Goal: Task Accomplishment & Management: Use online tool/utility

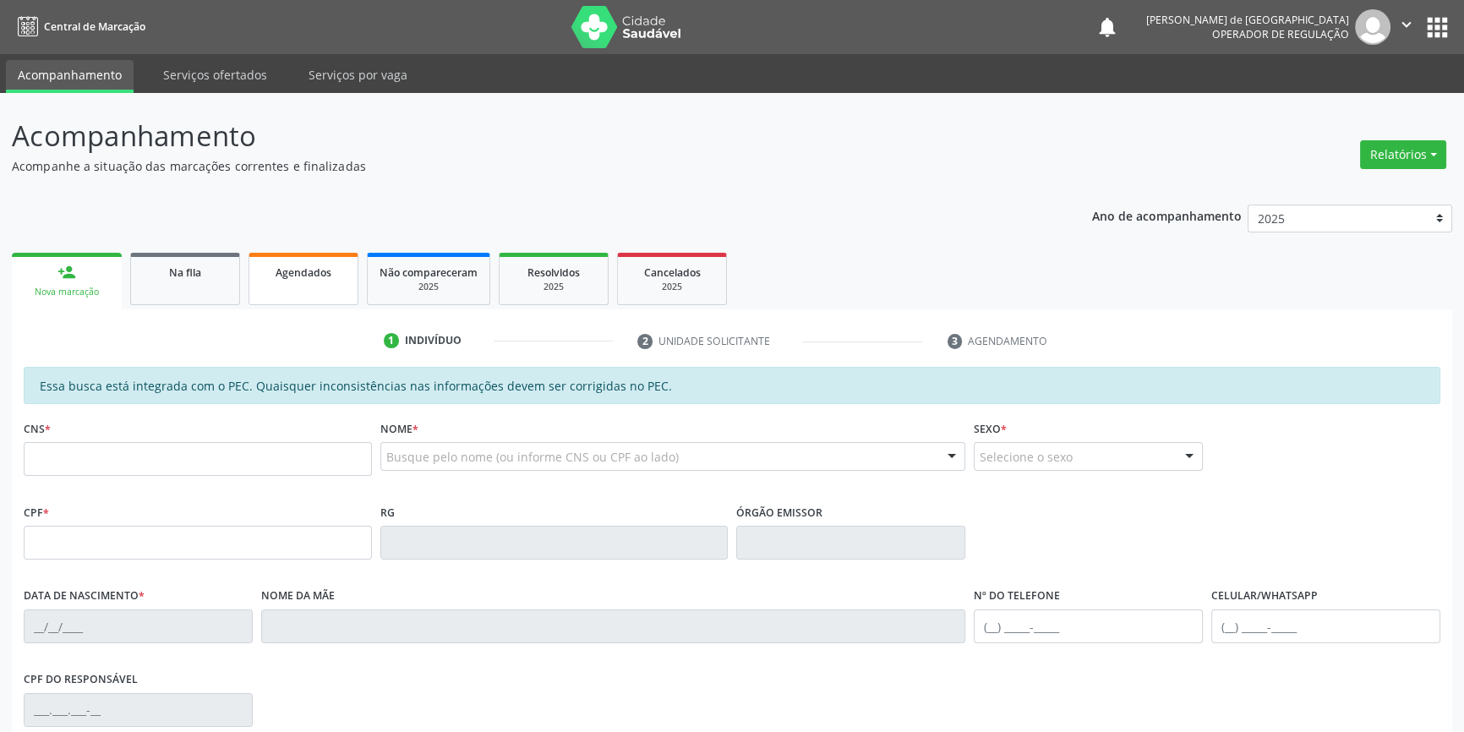
click at [303, 291] on link "Agendados" at bounding box center [304, 279] width 110 height 52
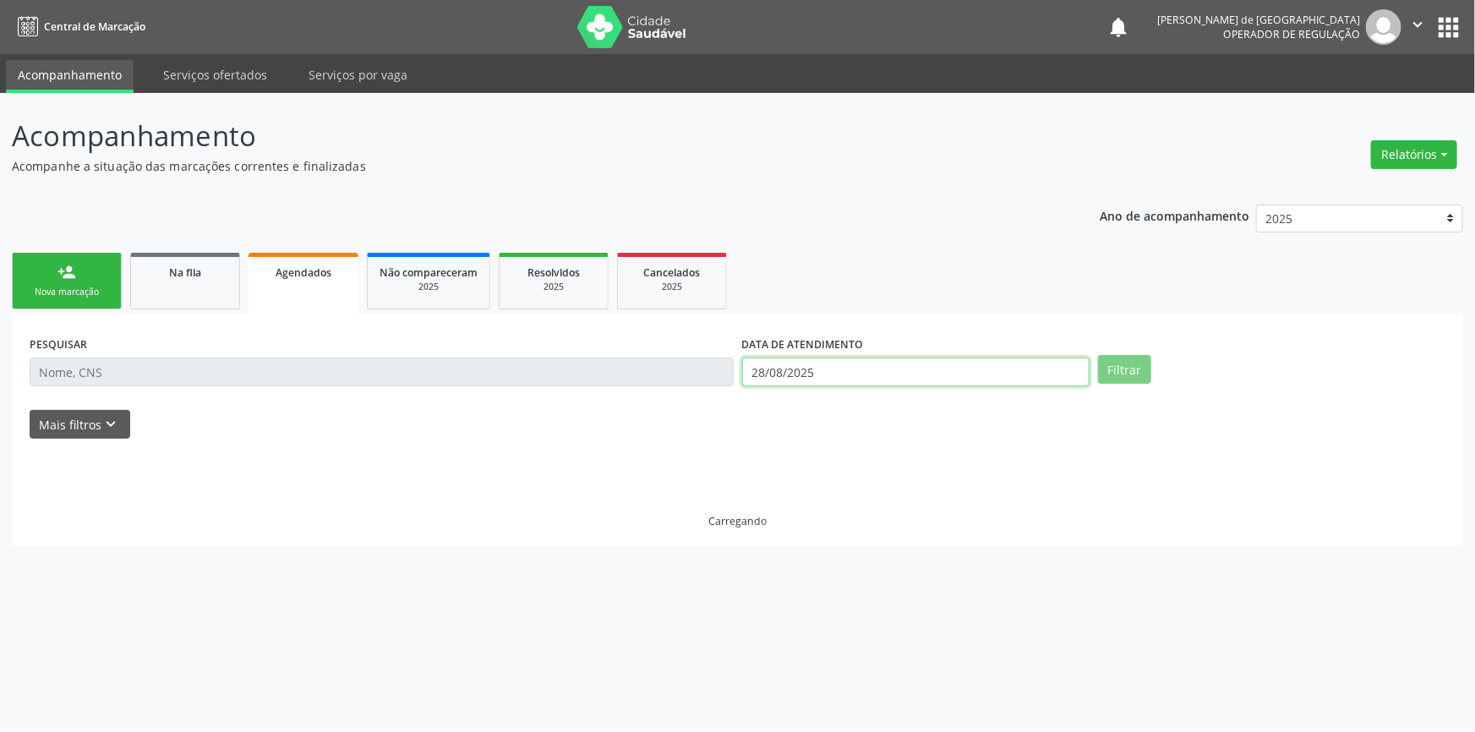
click at [890, 384] on input "28/08/2025" at bounding box center [915, 372] width 347 height 29
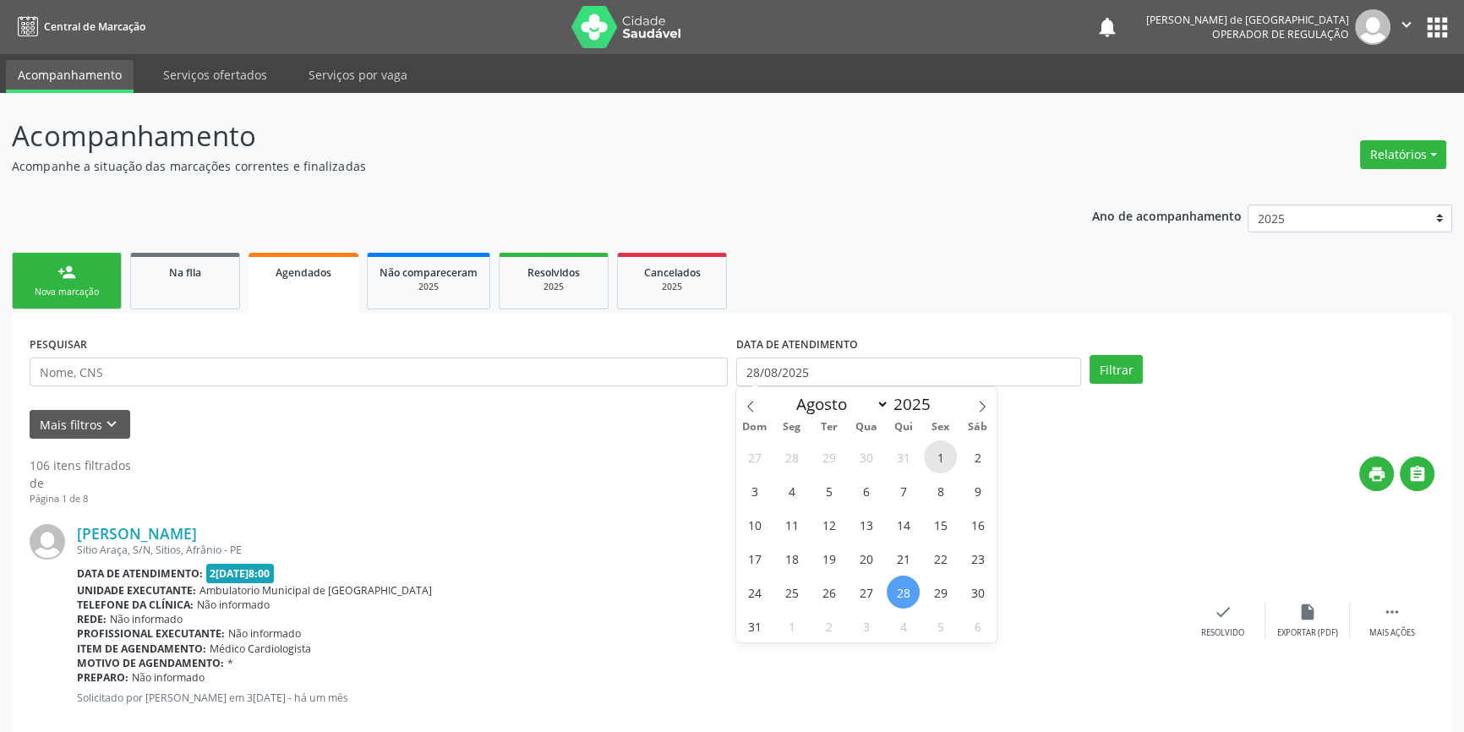
click at [944, 456] on span "1" at bounding box center [940, 456] width 33 height 33
type input "0[DATE]"
click at [944, 456] on span "1" at bounding box center [940, 456] width 33 height 33
click at [924, 381] on body "Central de Marcação notifications Liliani Cavalcanti de Lima Operador de regula…" at bounding box center [732, 366] width 1464 height 732
click at [755, 627] on span "31" at bounding box center [754, 625] width 33 height 33
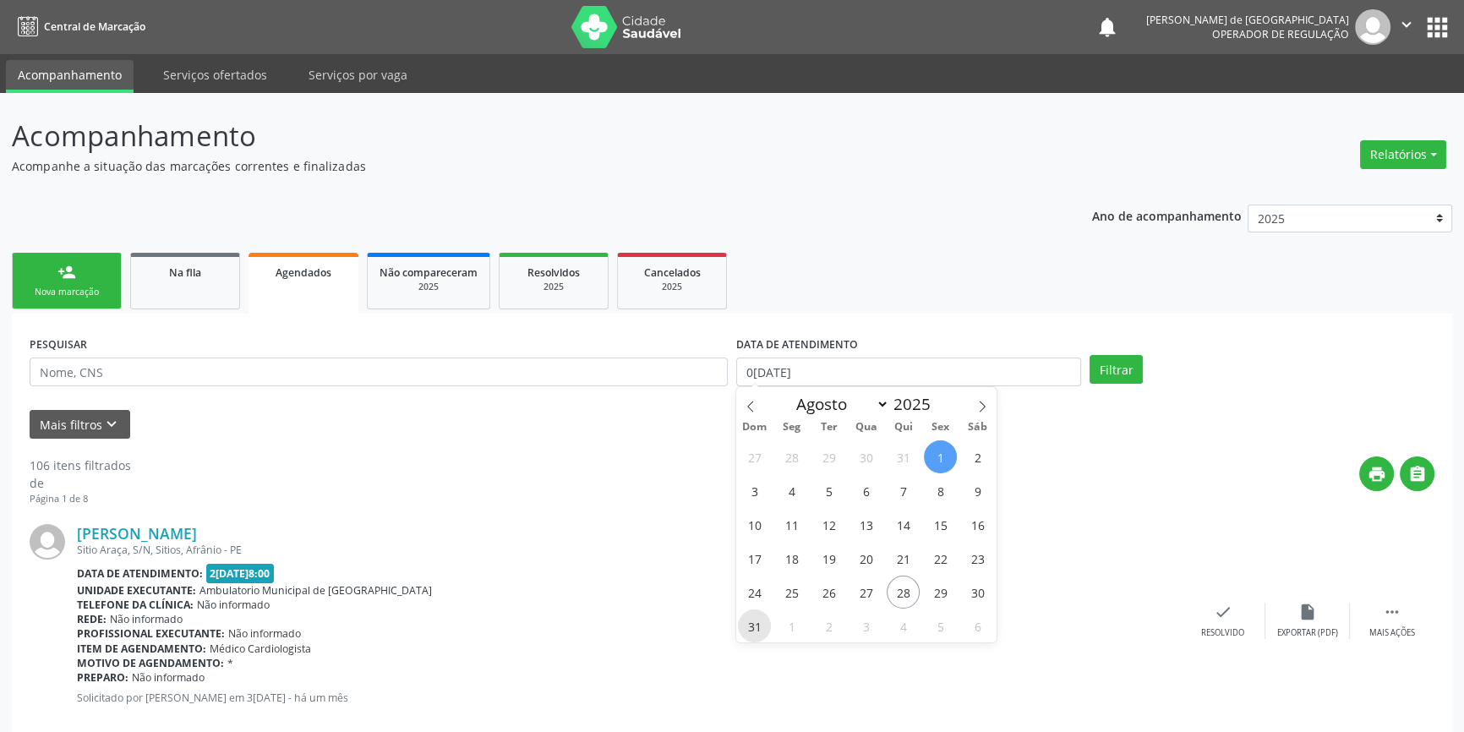
type input "31/08/2025"
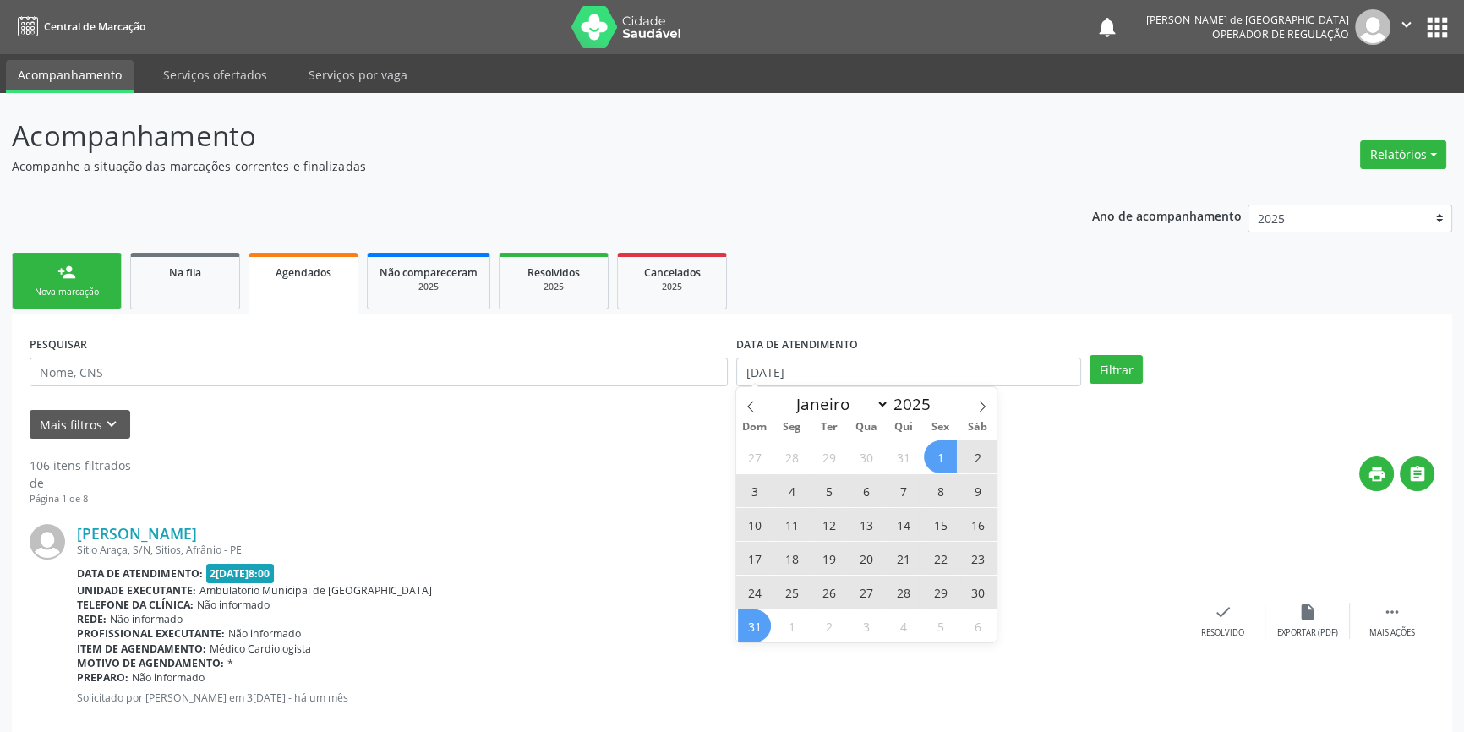
click at [938, 457] on span "1" at bounding box center [940, 456] width 33 height 33
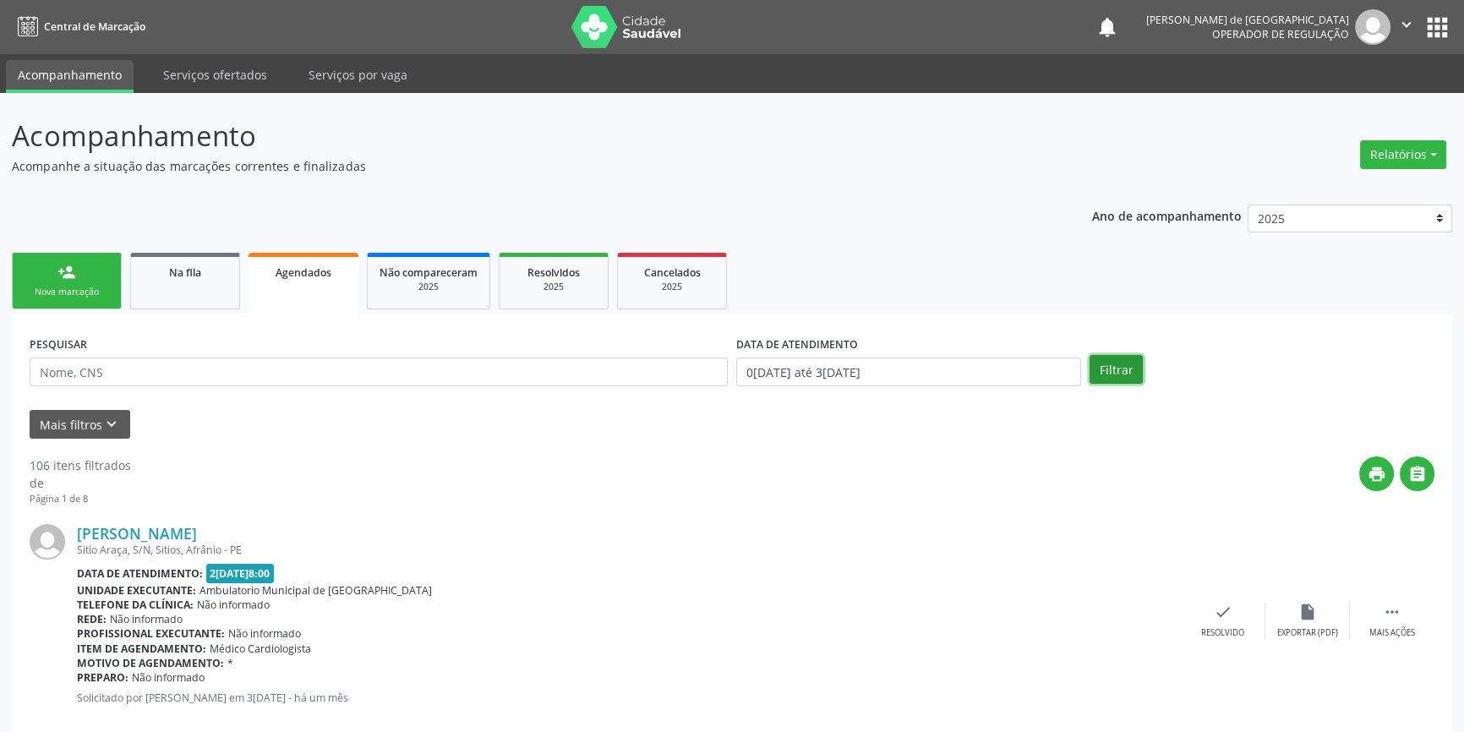
click at [1119, 372] on button "Filtrar" at bounding box center [1116, 369] width 53 height 29
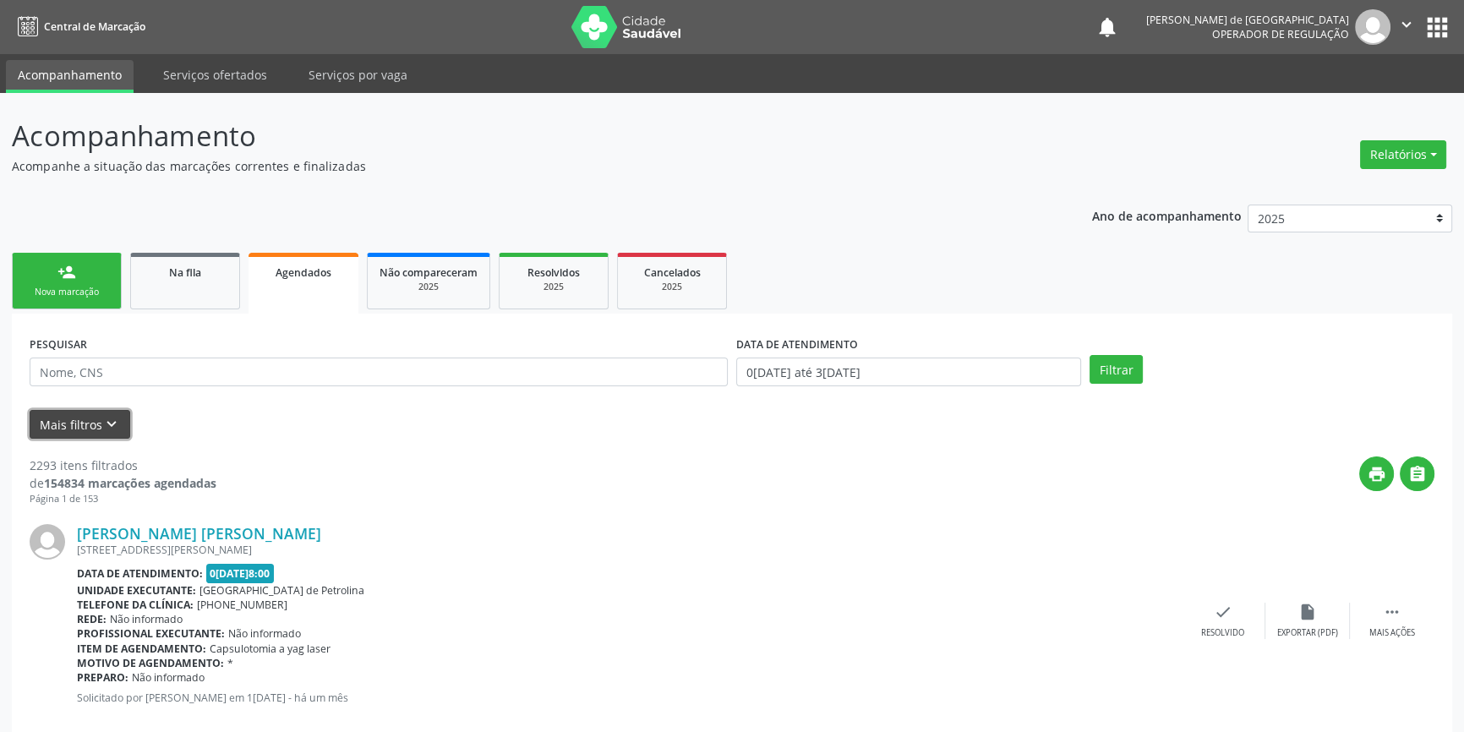
click at [90, 419] on button "Mais filtros keyboard_arrow_down" at bounding box center [80, 425] width 101 height 30
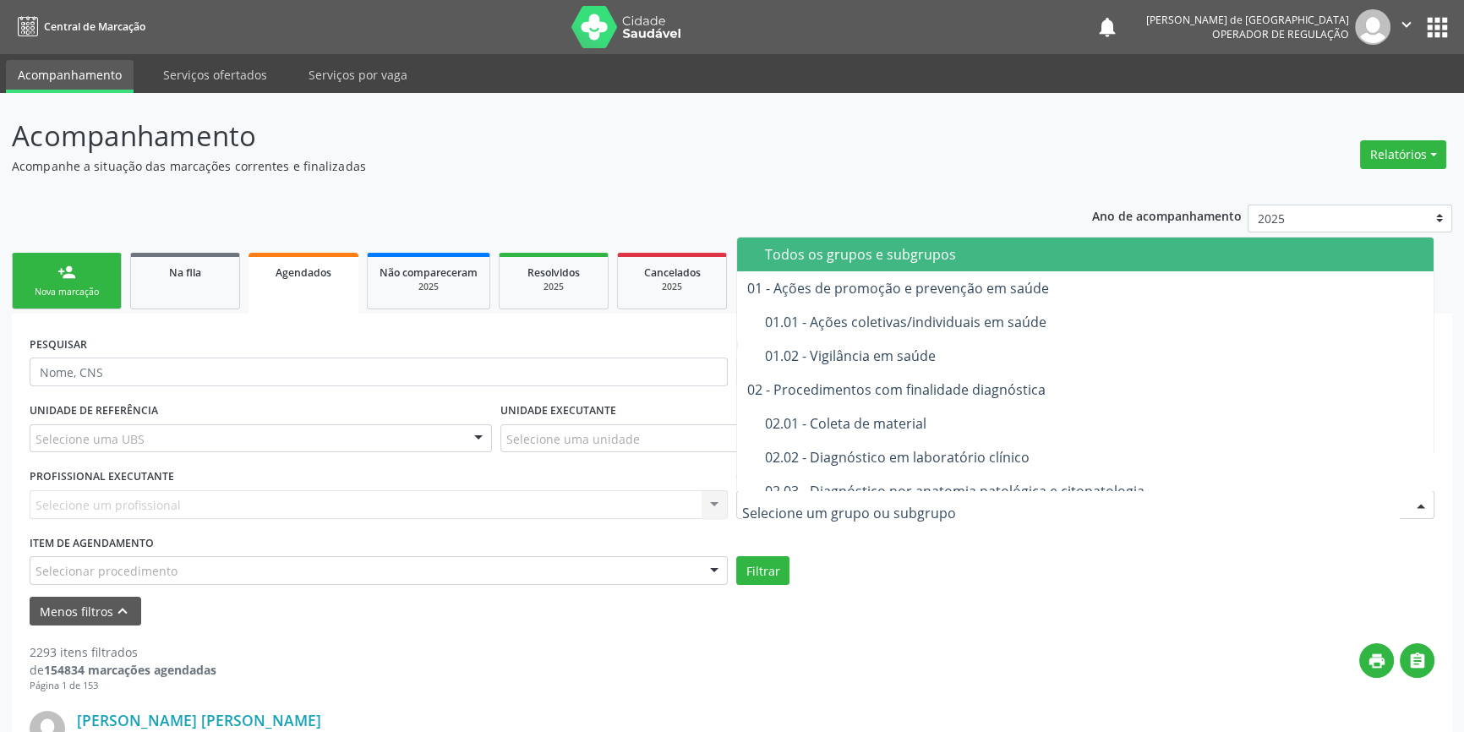
click at [917, 261] on div "Todos os grupos e subgrupos" at bounding box center [1094, 255] width 658 height 14
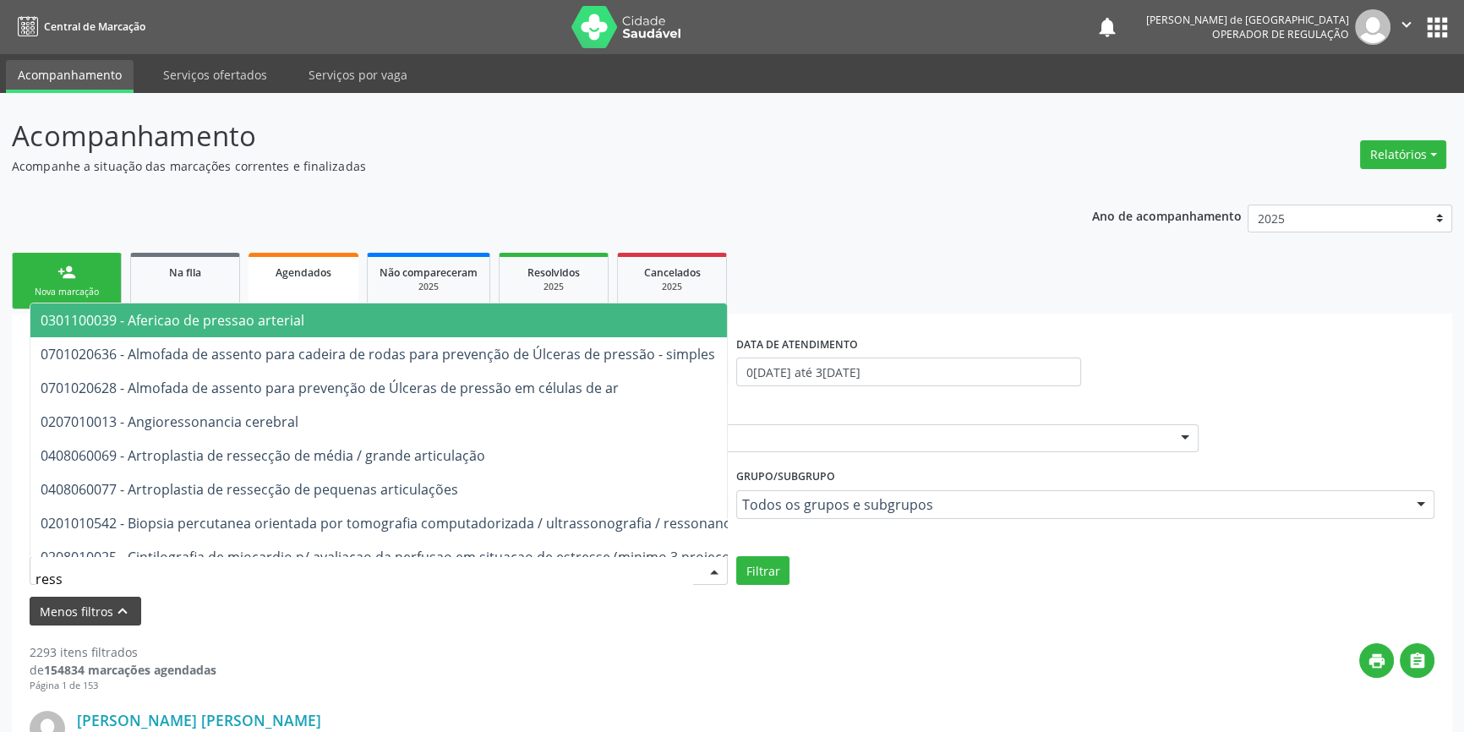
type input "RESSON"
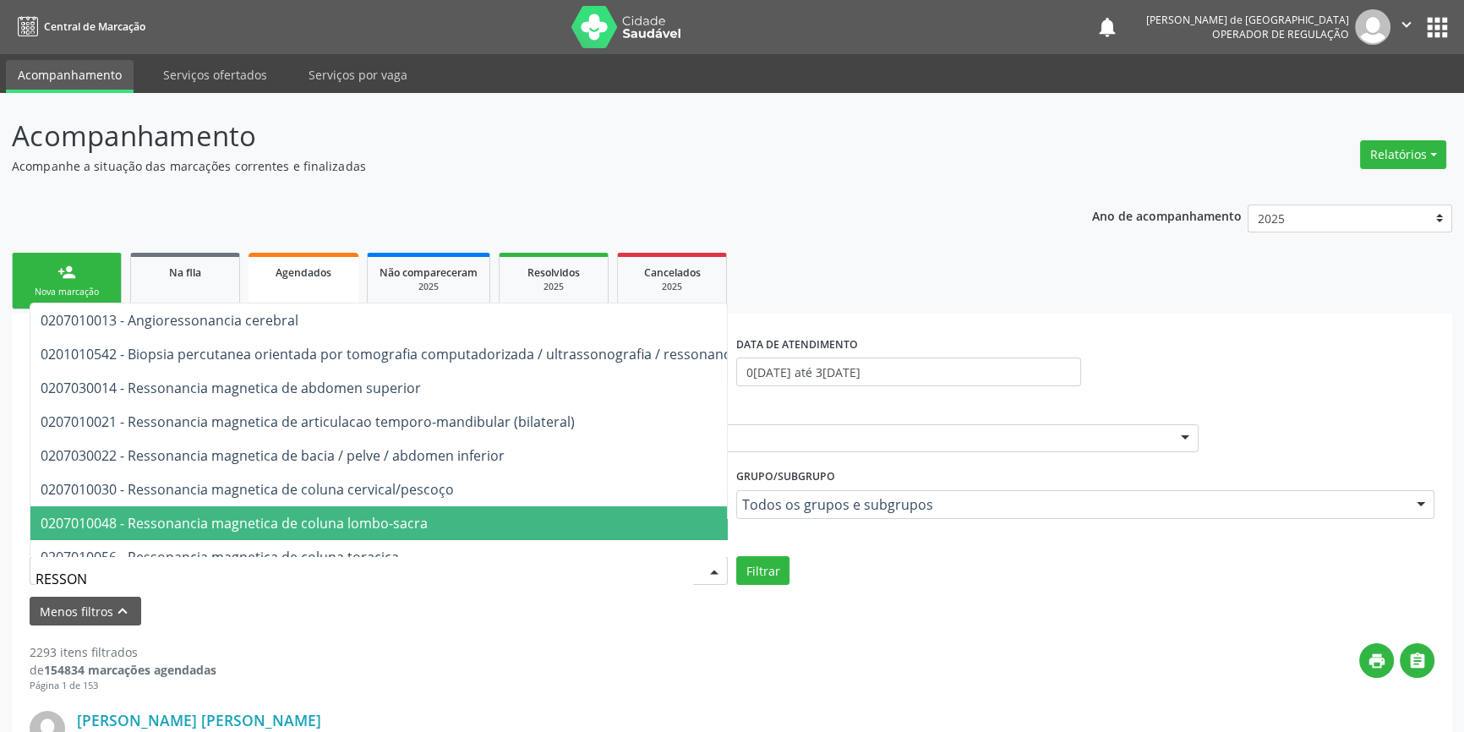
click at [177, 528] on span "0207010048 - Ressonancia magnetica de coluna lombo-sacra" at bounding box center [234, 523] width 387 height 19
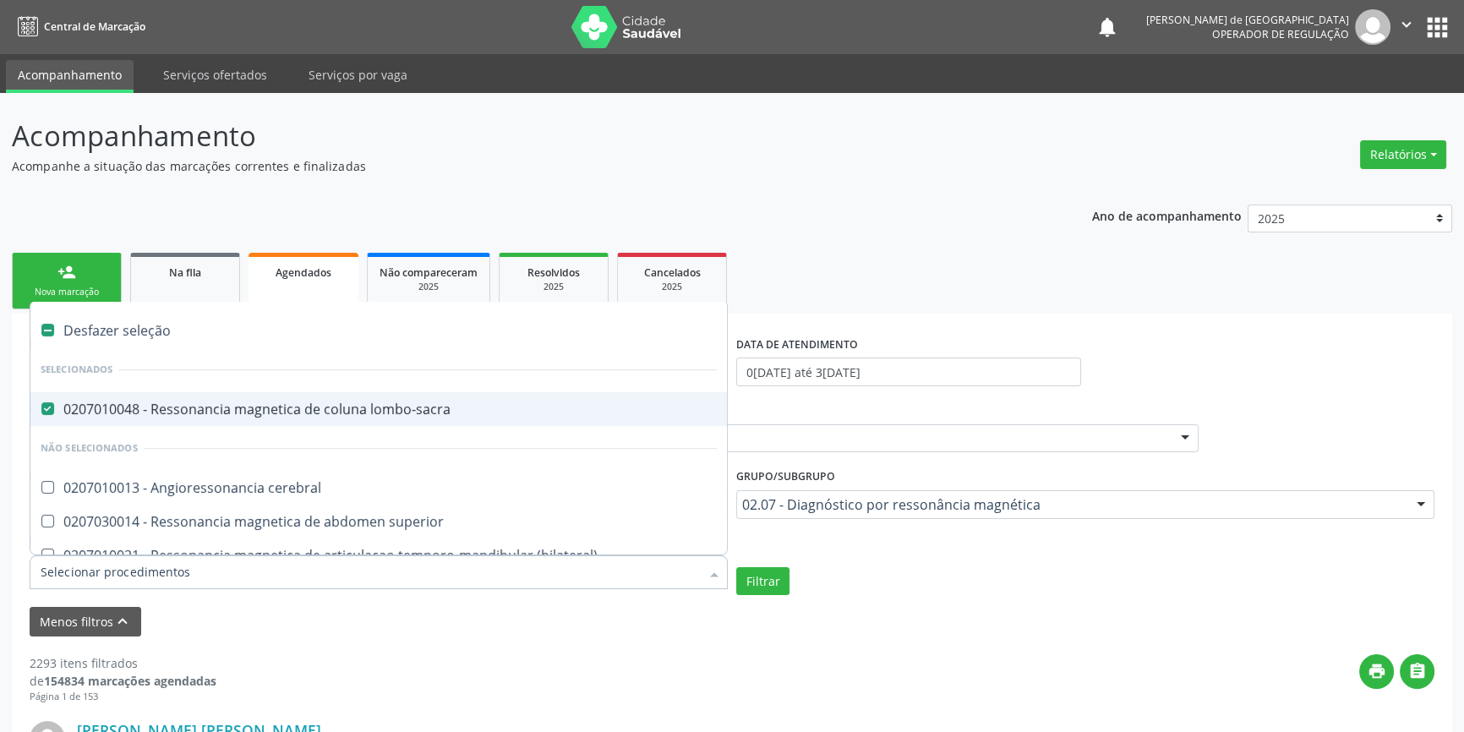
click at [49, 327] on label at bounding box center [47, 330] width 13 height 13
checkbox lombo-sacra "false"
click at [42, 326] on label at bounding box center [47, 330] width 13 height 13
checkbox input "true"
checkbox lombo-sacra "true"
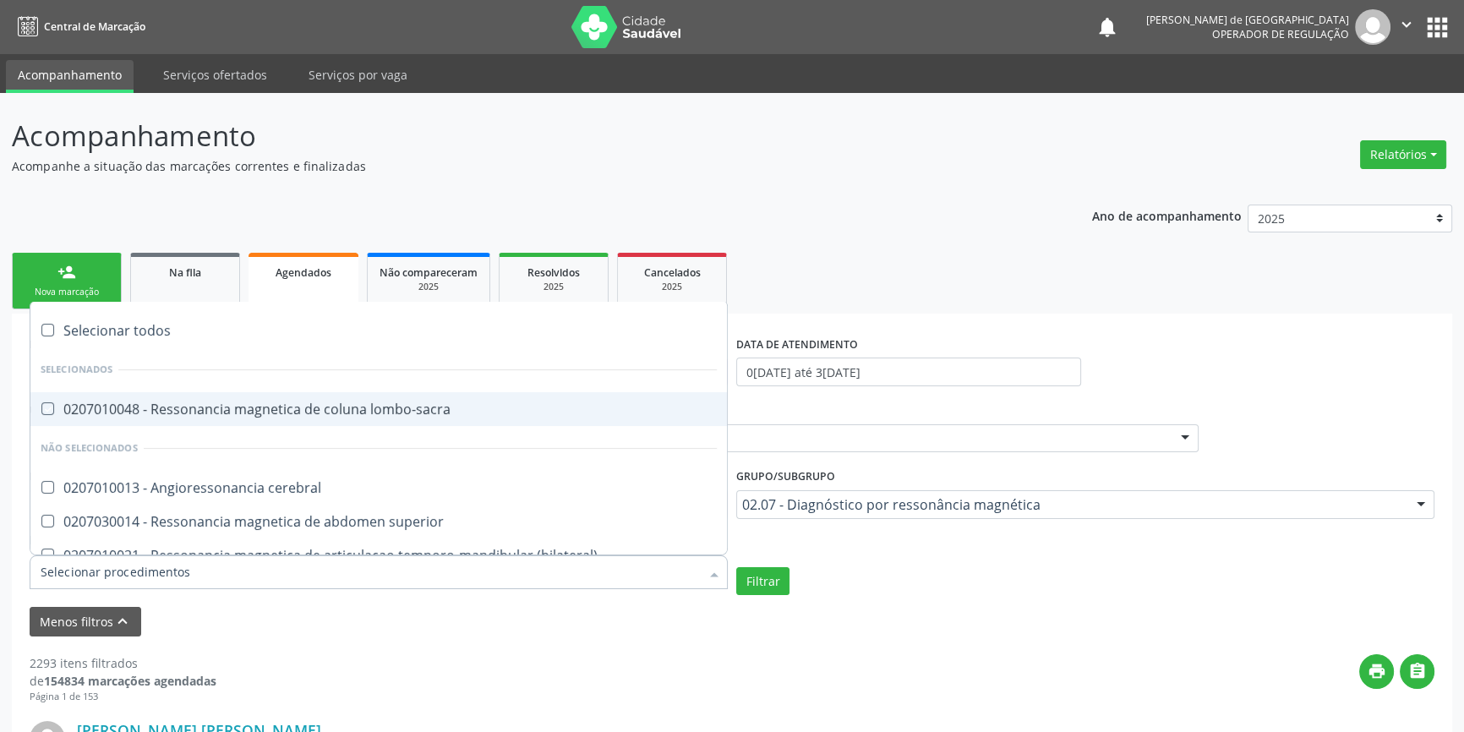
checkbox cerebral "true"
checkbox superior "true"
checkbox \(bilateral\) "true"
checkbox inferior "true"
checkbox cervical\/pescoço "true"
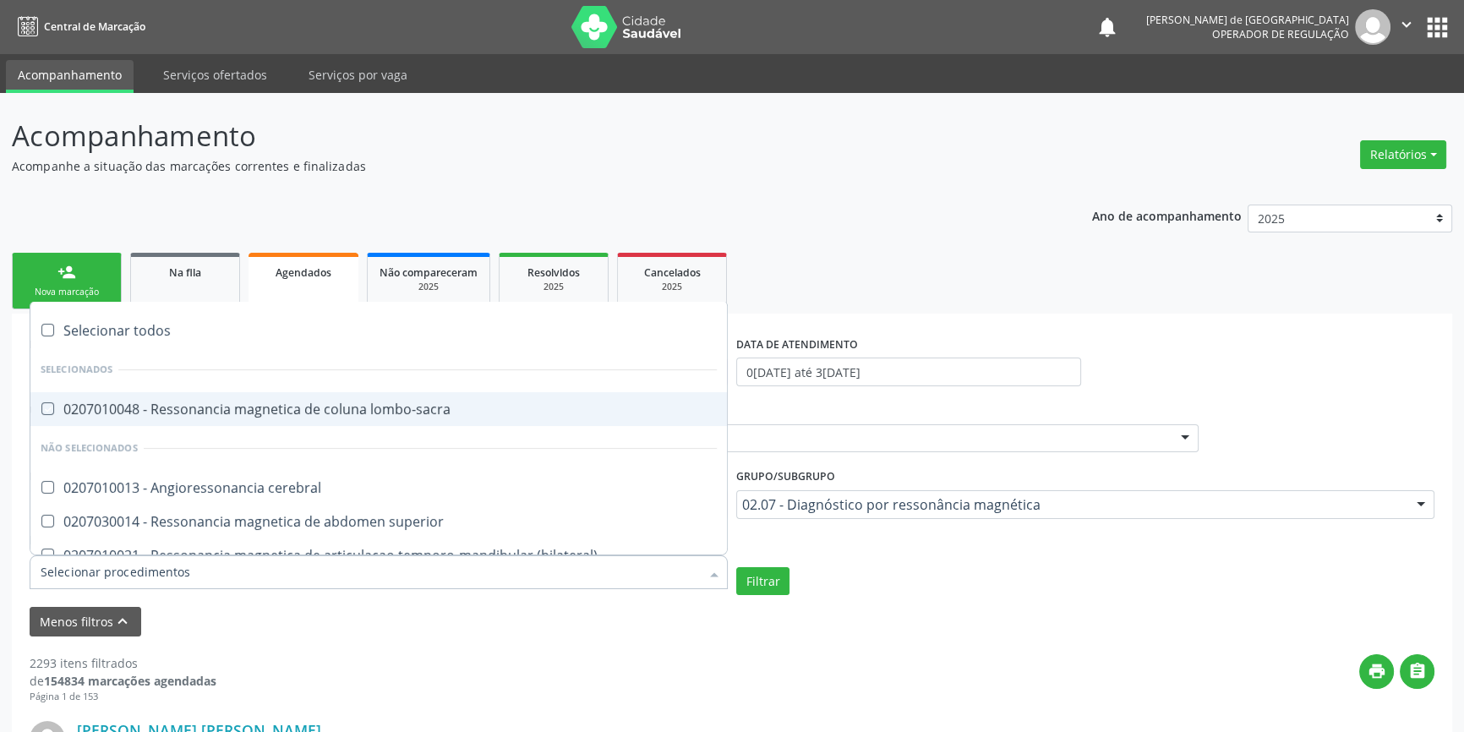
checkbox toracica "true"
checkbox cine "true"
checkbox cranio "true"
checkbox \(unilateral\) "true"
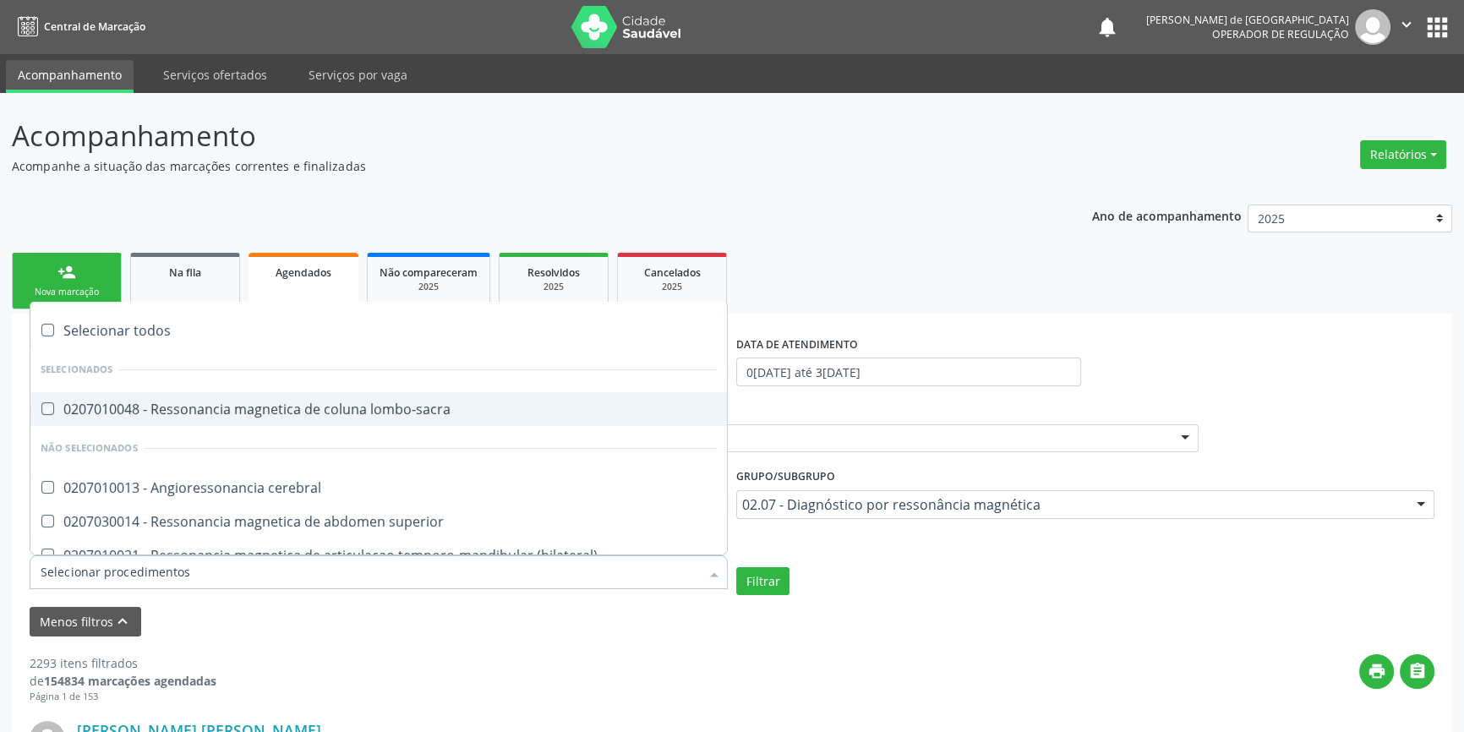
checkbox turcica "true"
checkbox torax "true"
checkbox biliares\/colangiorressonancia "true"
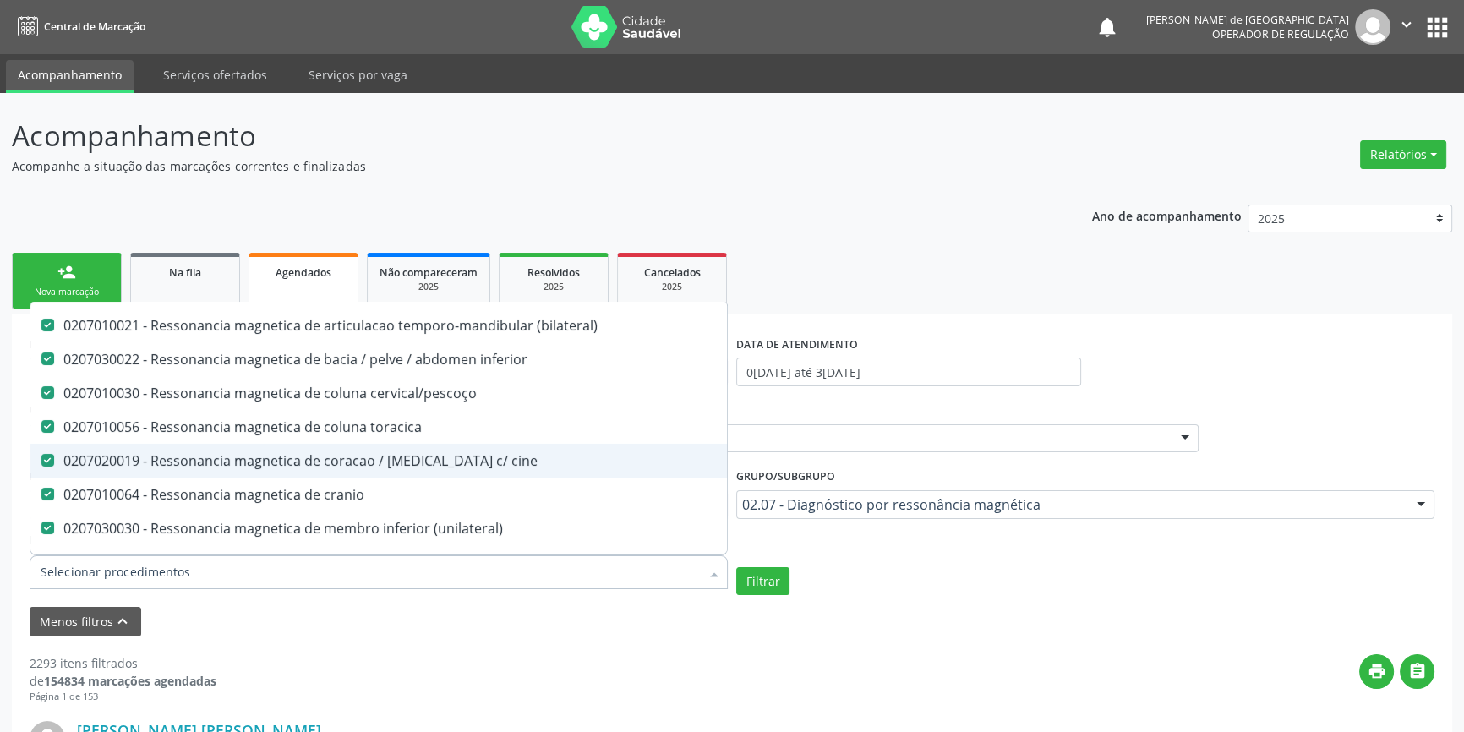
scroll to position [355, 0]
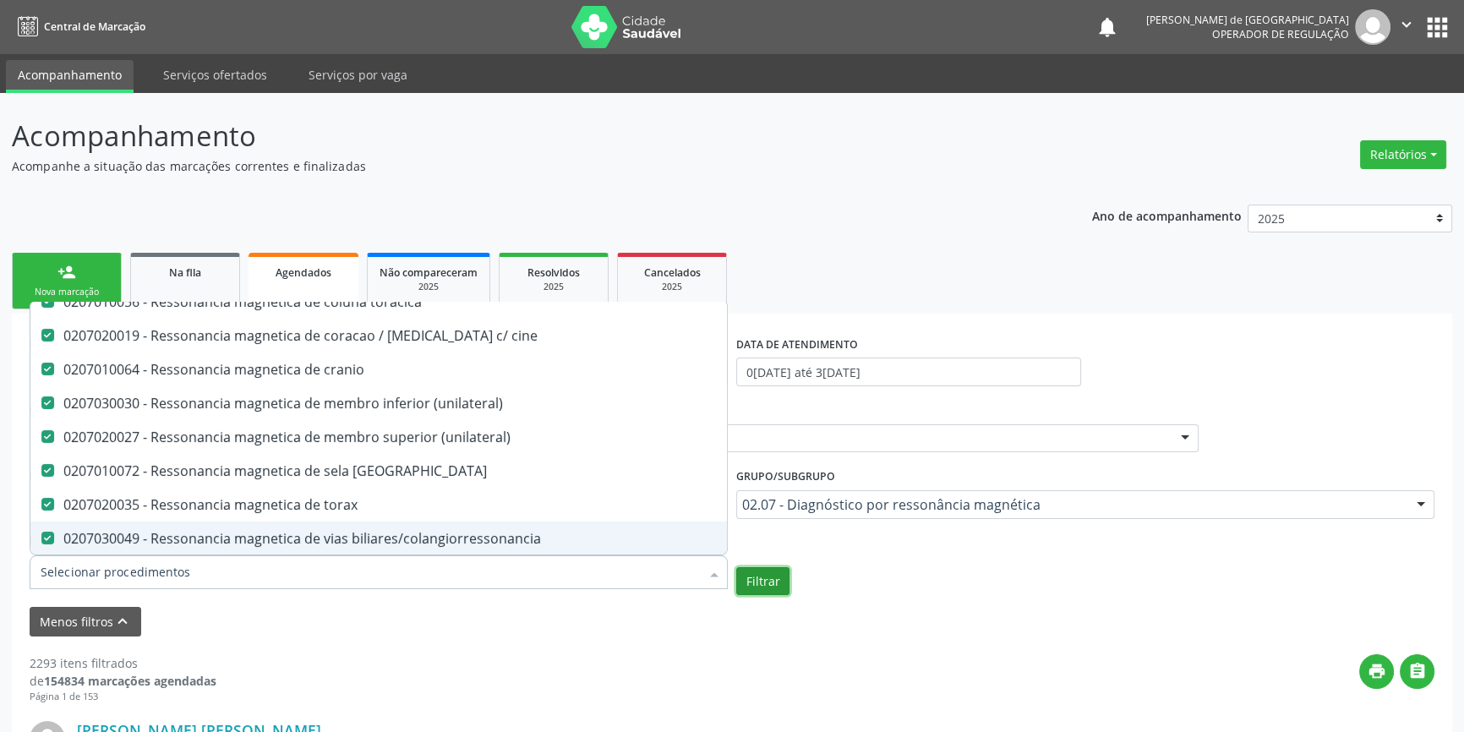
click at [755, 586] on button "Filtrar" at bounding box center [762, 581] width 53 height 29
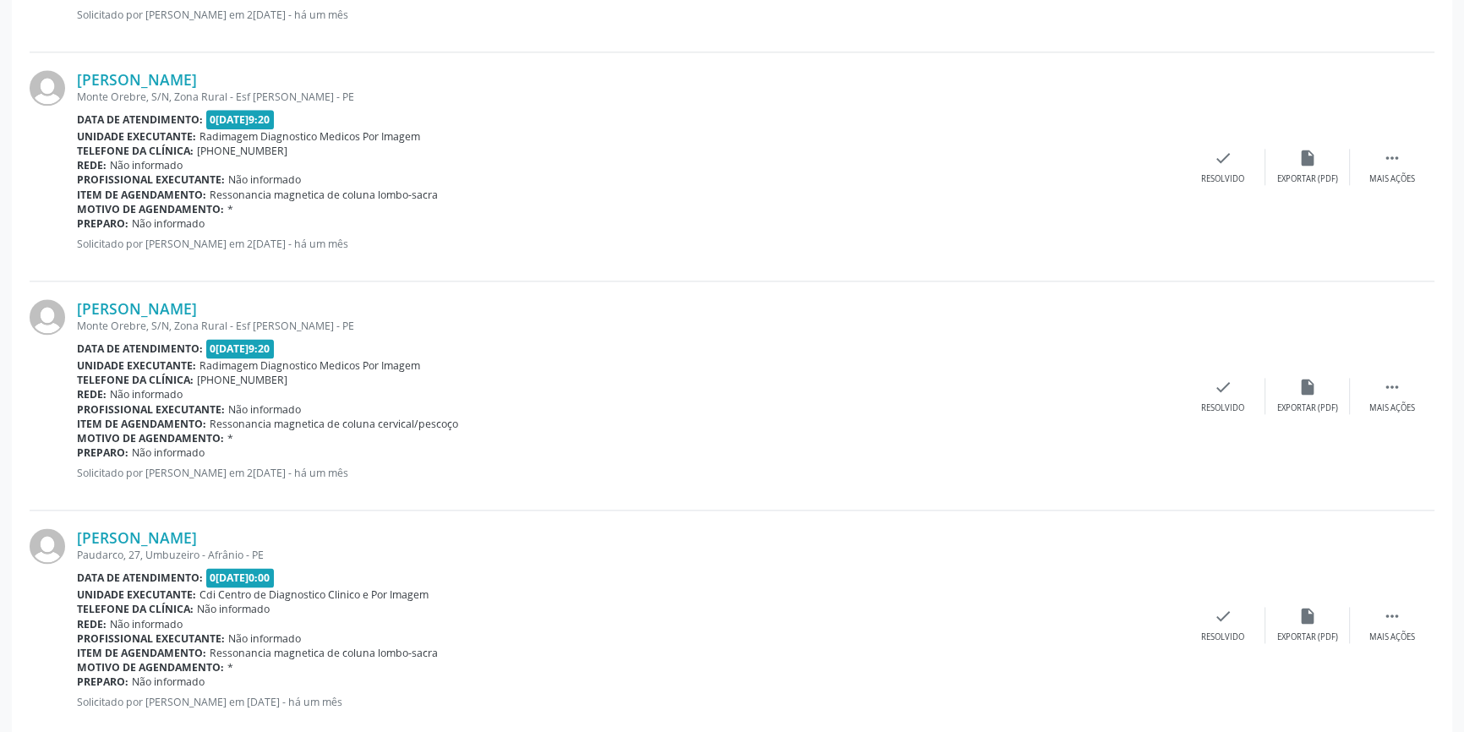
scroll to position [2560, 0]
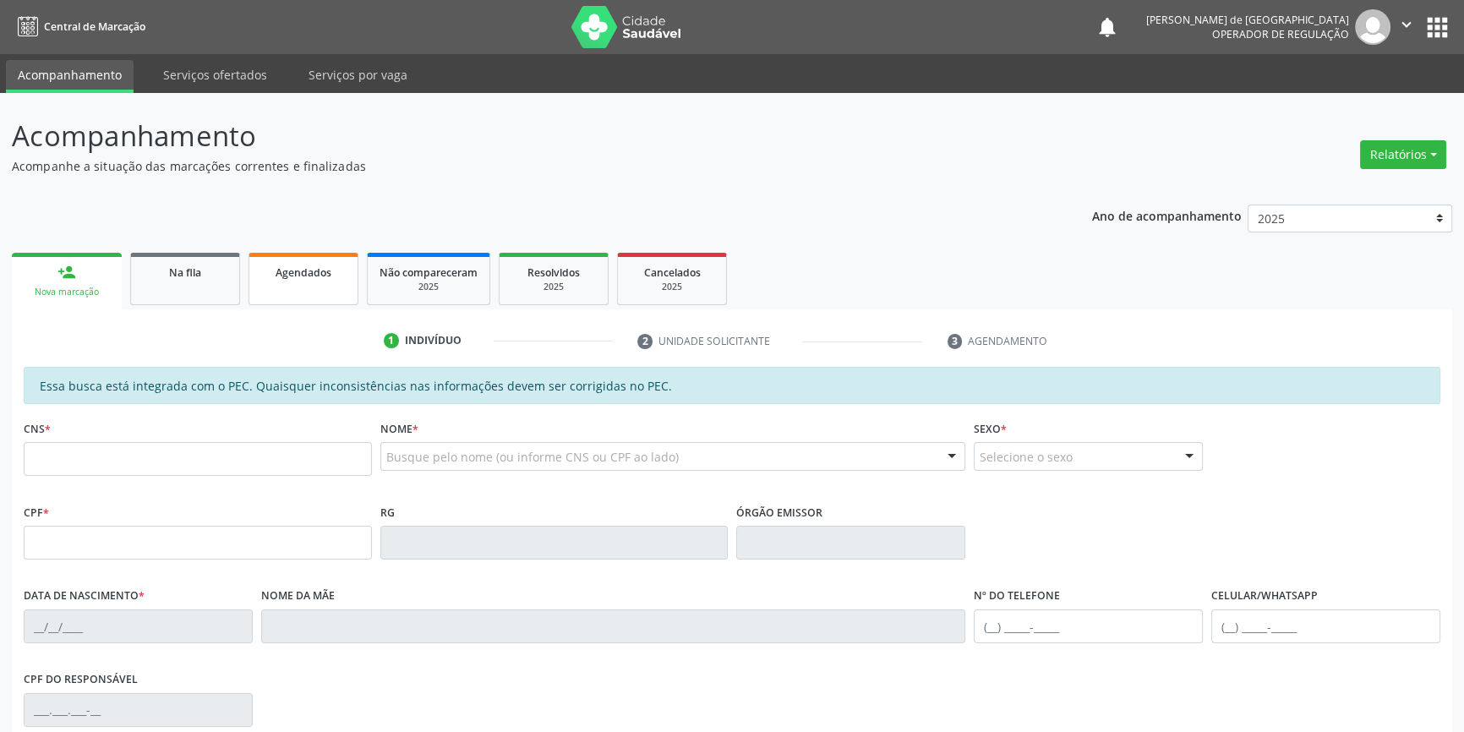
click at [314, 296] on link "Agendados" at bounding box center [304, 279] width 110 height 52
select select "7"
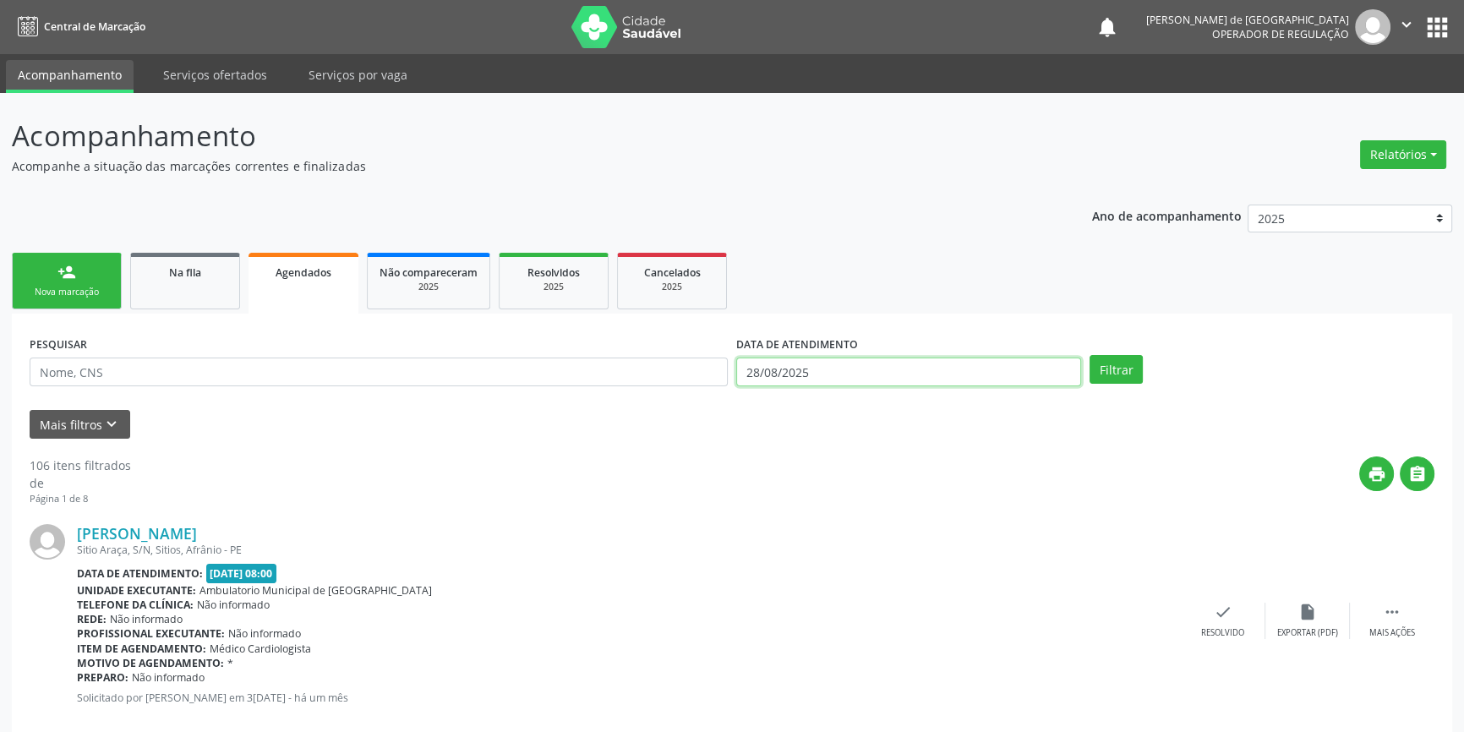
click at [883, 378] on body "Central de Marcação notifications [PERSON_NAME] de [GEOGRAPHIC_DATA] Operador d…" at bounding box center [732, 366] width 1464 height 732
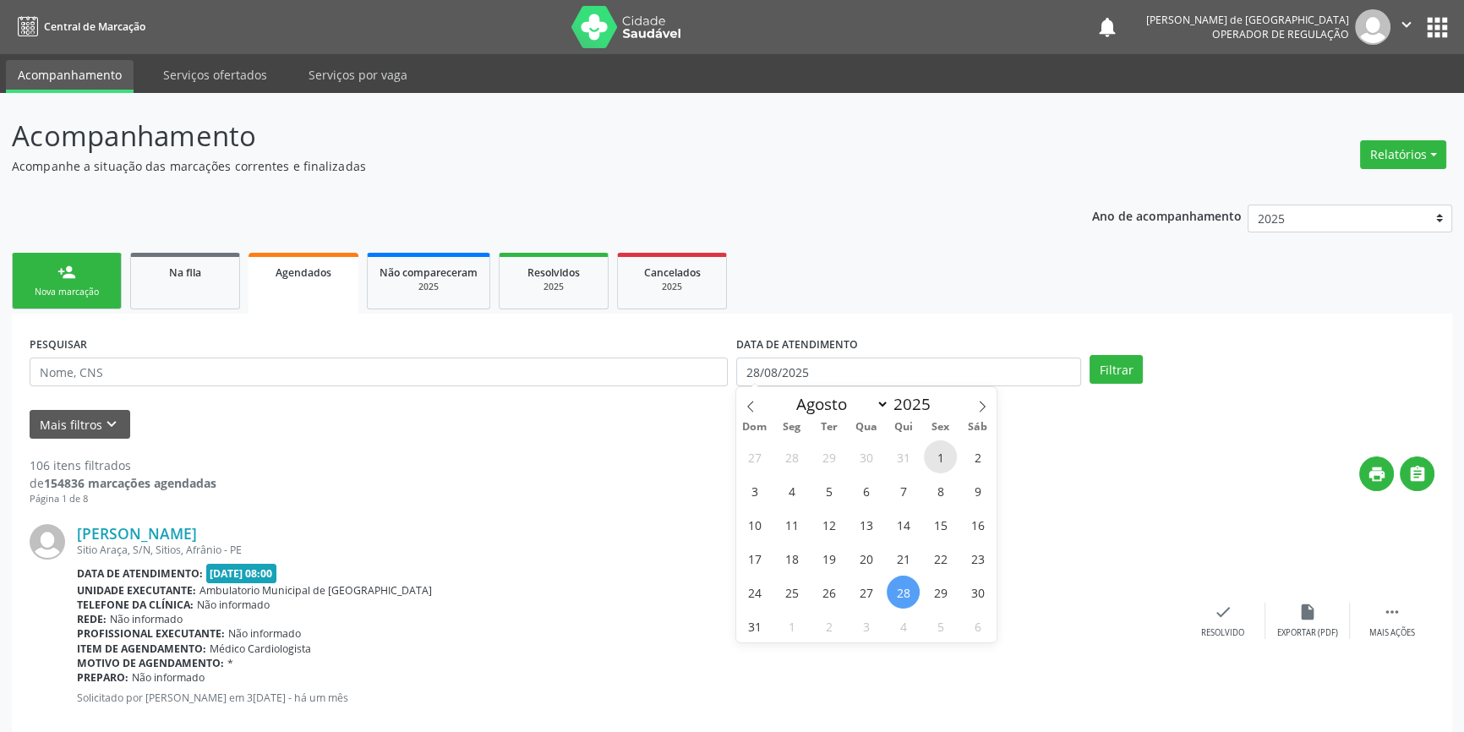
click at [935, 457] on span "1" at bounding box center [940, 456] width 33 height 33
type input "0[DATE]"
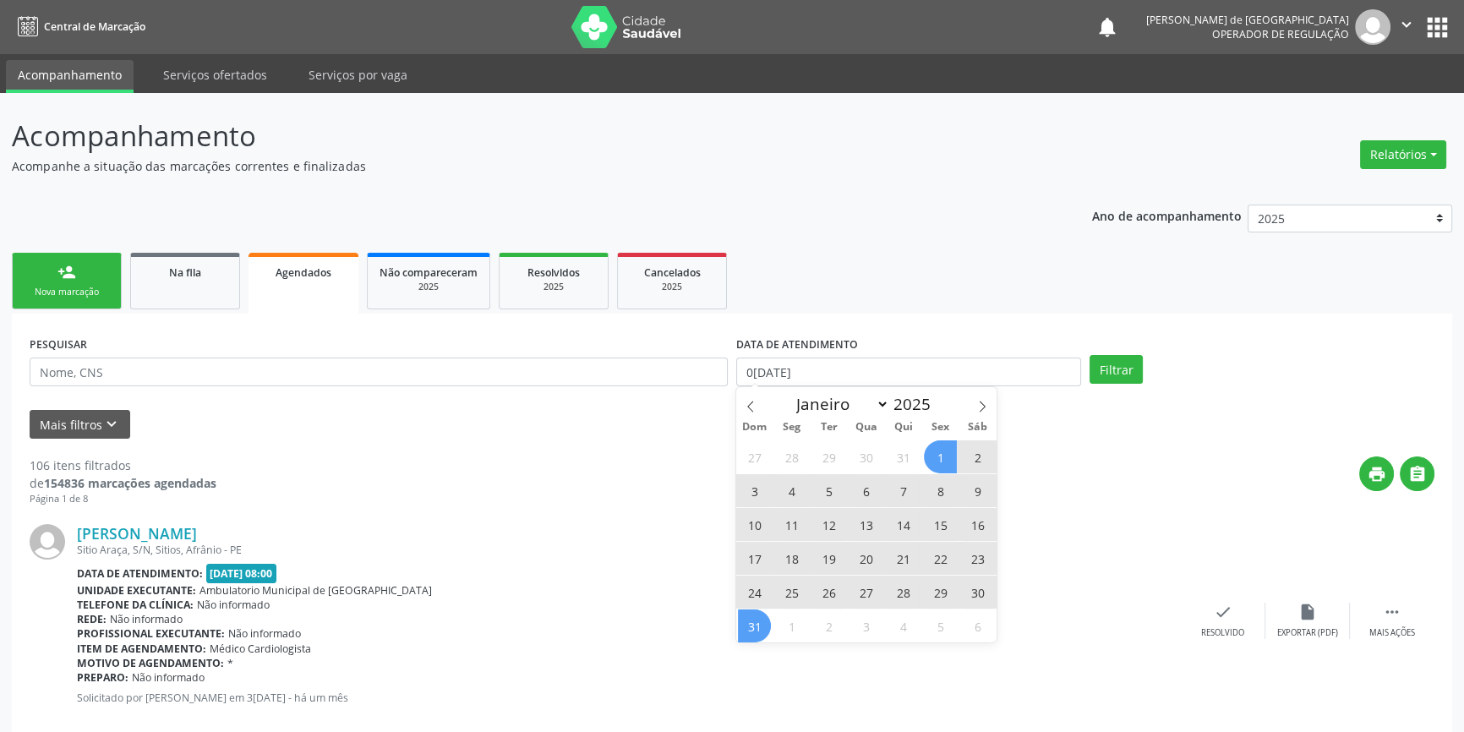
click at [750, 626] on span "31" at bounding box center [754, 625] width 33 height 33
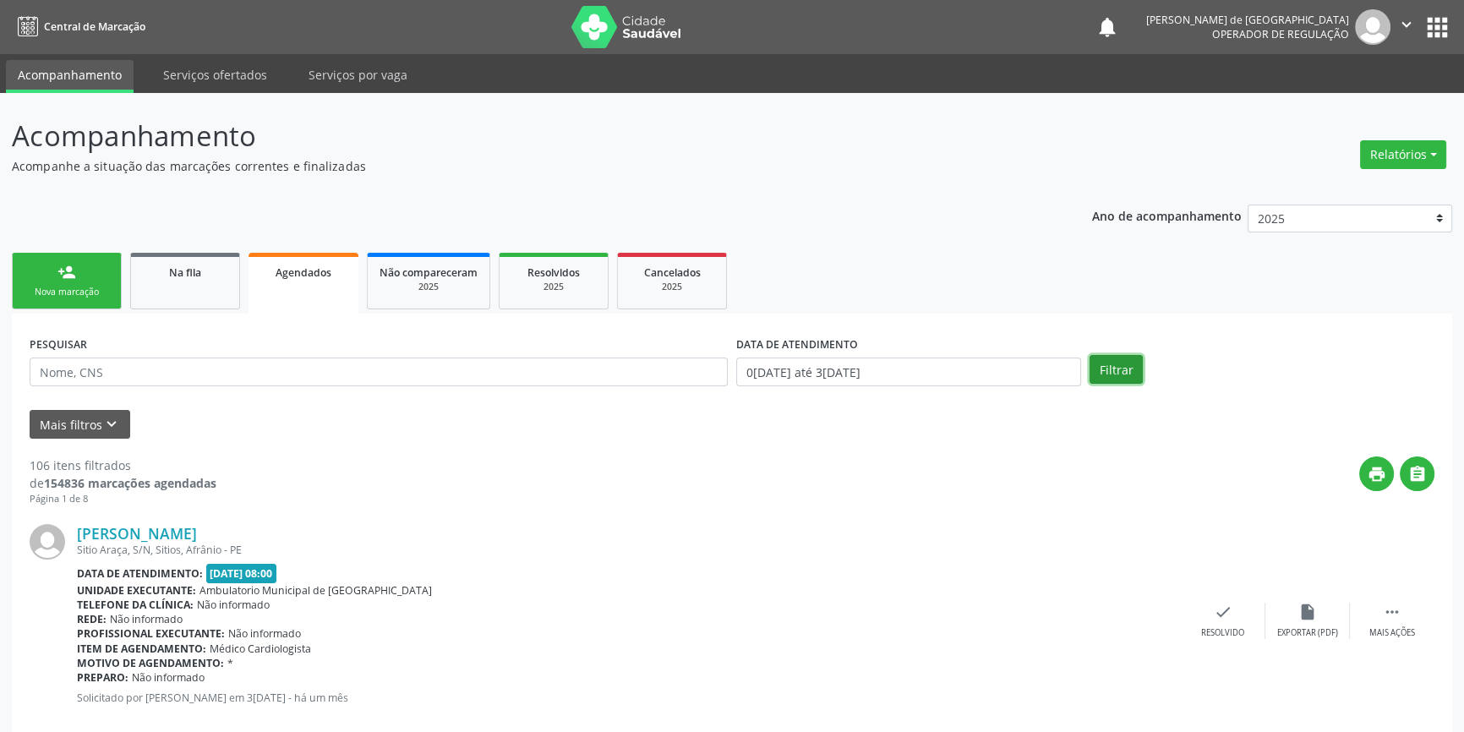
click at [1123, 379] on button "Filtrar" at bounding box center [1116, 369] width 53 height 29
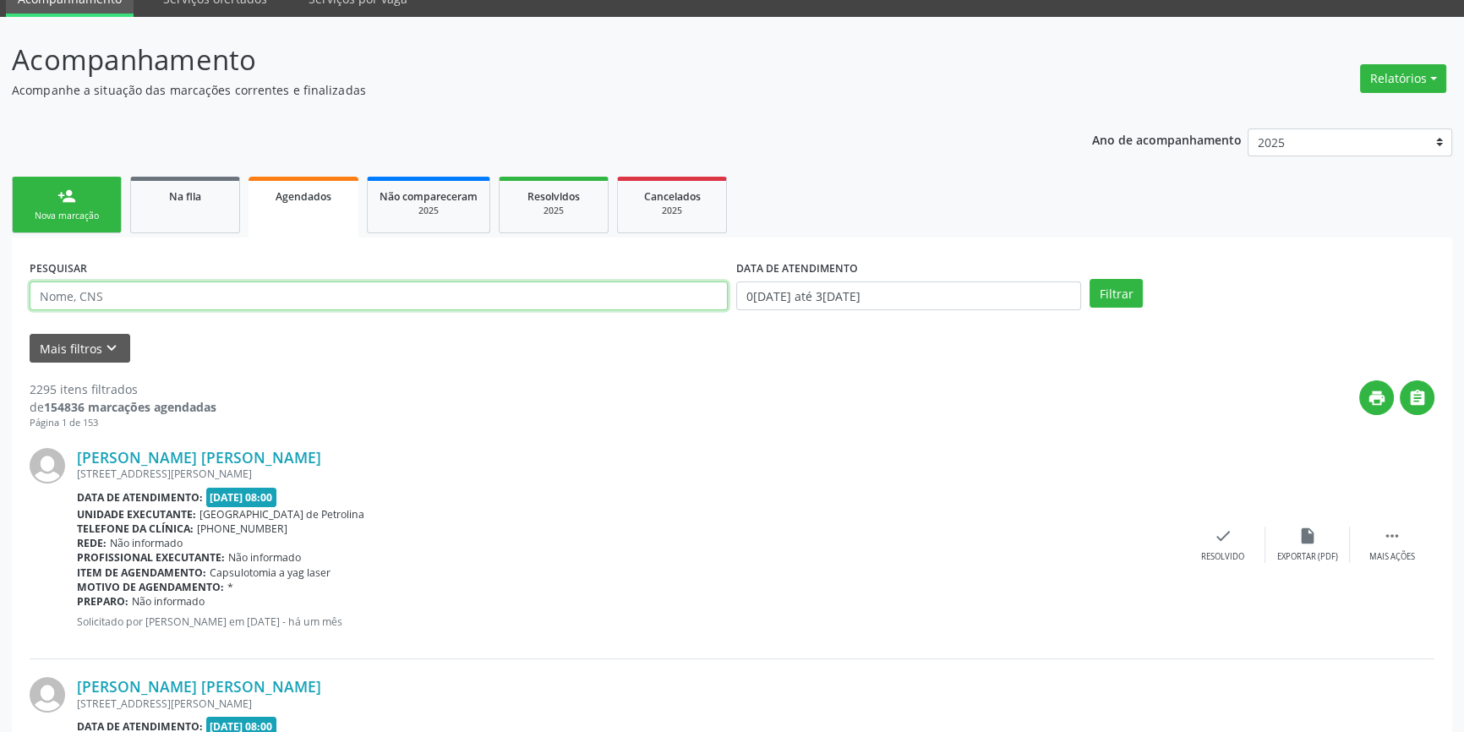
click at [161, 292] on input "text" at bounding box center [379, 295] width 698 height 29
type input "RESSONACIA"
click at [1115, 297] on button "Filtrar" at bounding box center [1116, 293] width 53 height 29
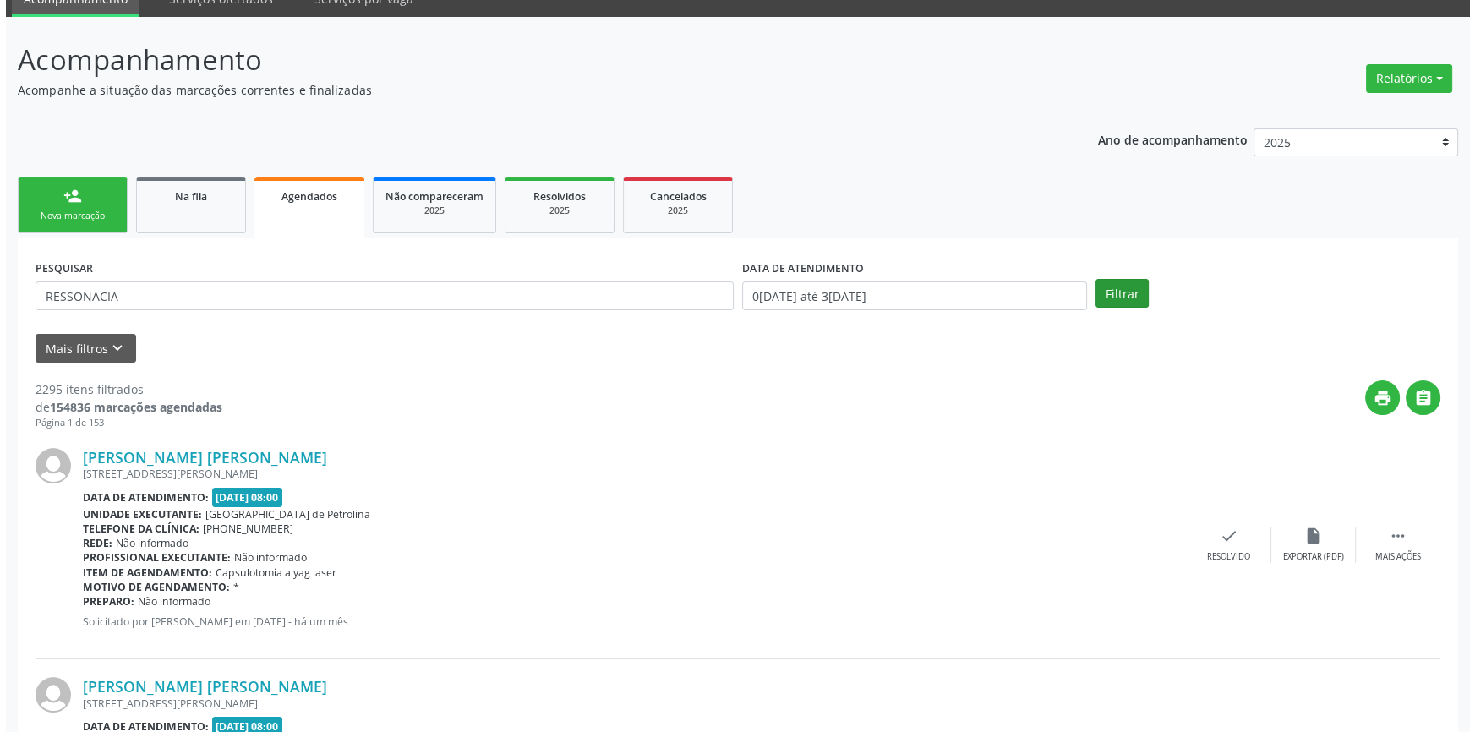
scroll to position [0, 0]
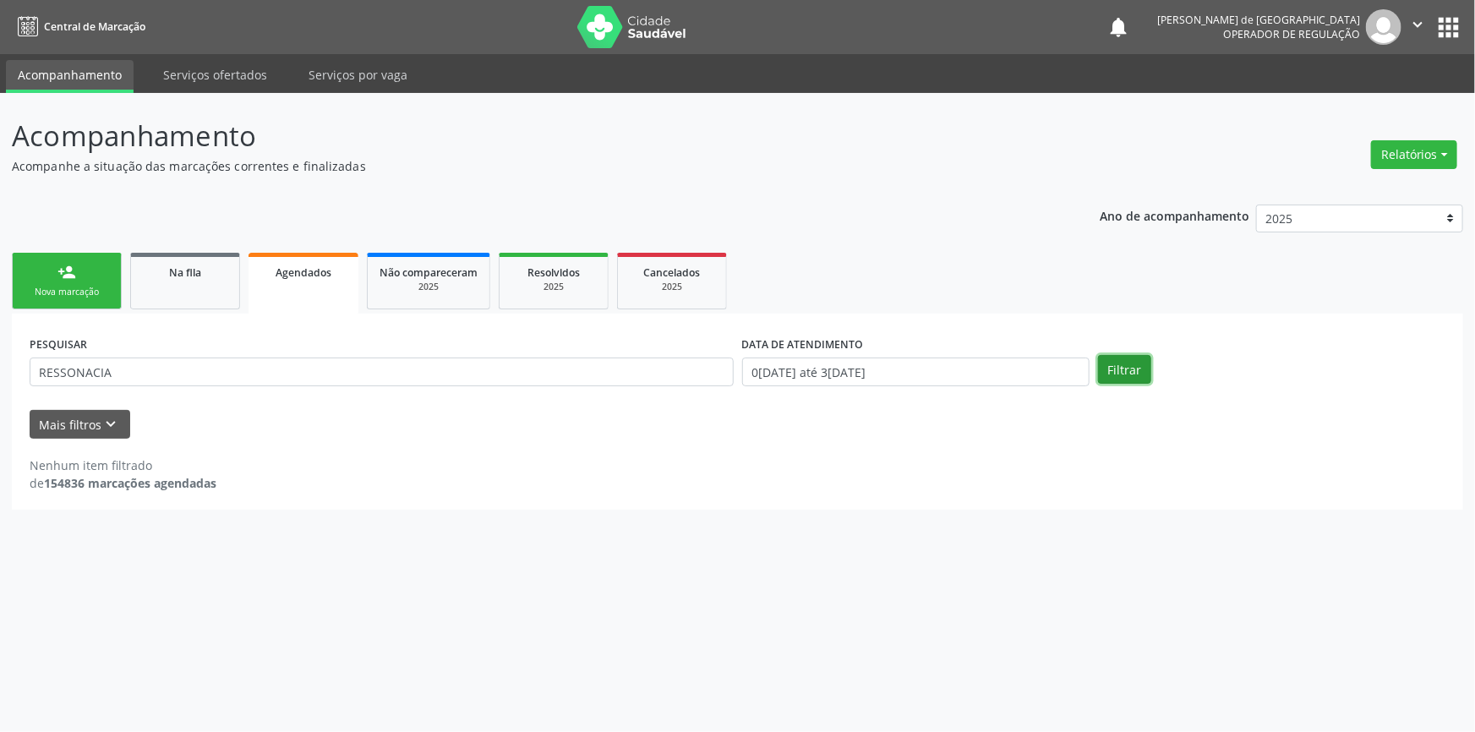
click at [1124, 376] on button "Filtrar" at bounding box center [1124, 369] width 53 height 29
click at [54, 418] on button "Mais filtros keyboard_arrow_down" at bounding box center [80, 425] width 101 height 30
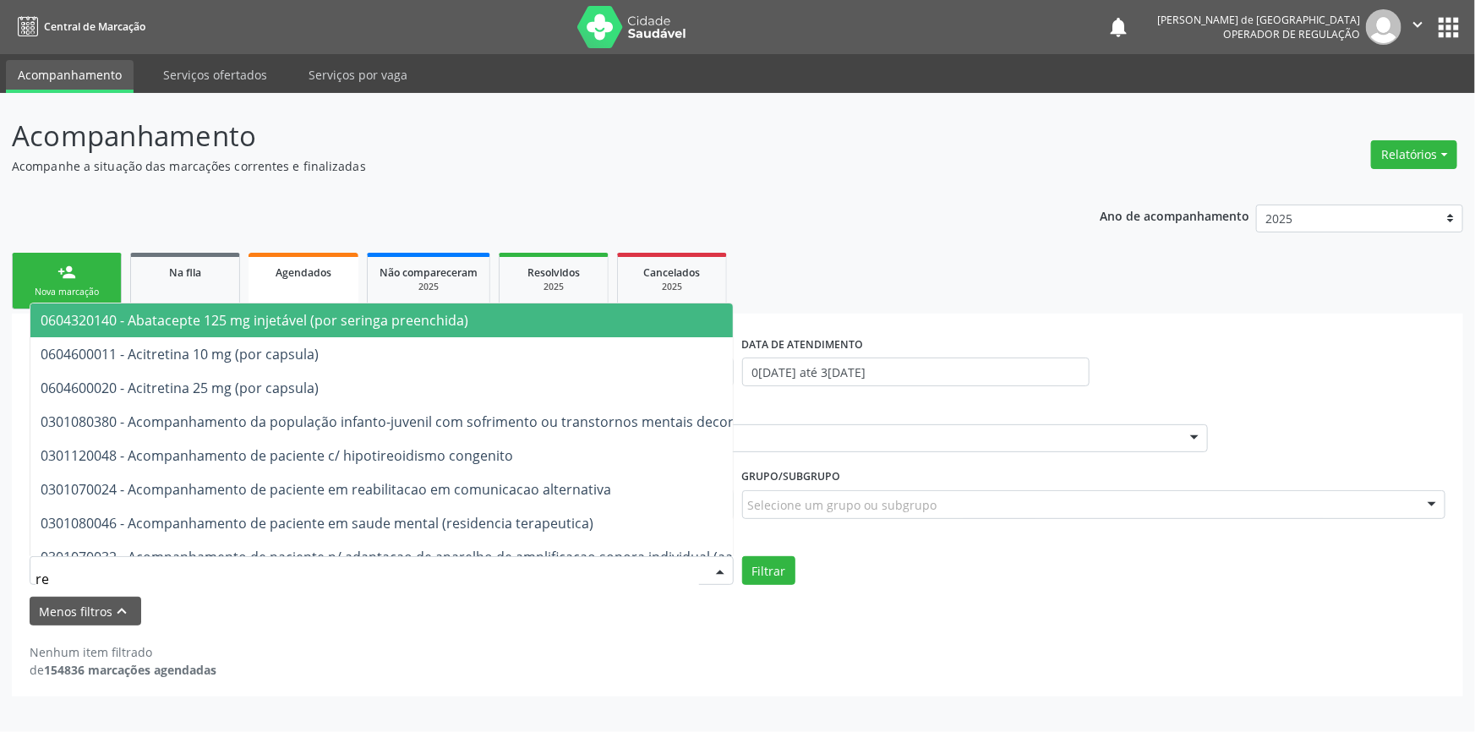
type input "RESSON"
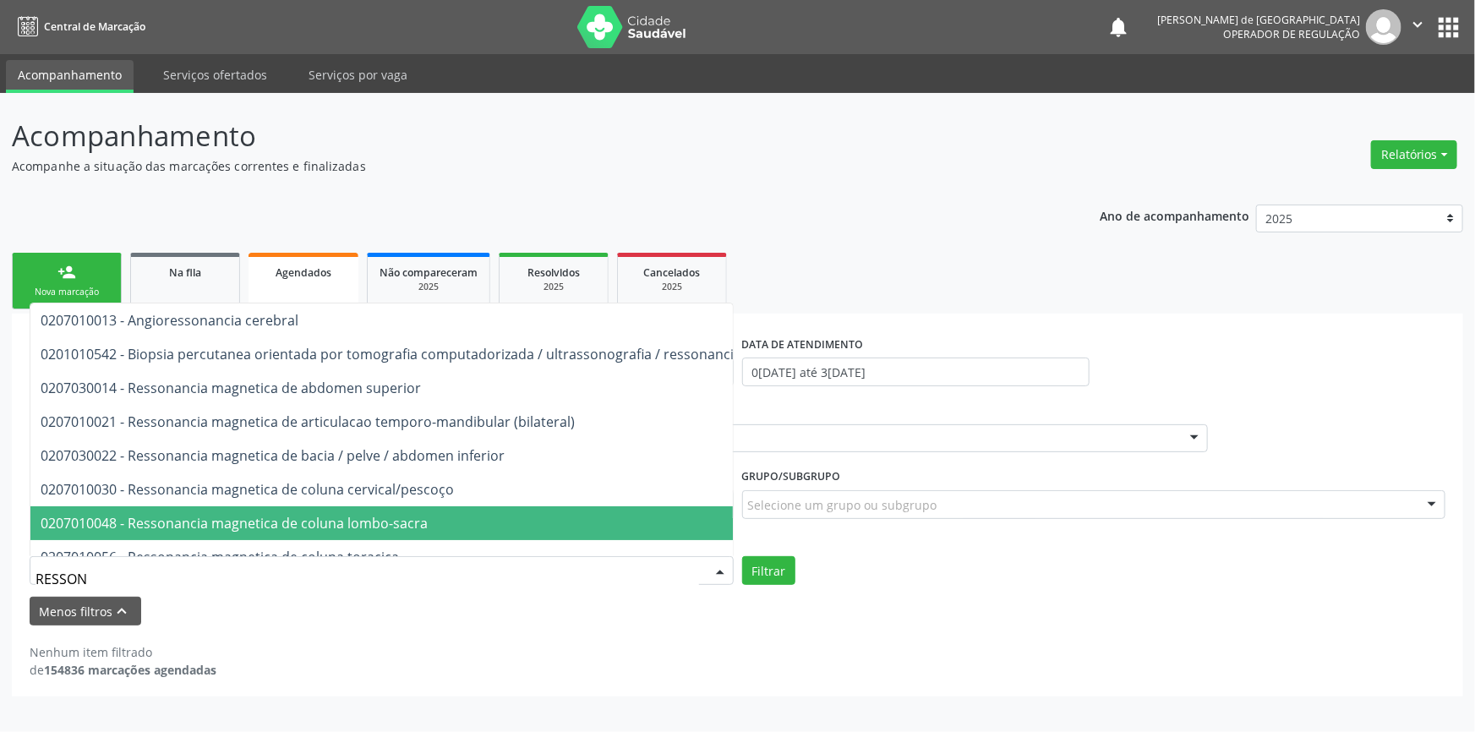
click at [244, 511] on span "0207010048 - Ressonancia magnetica de coluna lombo-sacra" at bounding box center [449, 523] width 839 height 34
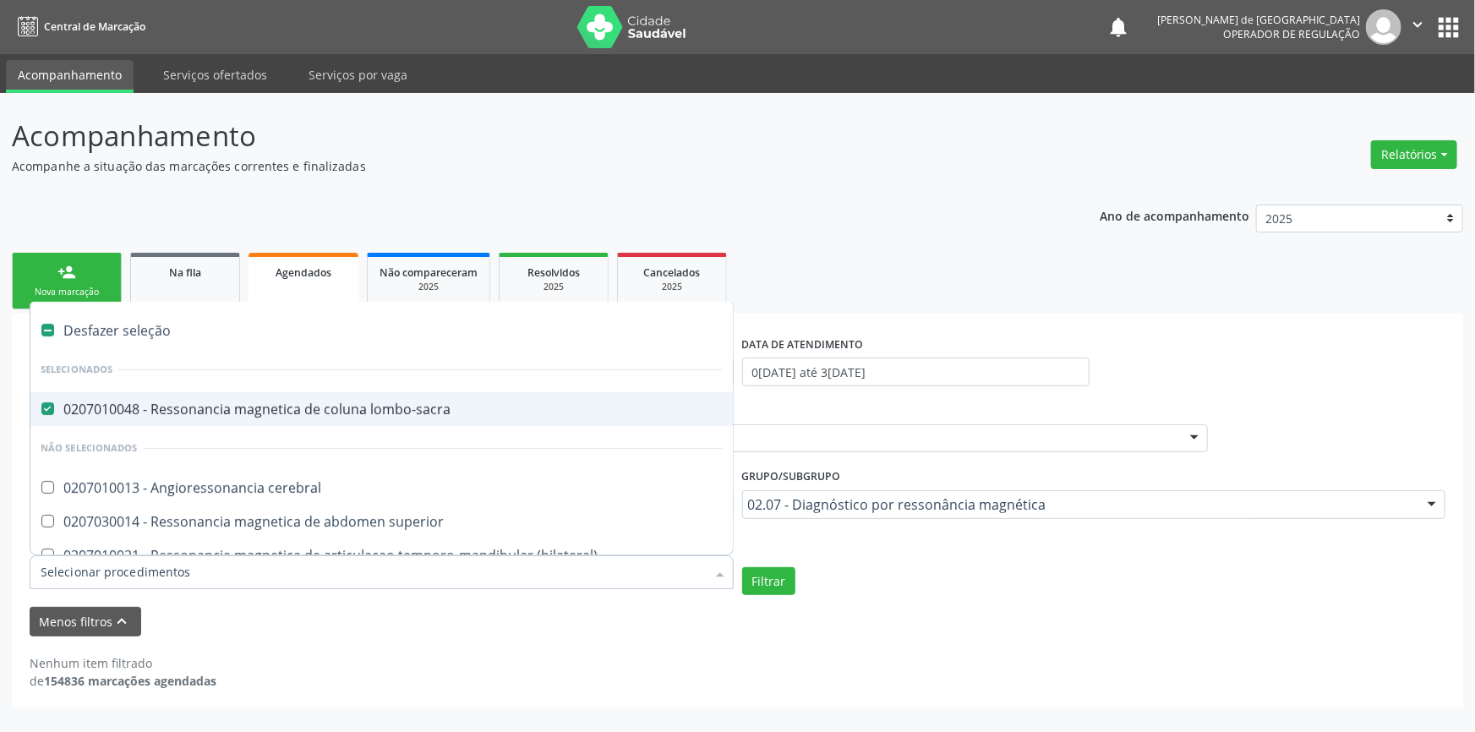
click at [46, 330] on label at bounding box center [47, 330] width 13 height 13
checkbox lombo-sacra "false"
click at [46, 330] on label at bounding box center [47, 330] width 13 height 13
checkbox input "true"
checkbox lombo-sacra "true"
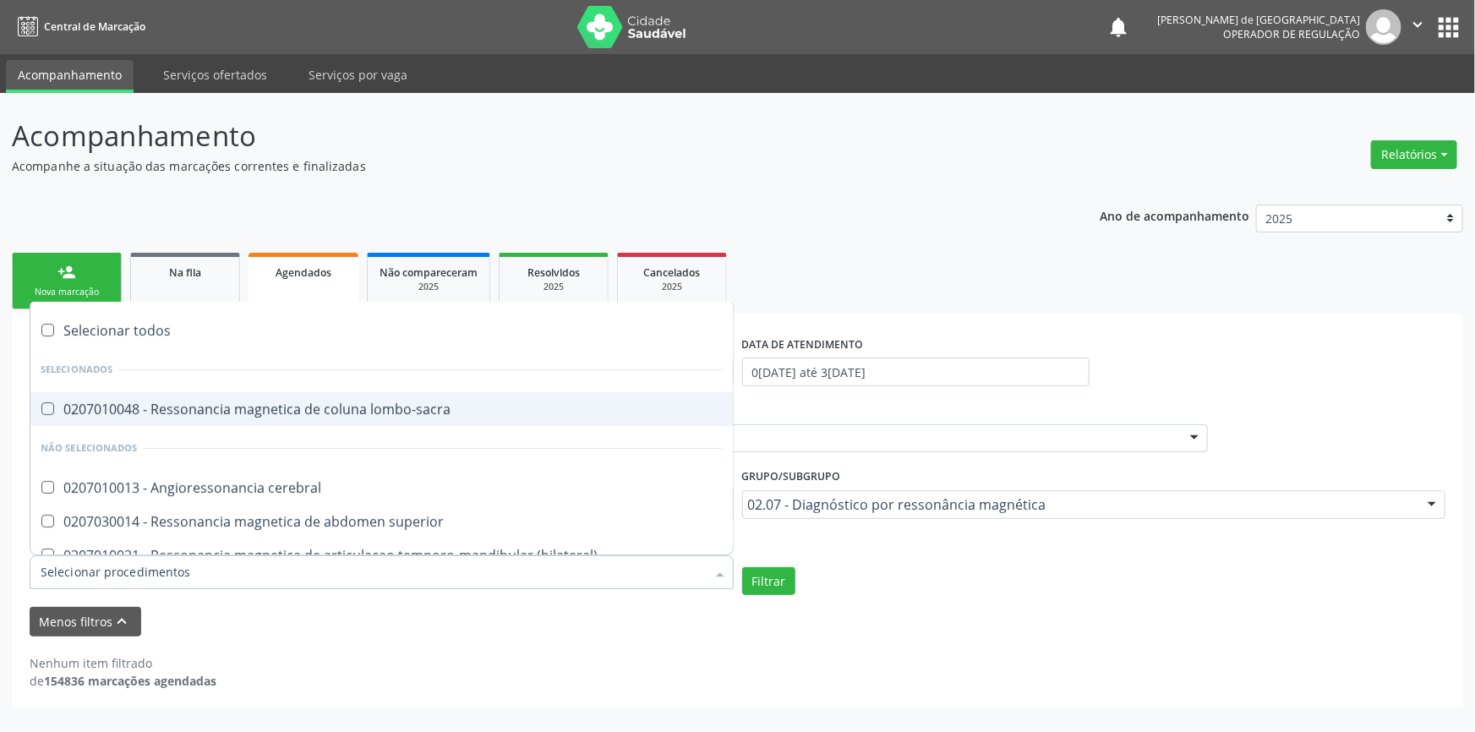
checkbox cerebral "true"
checkbox superior "true"
checkbox \(bilateral\) "true"
checkbox inferior "true"
checkbox cervical\/pescoço "true"
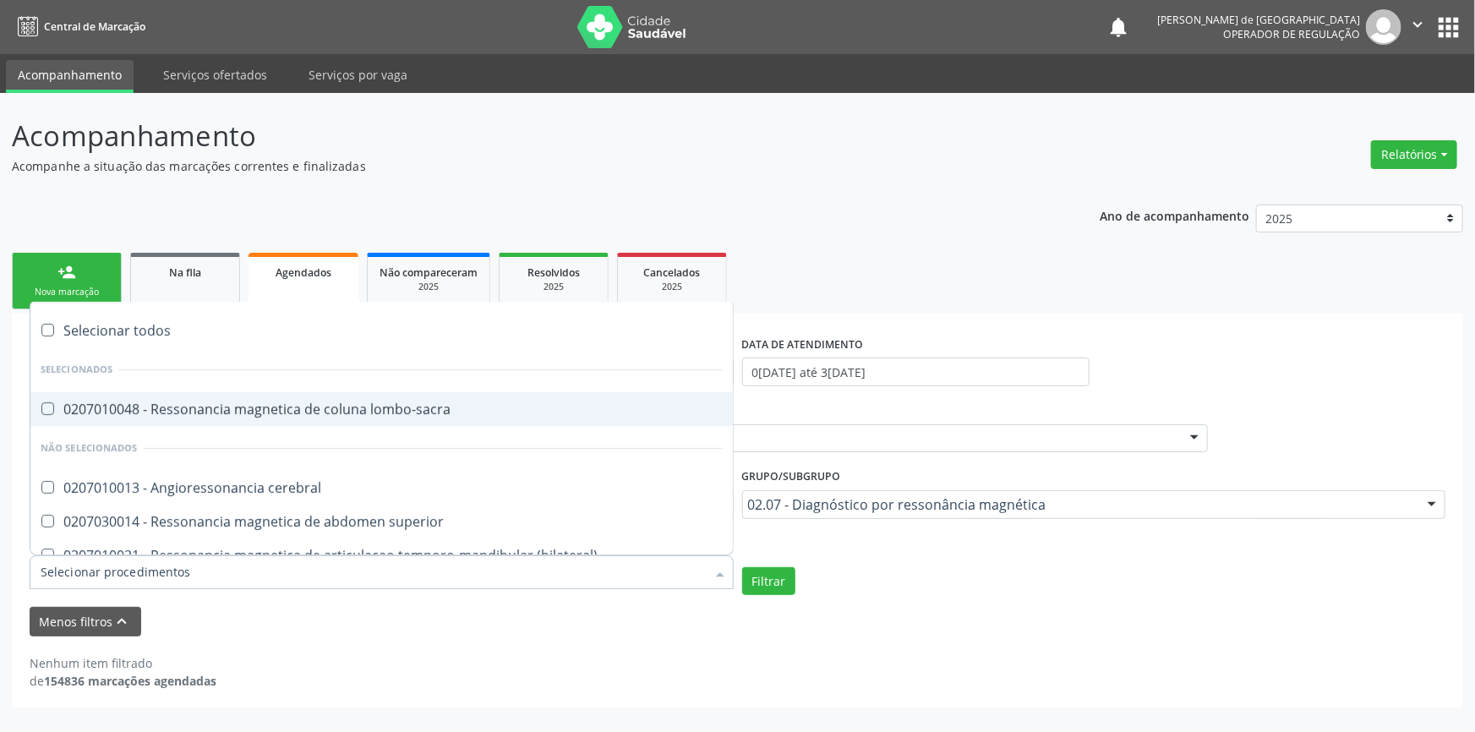
checkbox toracica "true"
checkbox cine "true"
checkbox cranio "true"
checkbox \(unilateral\) "true"
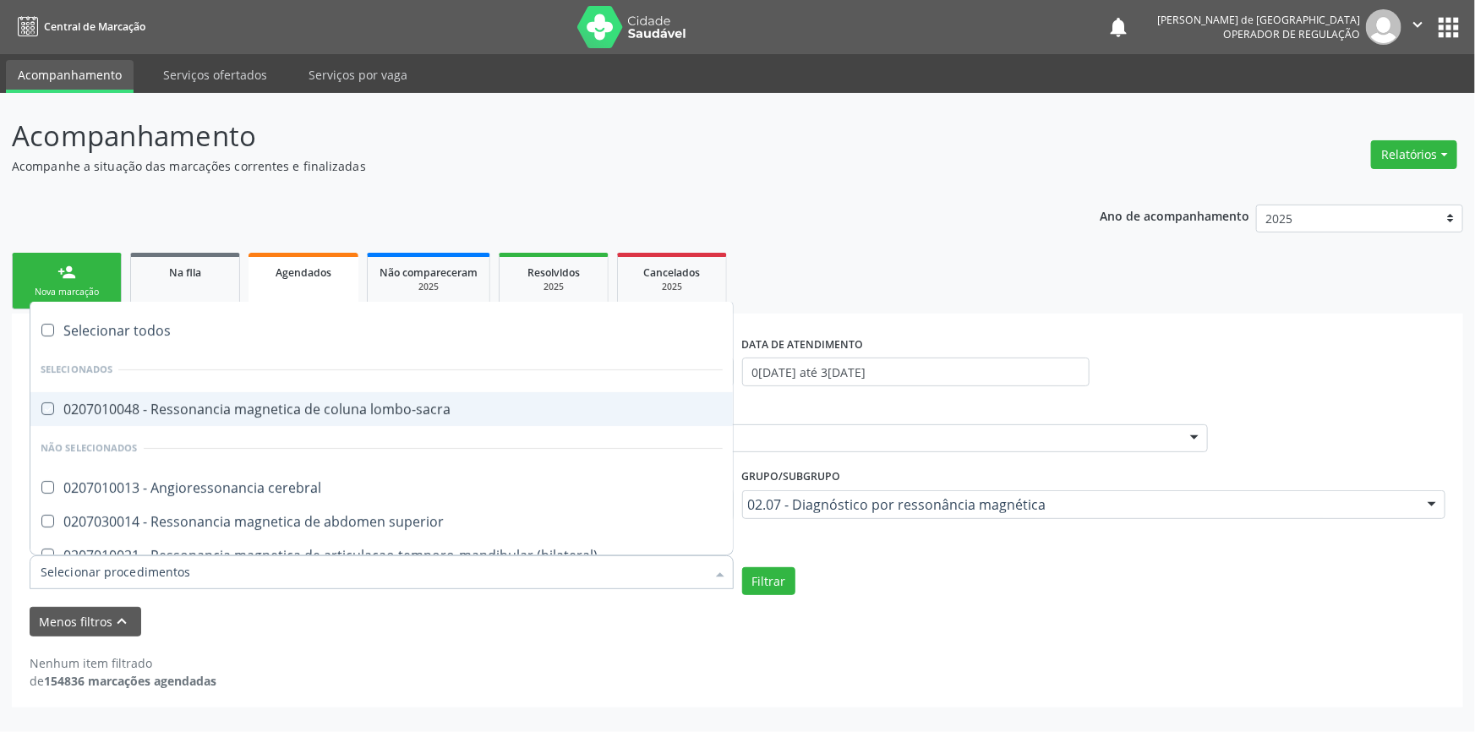
checkbox turcica "true"
checkbox torax "true"
checkbox biliares\/colangiorressonancia "true"
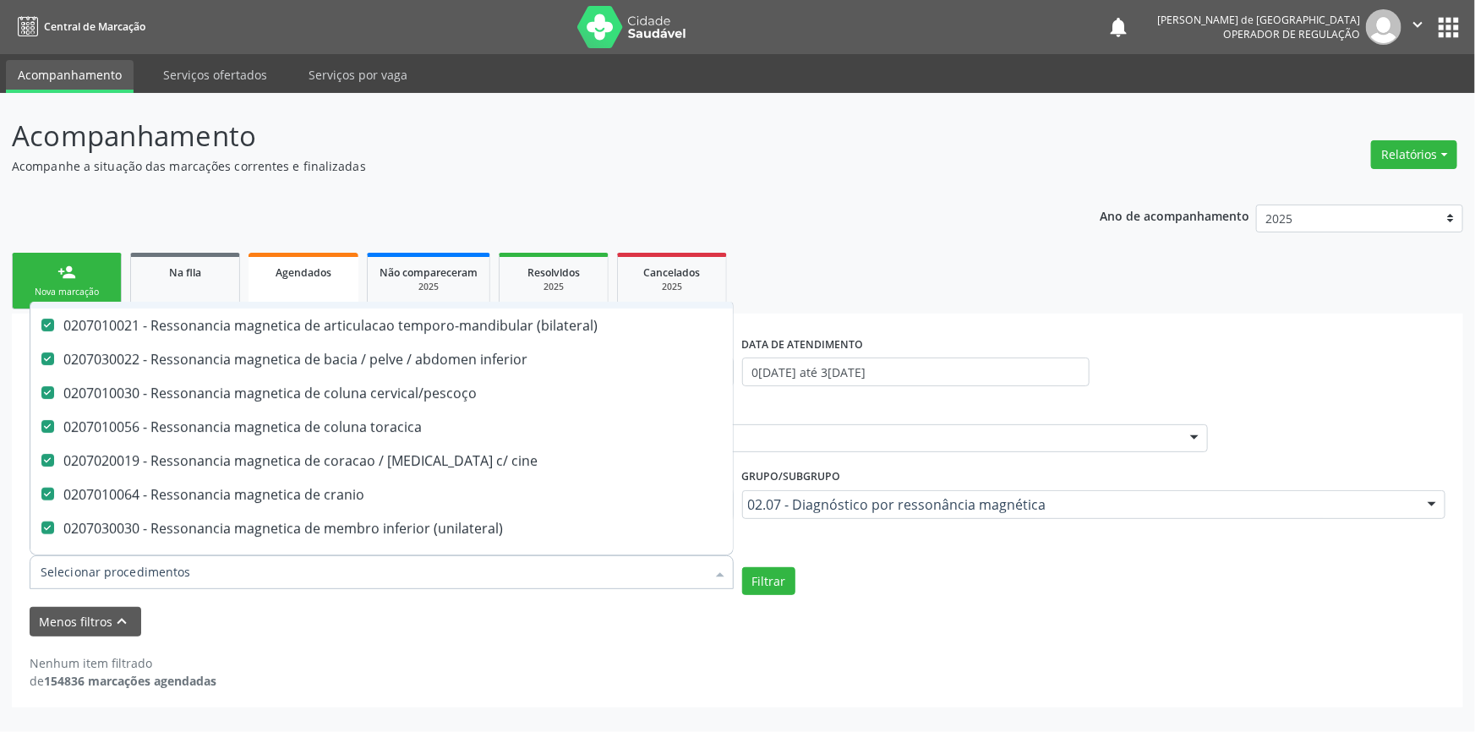
scroll to position [355, 0]
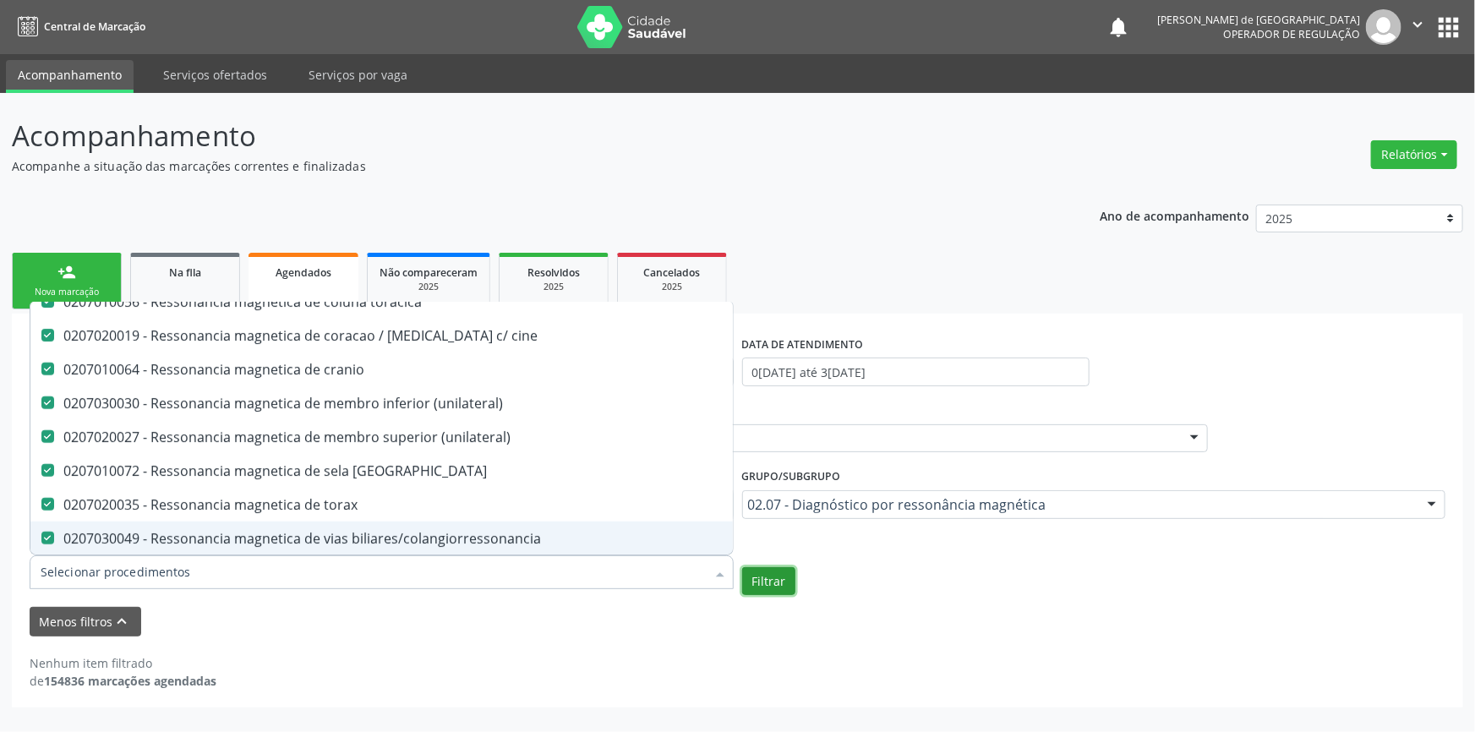
click at [788, 577] on button "Filtrar" at bounding box center [768, 581] width 53 height 29
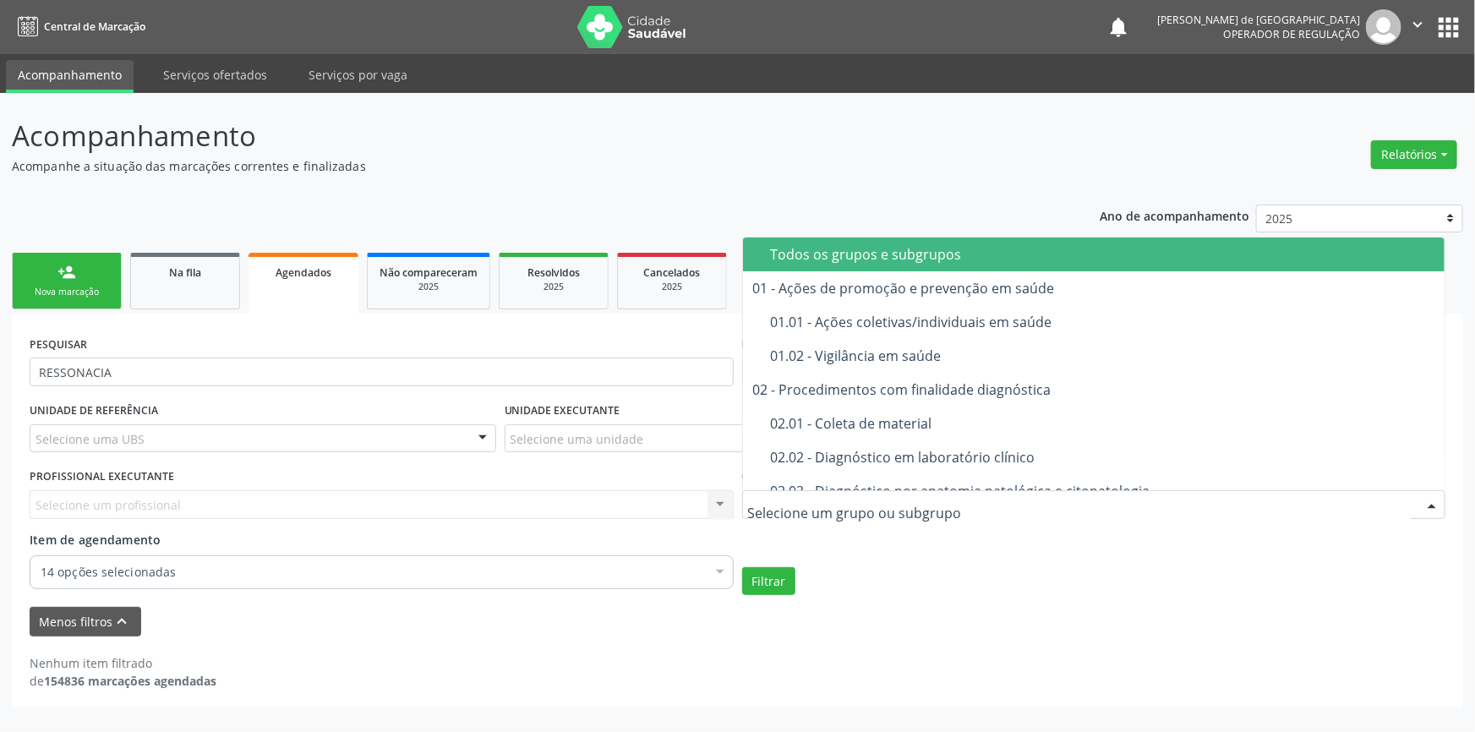
click at [855, 259] on div "Todos os grupos e subgrupos" at bounding box center [1103, 255] width 664 height 14
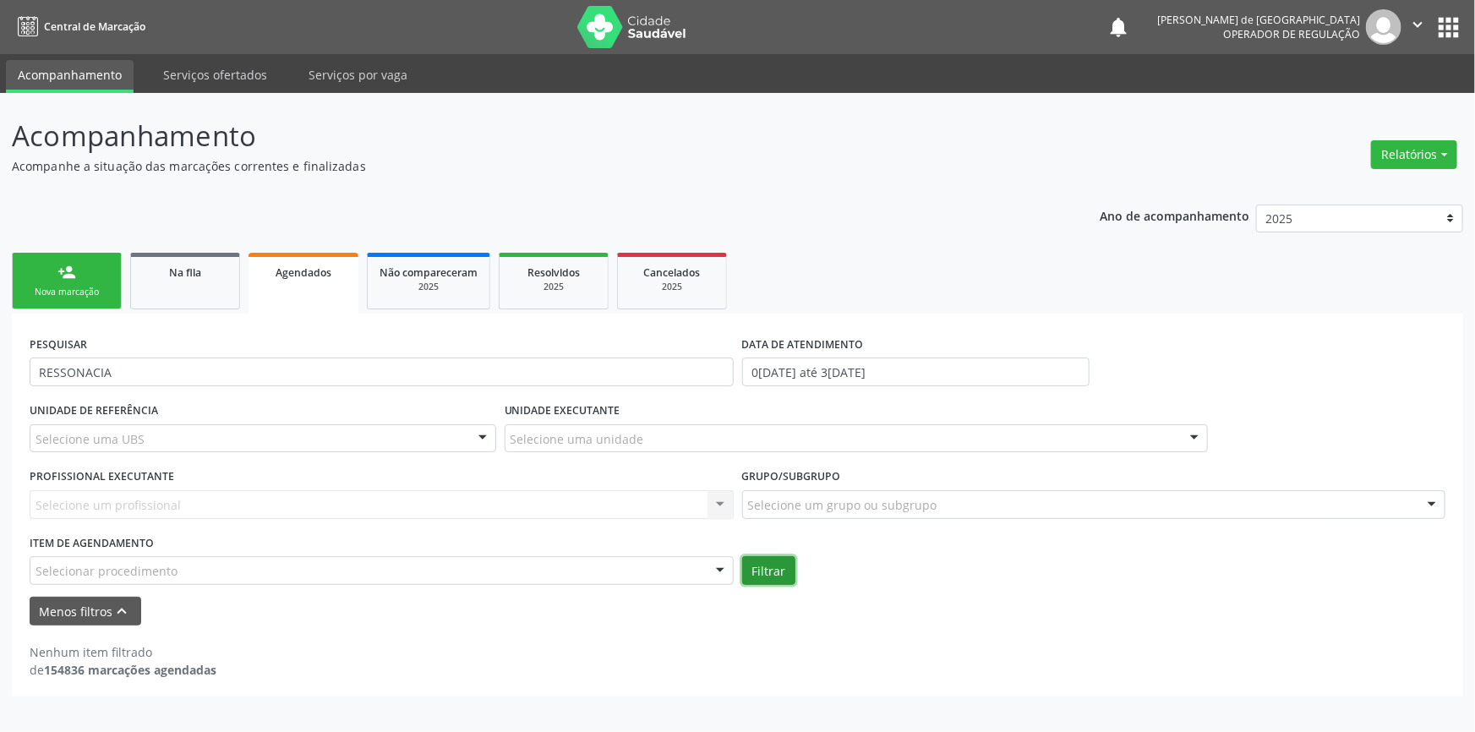
click at [785, 572] on button "Filtrar" at bounding box center [768, 570] width 53 height 29
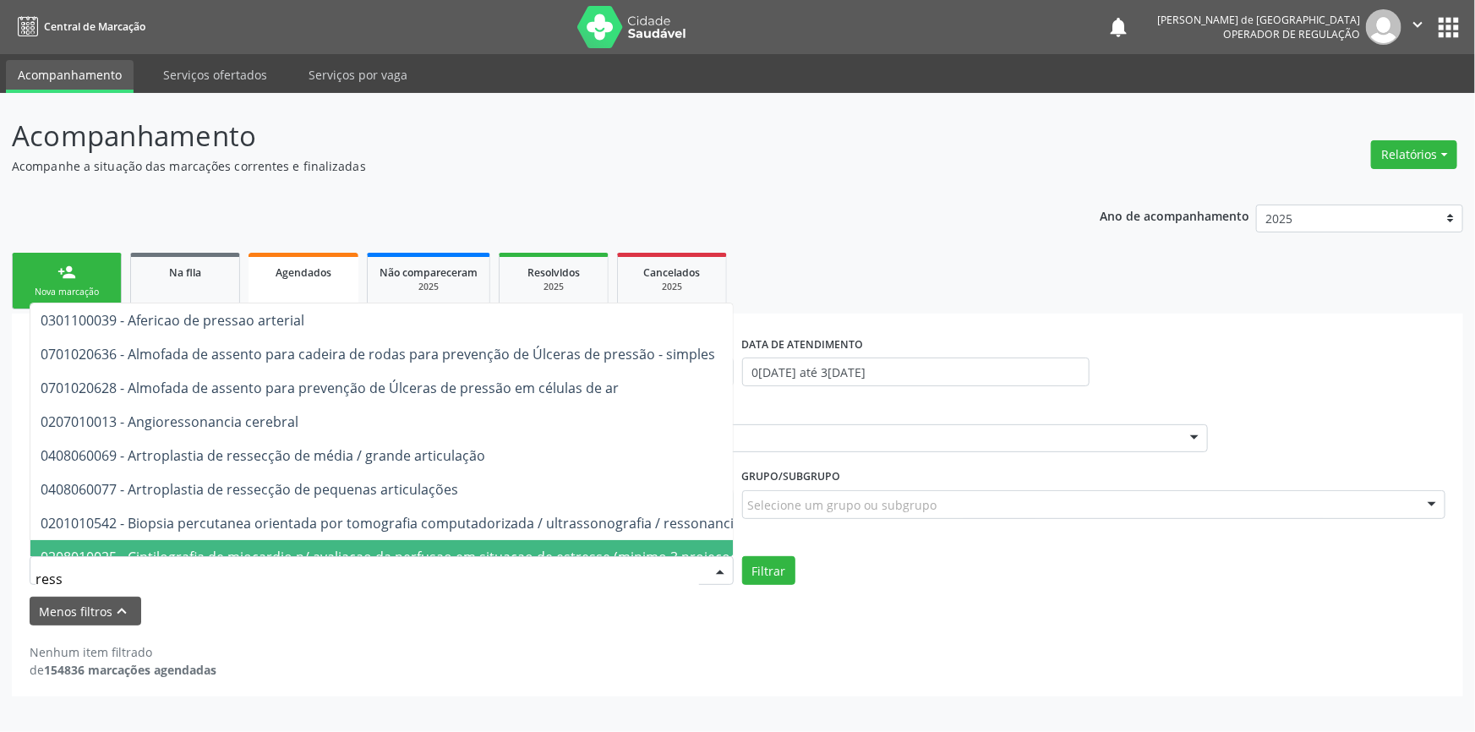
type input "RESSON"
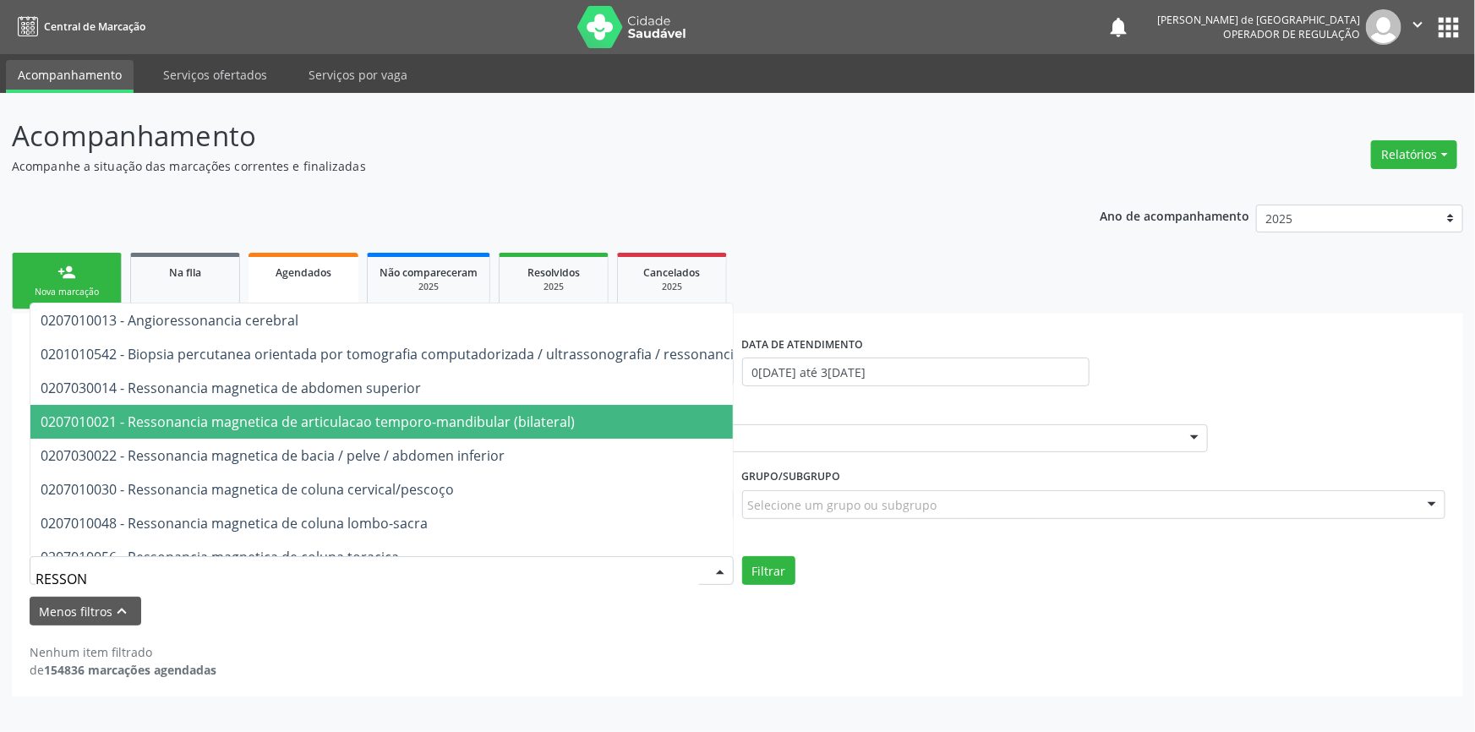
click at [147, 408] on span "0207010021 - Ressonancia magnetica de articulacao temporo-mandibular (bilateral)" at bounding box center [449, 422] width 839 height 34
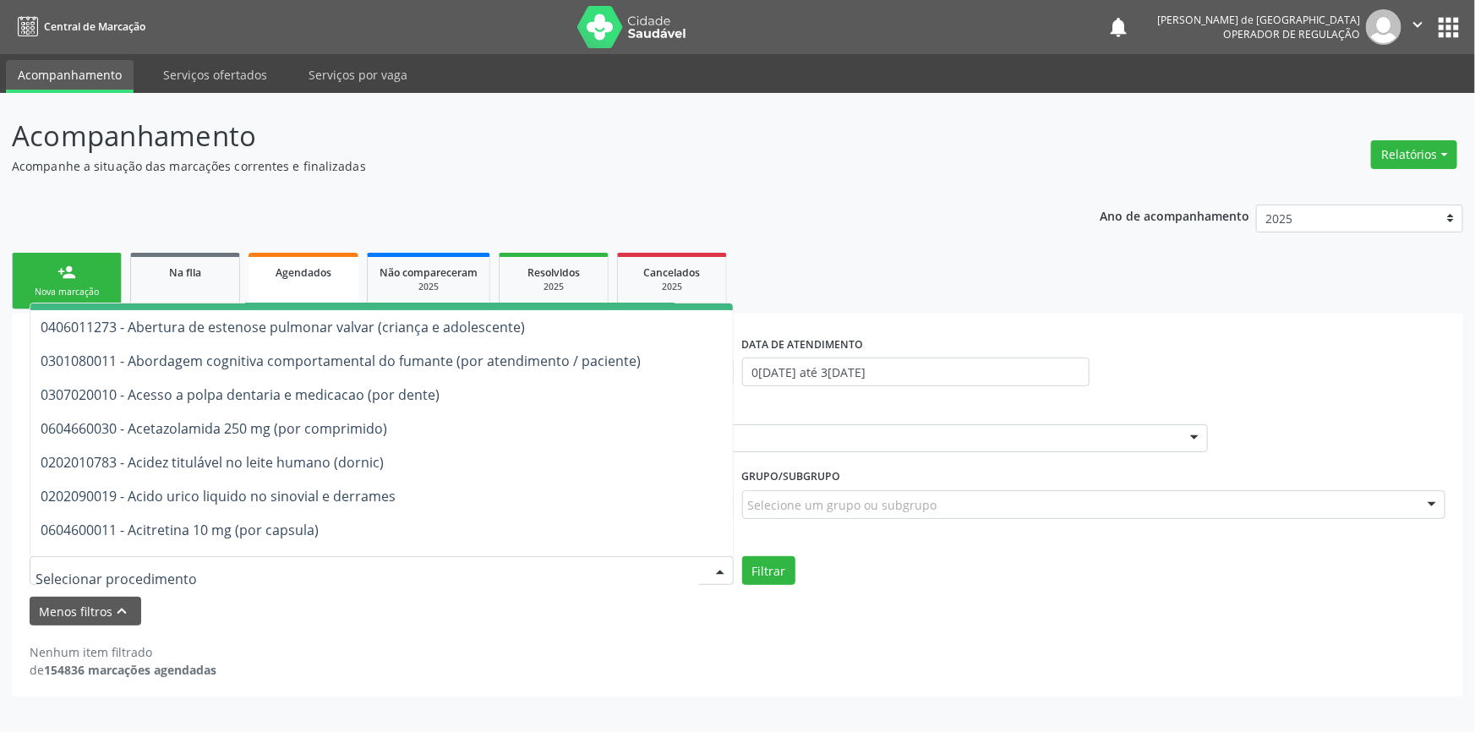
scroll to position [691, 0]
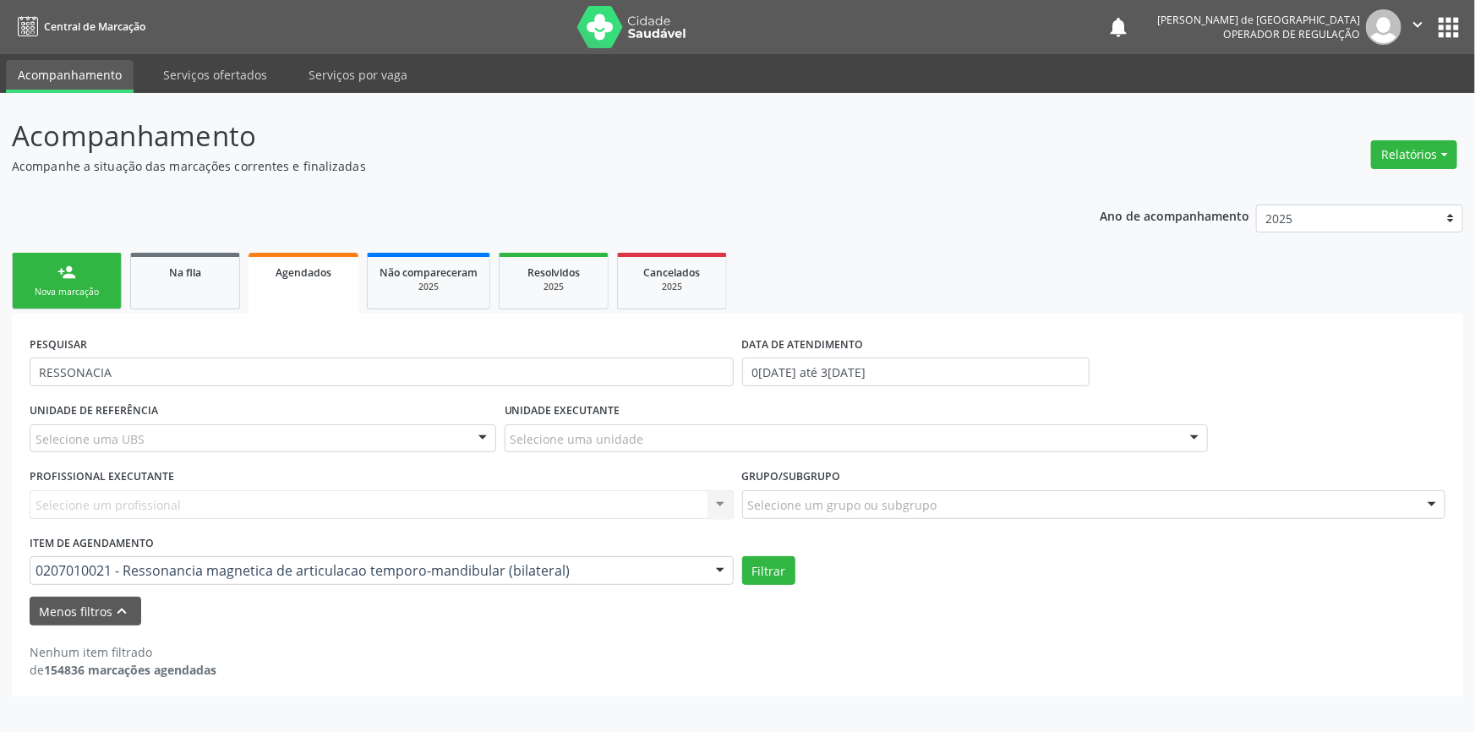
click at [318, 612] on div "Menos filtros keyboard_arrow_up" at bounding box center [737, 612] width 1424 height 30
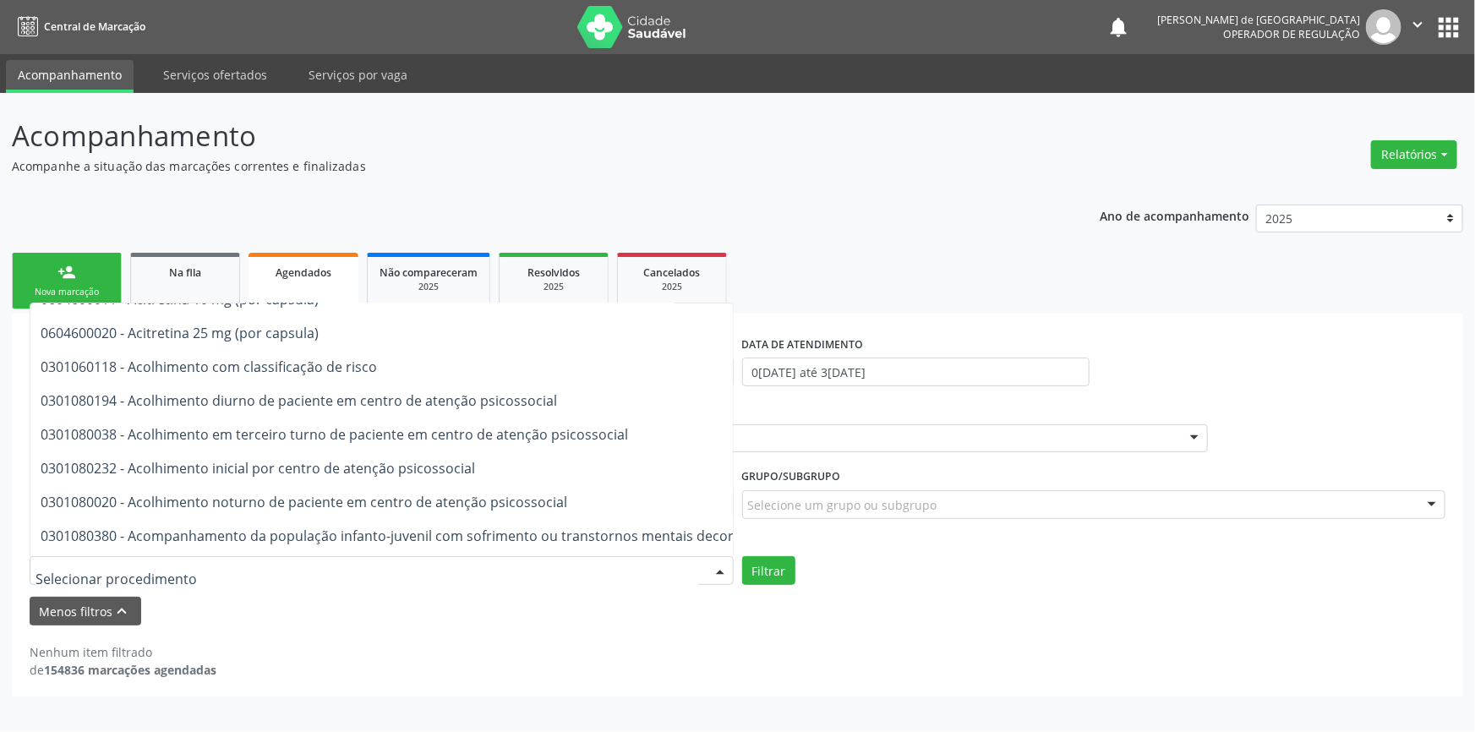
scroll to position [307, 0]
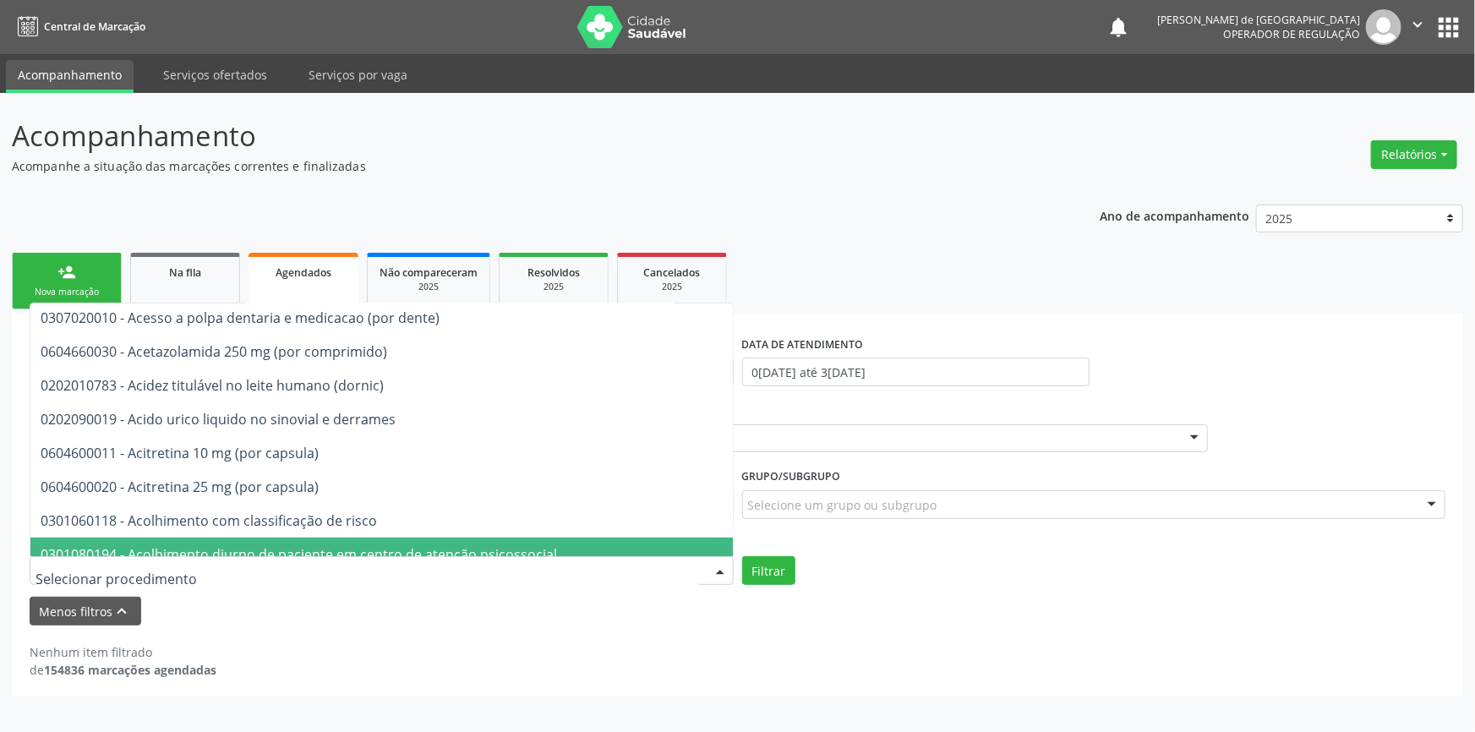
click at [718, 638] on div "Nenhum item filtrado de 154836 marcações agendadas" at bounding box center [738, 652] width 1416 height 53
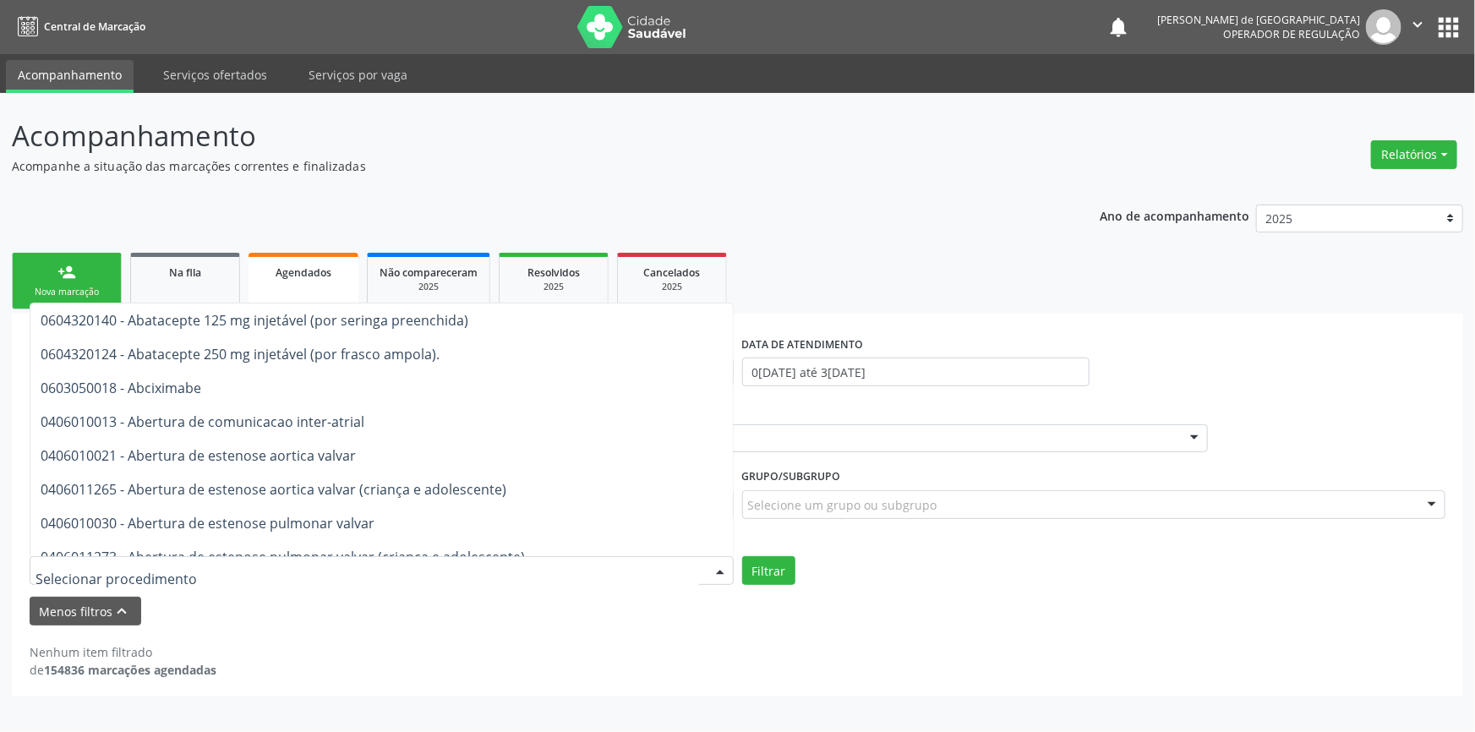
scroll to position [76, 0]
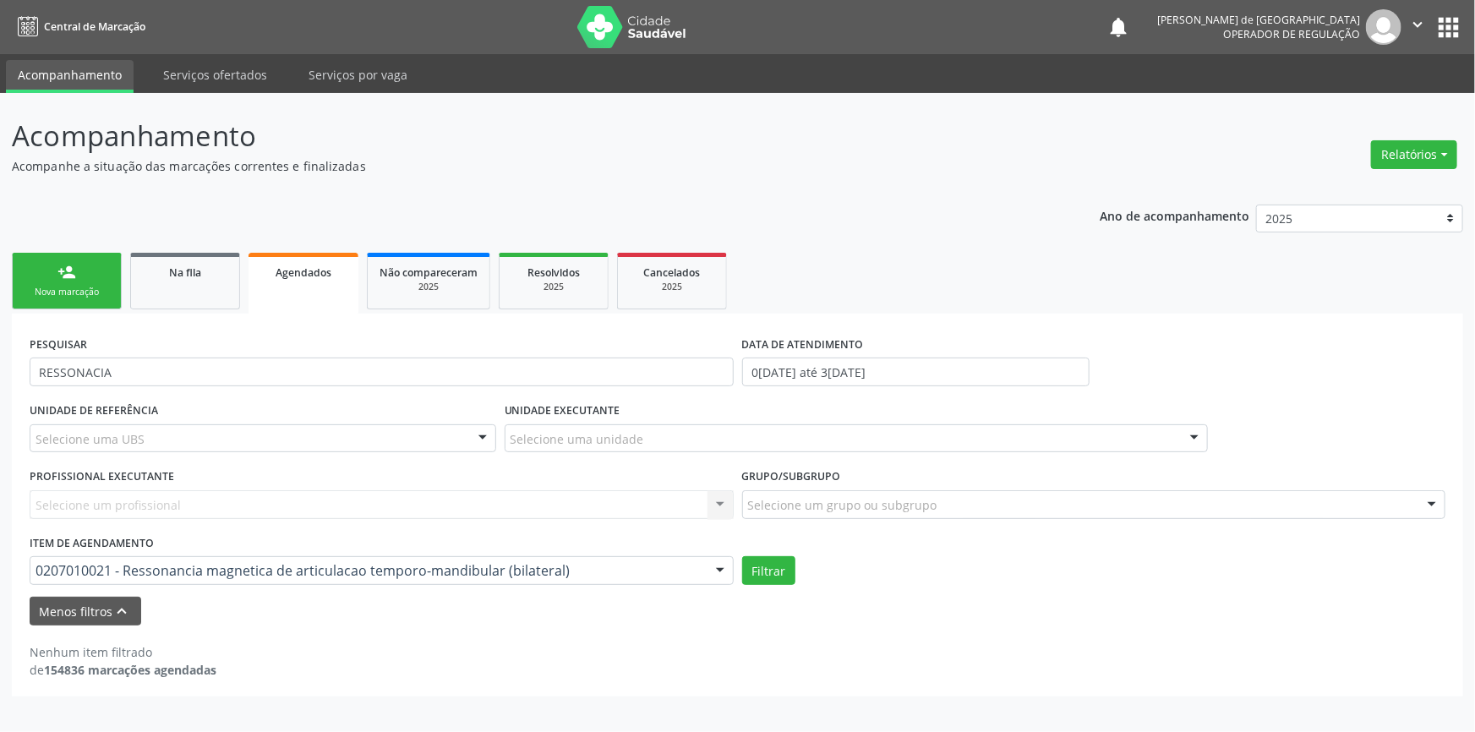
click at [12, 405] on div "PESQUISAR RESSONACIA DATA DE ATENDIMENTO [DATE] até [DATE] UNIDADE DE REFERÊNCI…" at bounding box center [737, 505] width 1451 height 383
click at [755, 570] on button "Filtrar" at bounding box center [768, 570] width 53 height 29
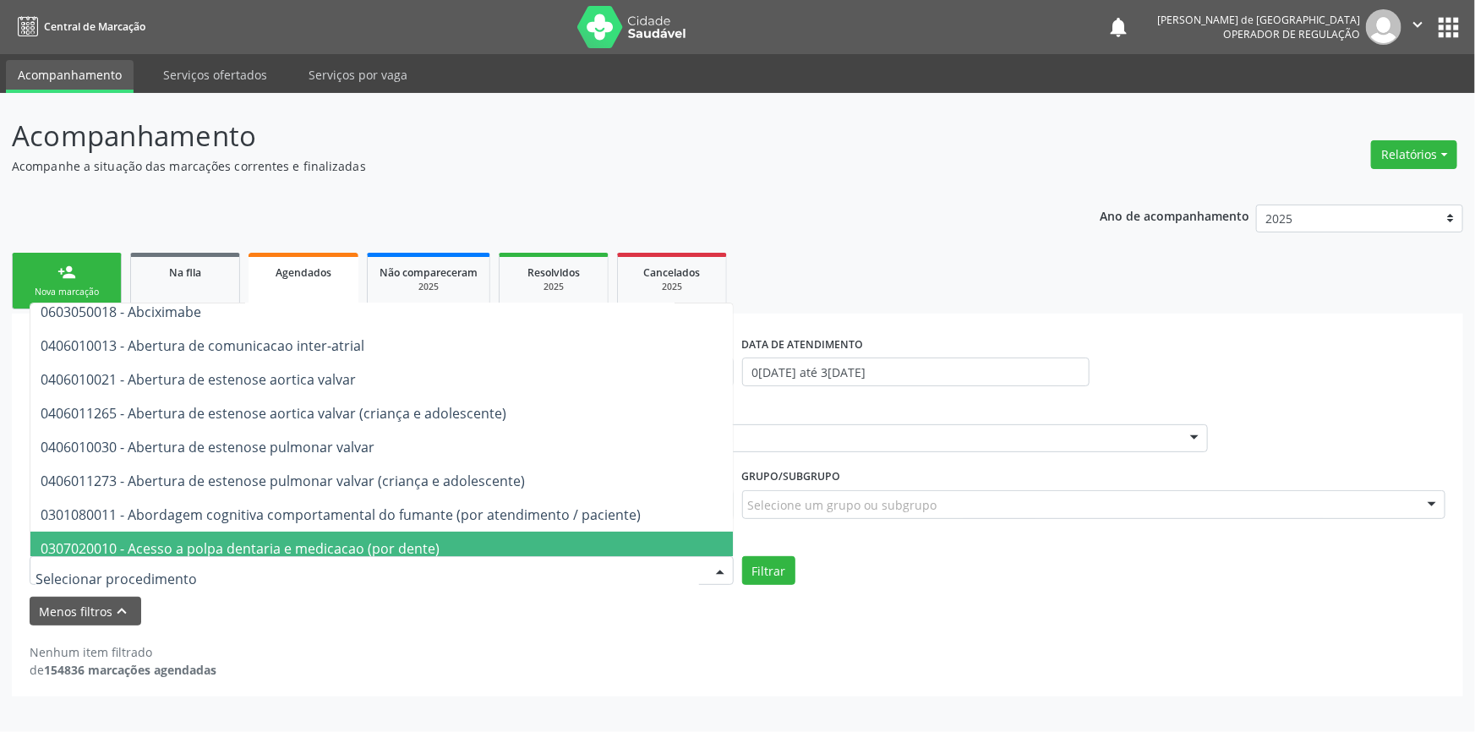
click at [610, 618] on div "Menos filtros keyboard_arrow_up" at bounding box center [737, 612] width 1424 height 30
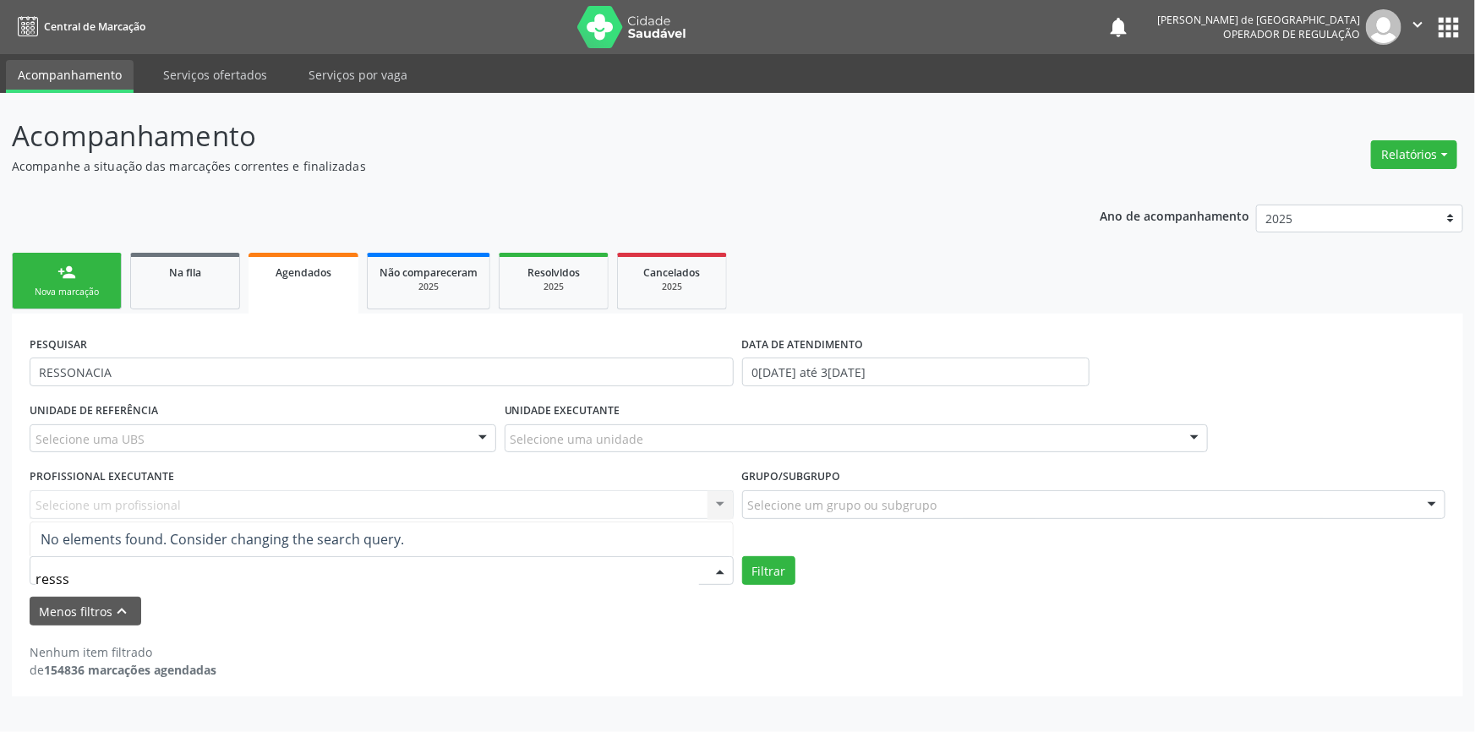
scroll to position [0, 0]
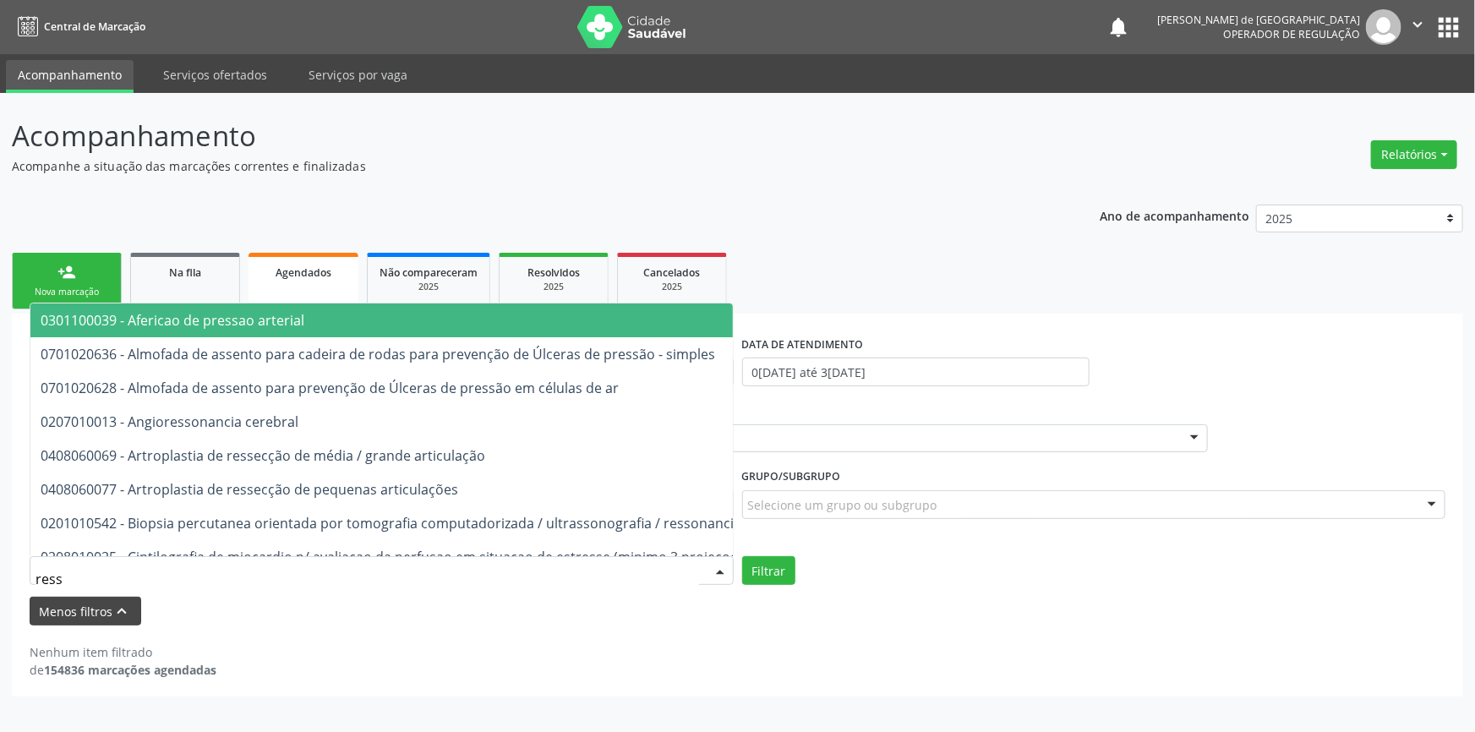
type input "RESSON"
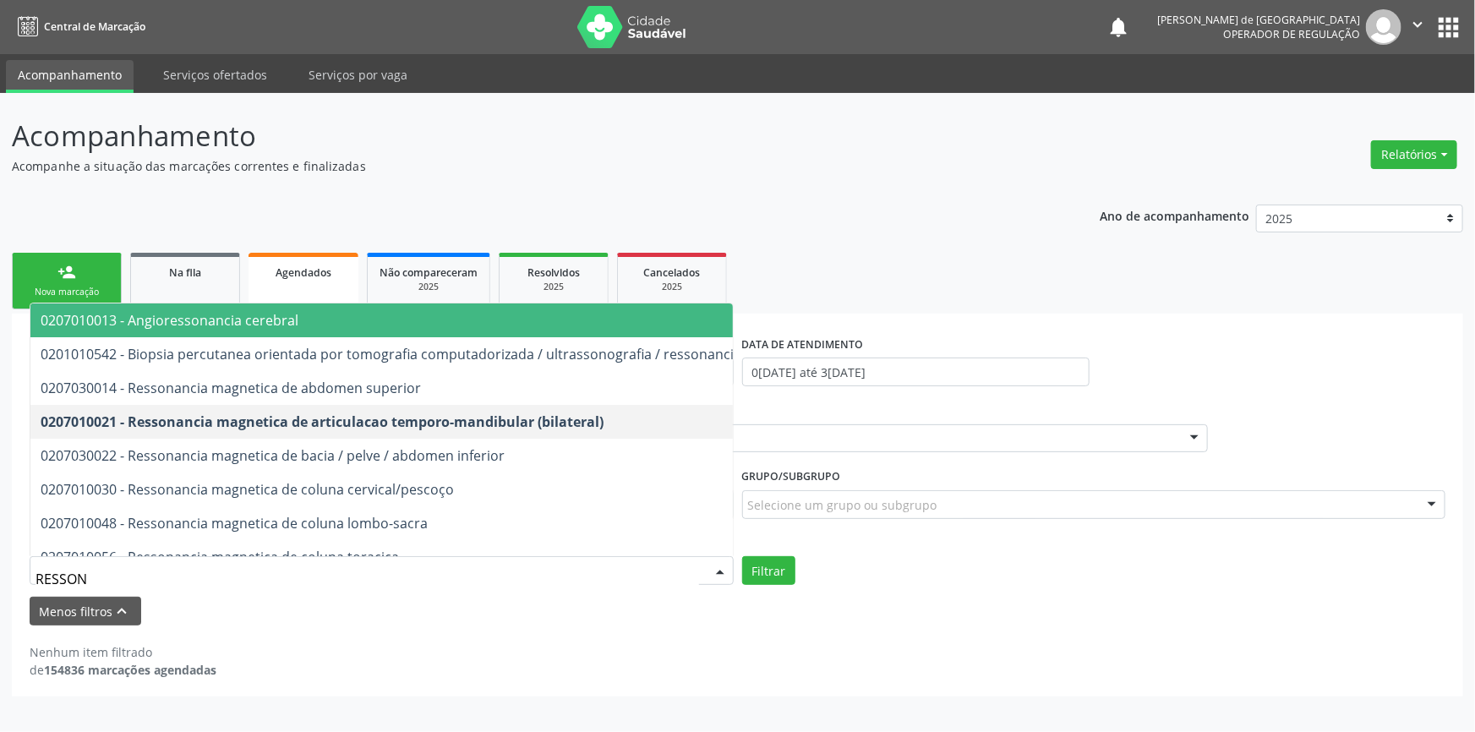
click at [86, 331] on span "0207010013 - Angioressonancia cerebral" at bounding box center [449, 320] width 839 height 34
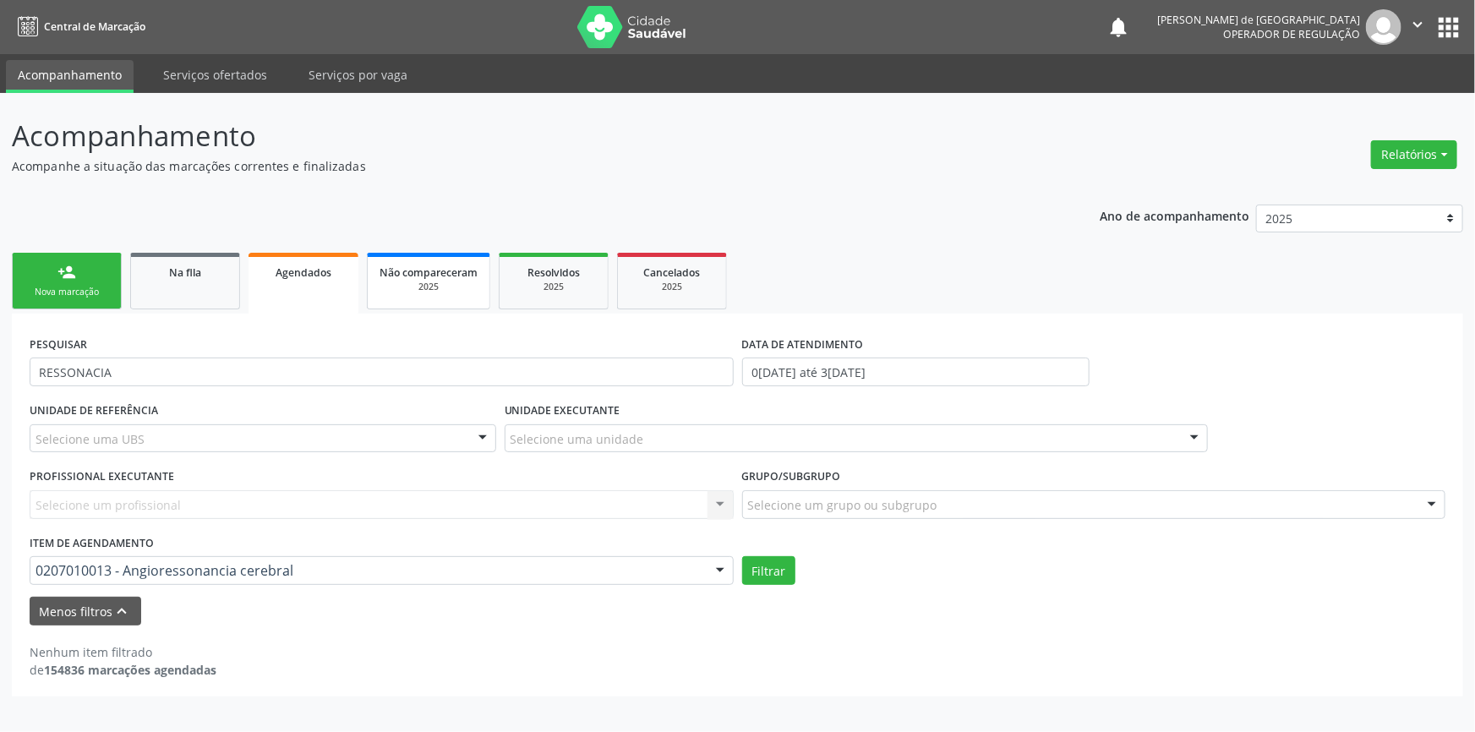
click at [418, 289] on div "2025" at bounding box center [429, 287] width 98 height 13
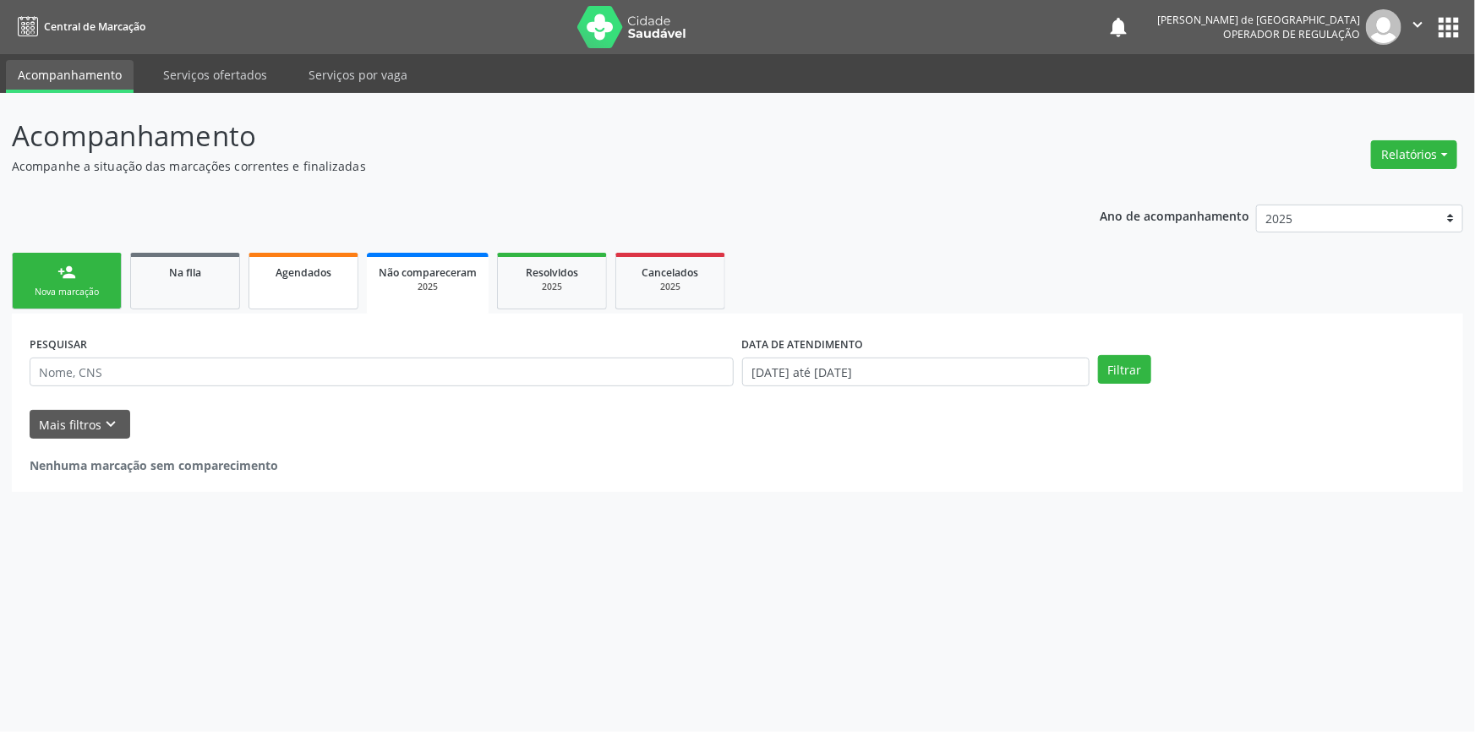
click at [331, 286] on link "Agendados" at bounding box center [304, 281] width 110 height 57
click at [1155, 374] on div "Filtrar" at bounding box center [1272, 369] width 356 height 29
click at [1137, 373] on button "Filtrar" at bounding box center [1124, 369] width 53 height 29
click at [1119, 373] on button "Filtrar" at bounding box center [1124, 369] width 53 height 29
click at [852, 372] on input "28/08/2025" at bounding box center [915, 372] width 347 height 29
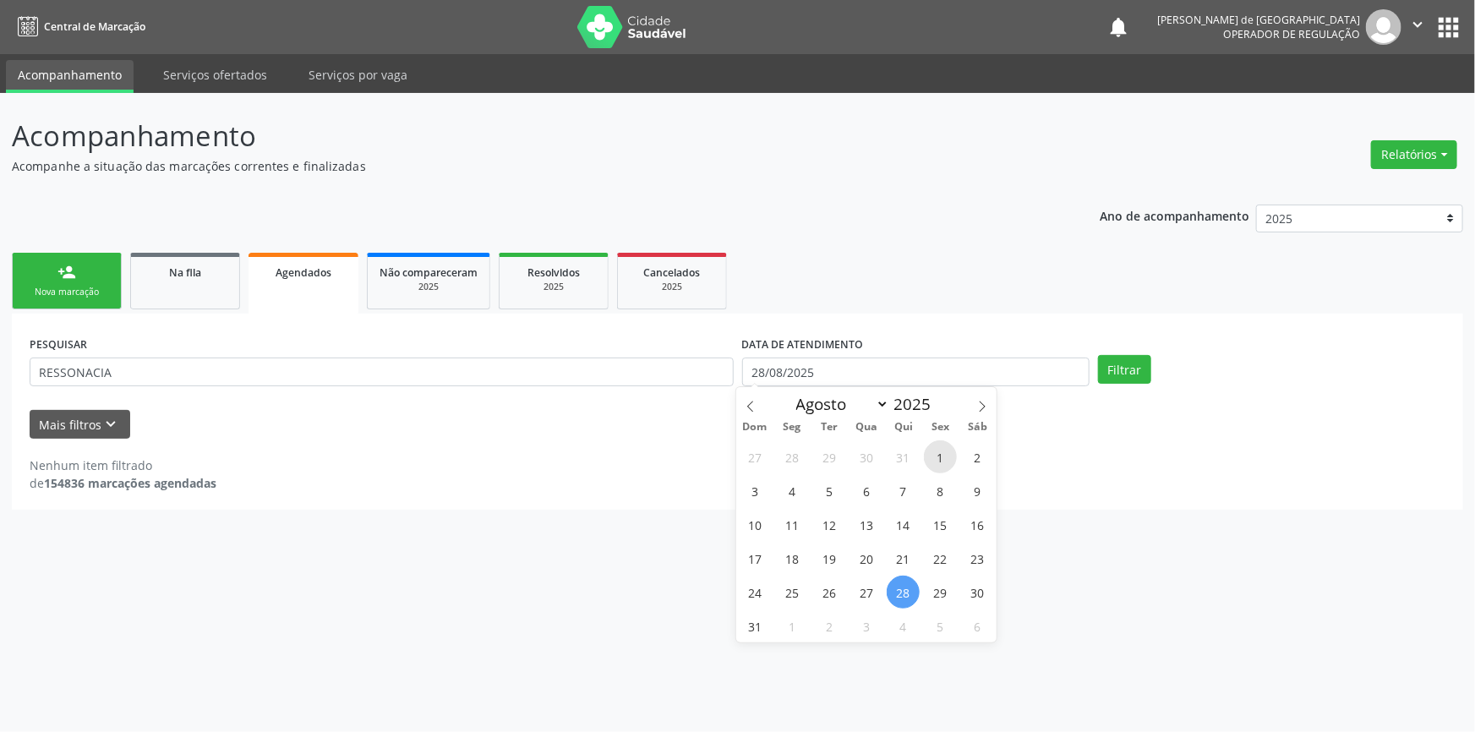
click at [932, 451] on span "1" at bounding box center [940, 456] width 33 height 33
type input "0[DATE]"
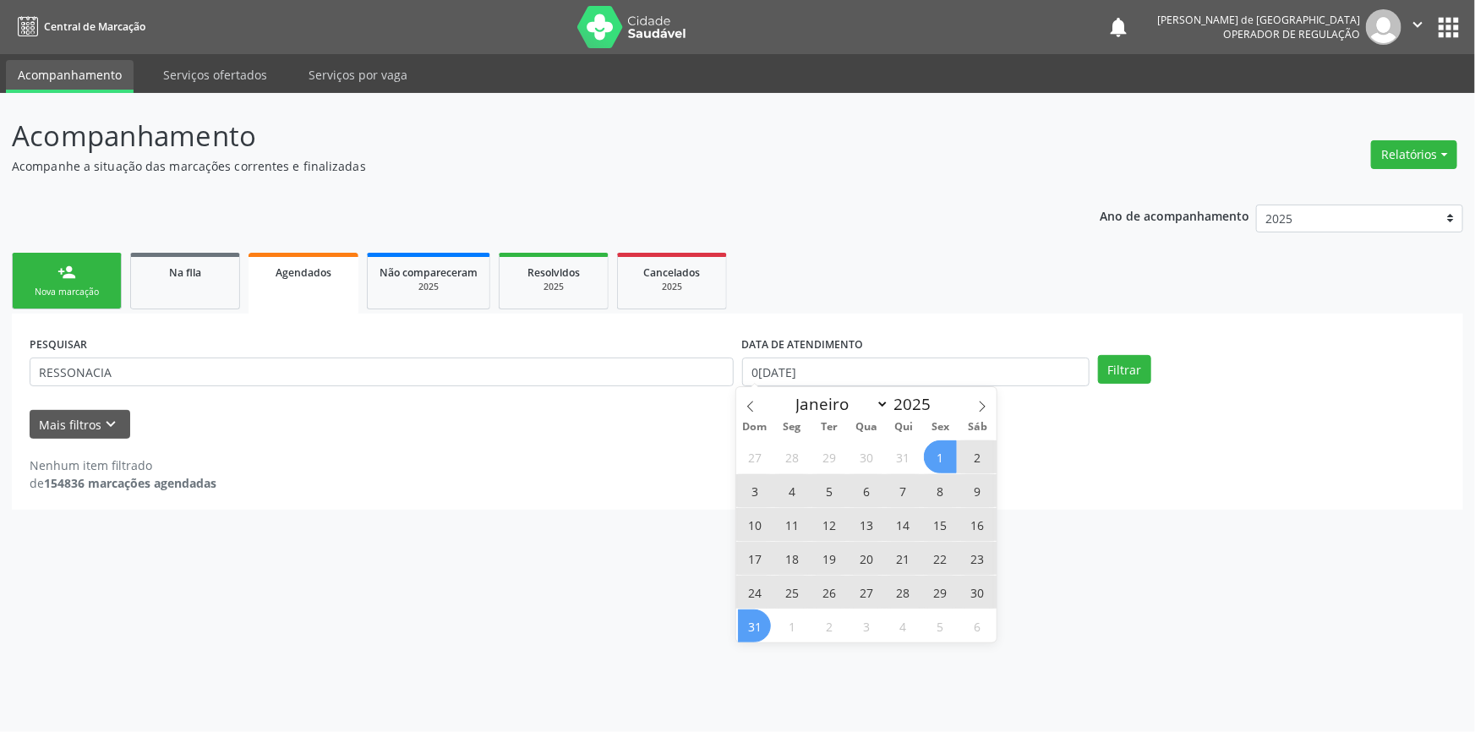
click at [760, 630] on span "31" at bounding box center [754, 625] width 33 height 33
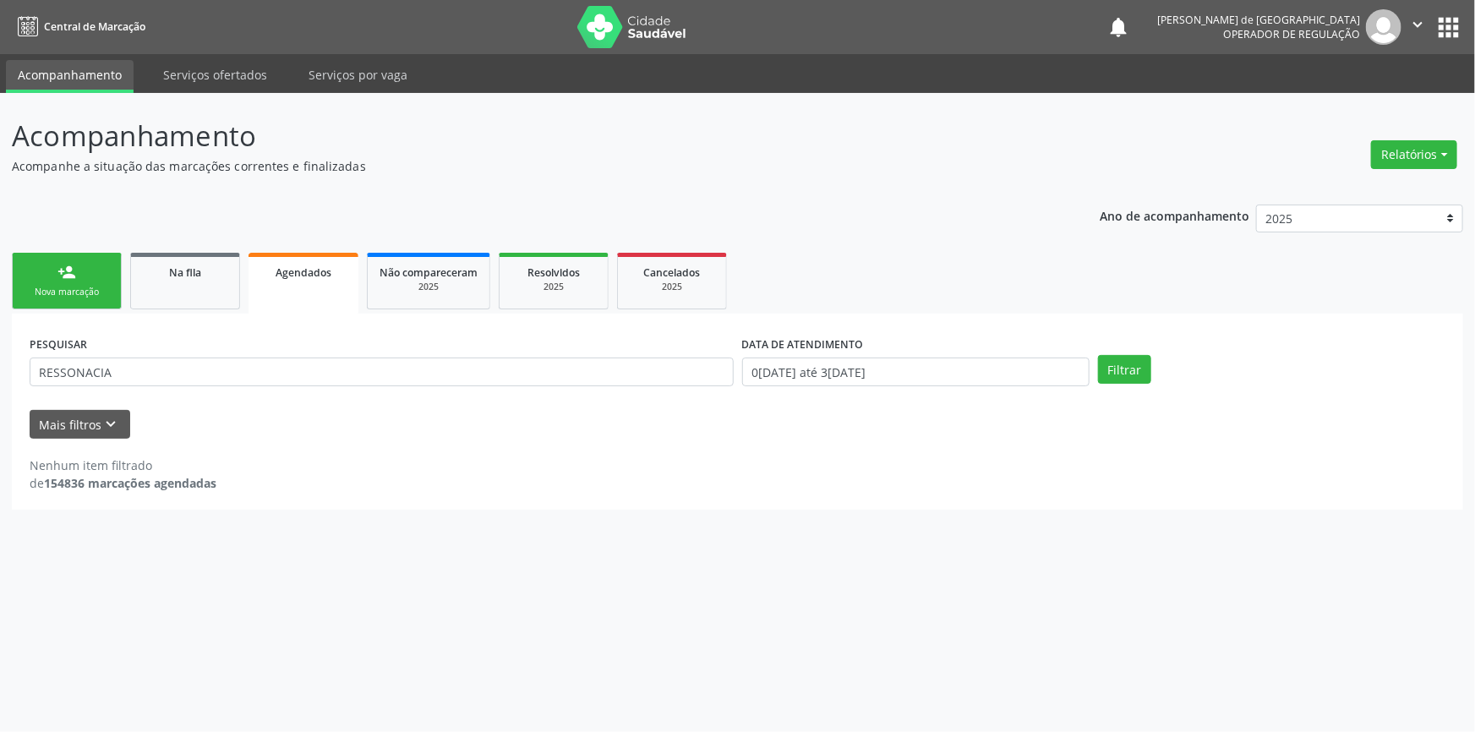
click at [1152, 374] on div "Filtrar" at bounding box center [1272, 369] width 356 height 29
click at [1139, 373] on button "Filtrar" at bounding box center [1124, 369] width 53 height 29
click at [68, 429] on button "Mais filtros keyboard_arrow_down" at bounding box center [80, 425] width 101 height 30
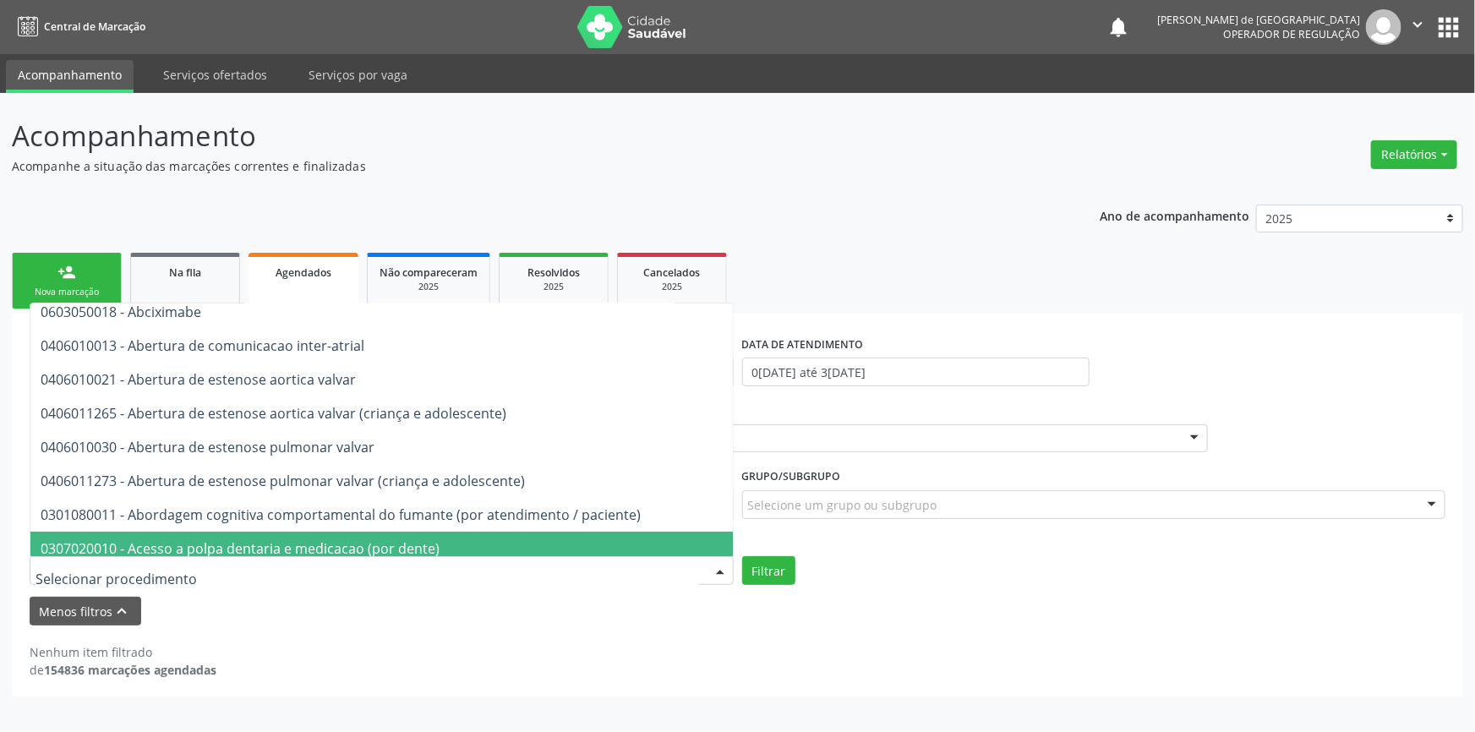
scroll to position [153, 0]
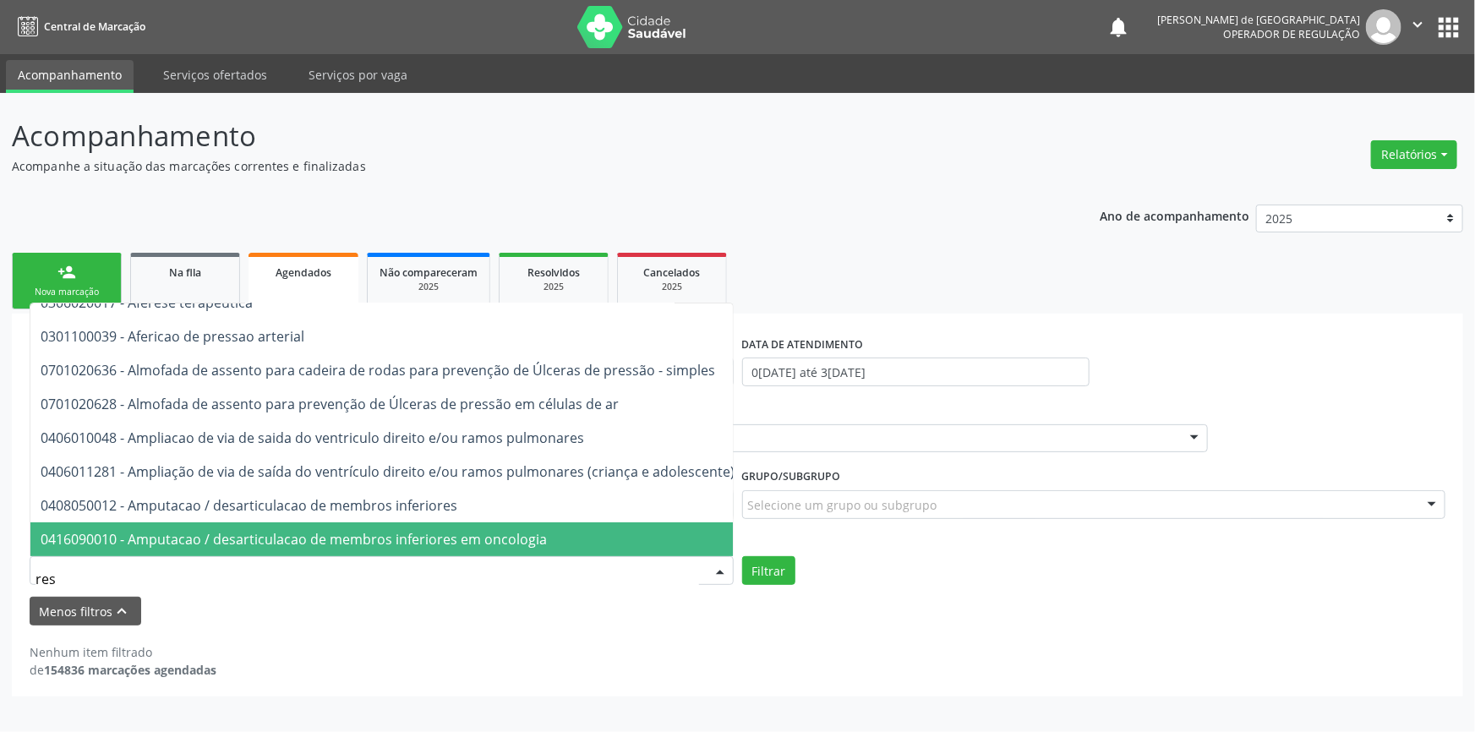
type input "RESSON"
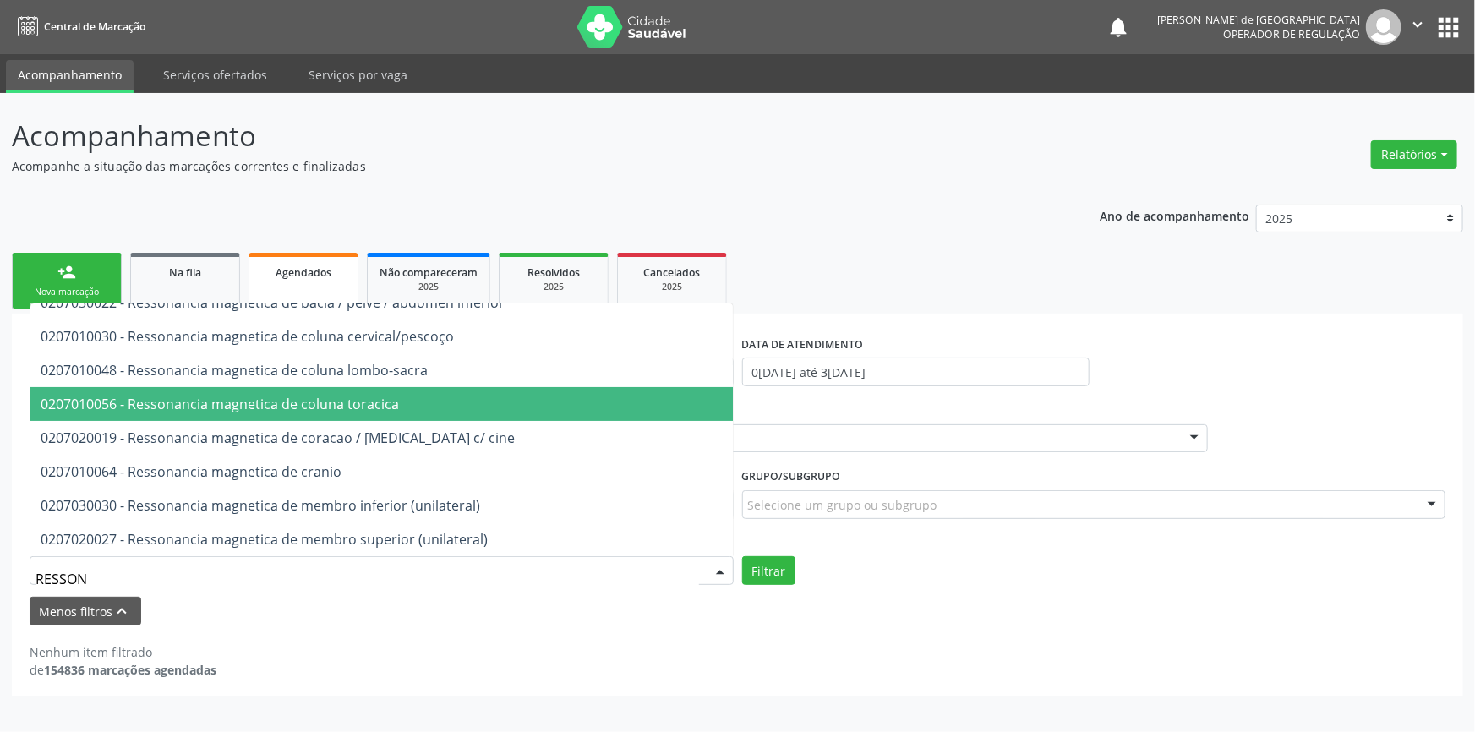
click at [83, 398] on span "0207010056 - Ressonancia magnetica de coluna toracica" at bounding box center [220, 404] width 358 height 19
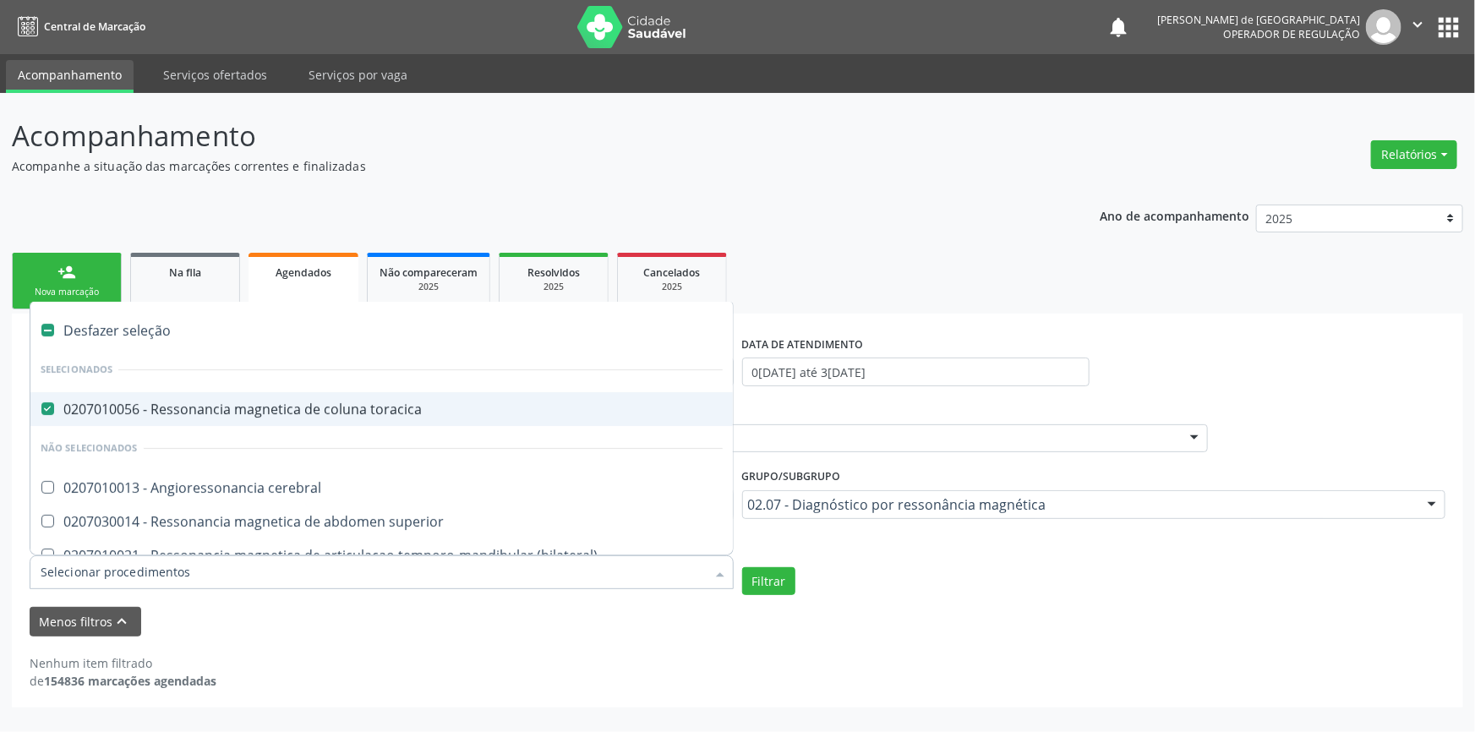
click at [49, 325] on label at bounding box center [47, 330] width 13 height 13
checkbox toracica "false"
click at [49, 325] on label at bounding box center [47, 330] width 13 height 13
checkbox input "true"
checkbox toracica "true"
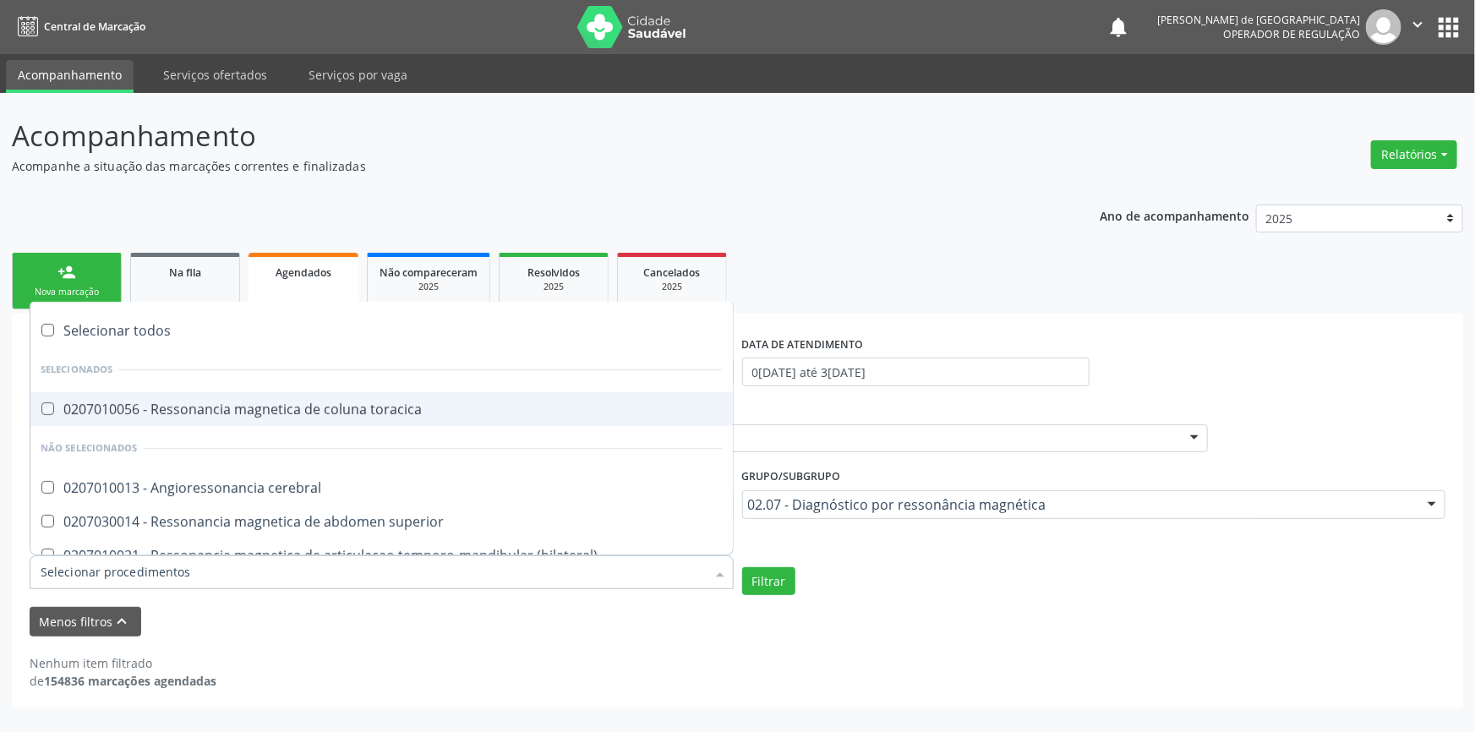
checkbox cerebral "true"
checkbox superior "true"
checkbox \(bilateral\) "true"
checkbox inferior "true"
checkbox cervical\/pescoço "true"
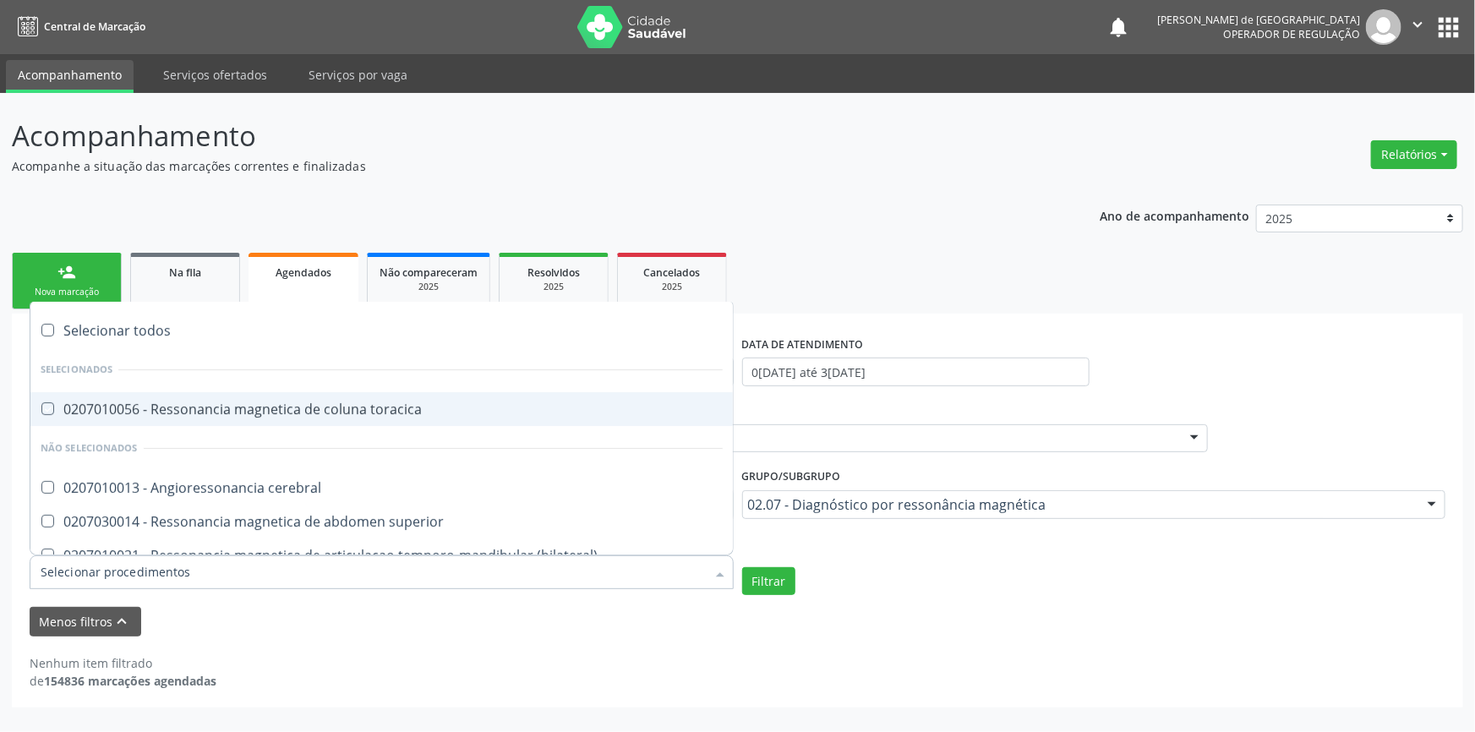
checkbox lombo-sacra "true"
checkbox cine "true"
checkbox cranio "true"
checkbox \(unilateral\) "true"
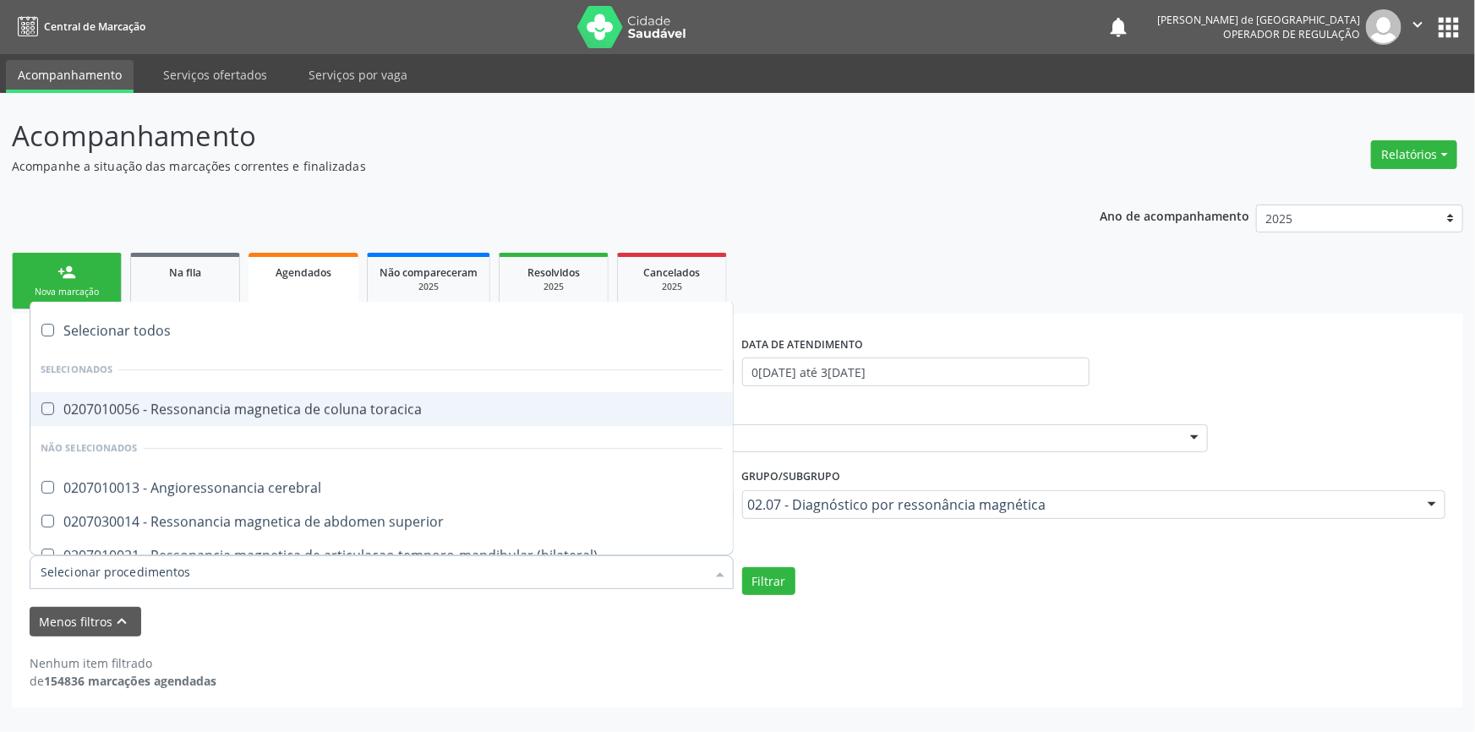
checkbox turcica "true"
checkbox torax "true"
checkbox biliares\/colangiorressonancia "true"
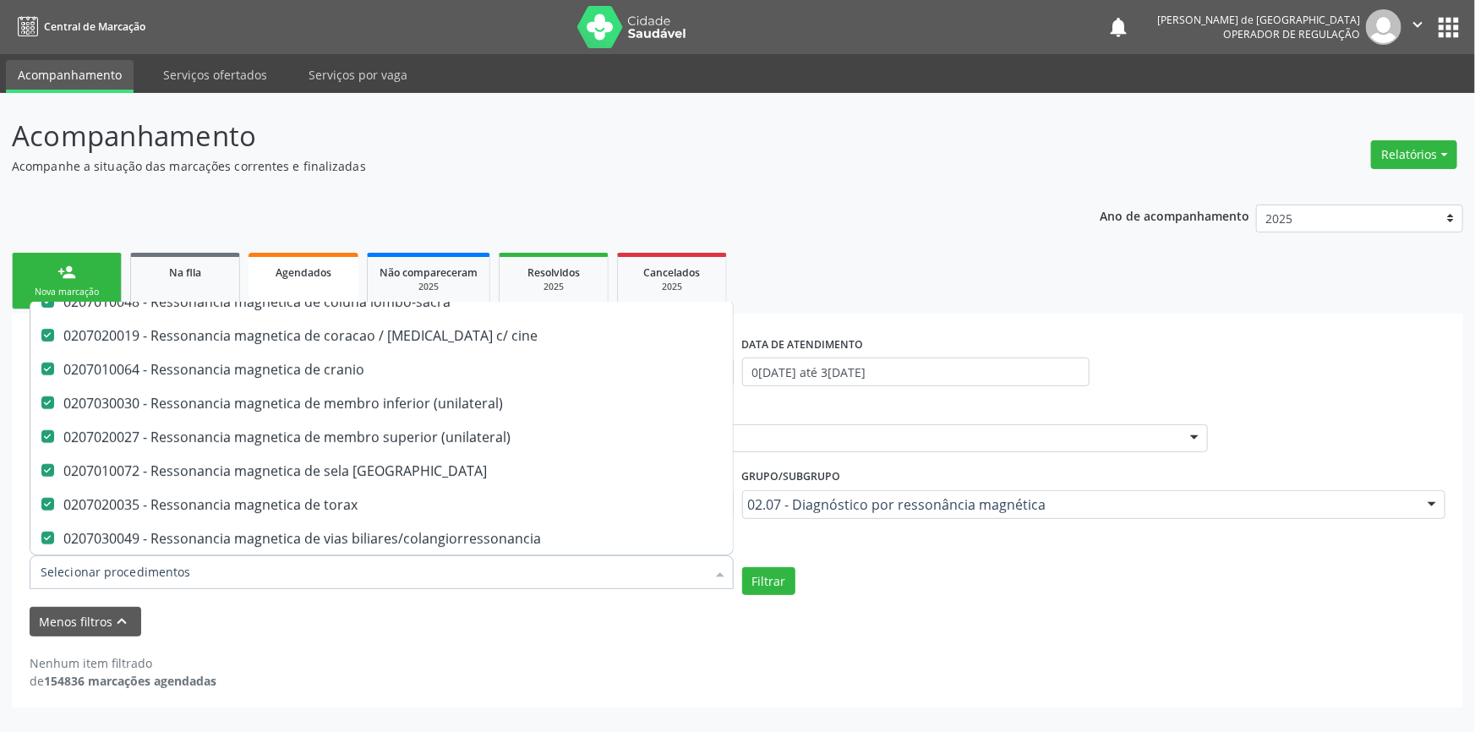
scroll to position [355, 0]
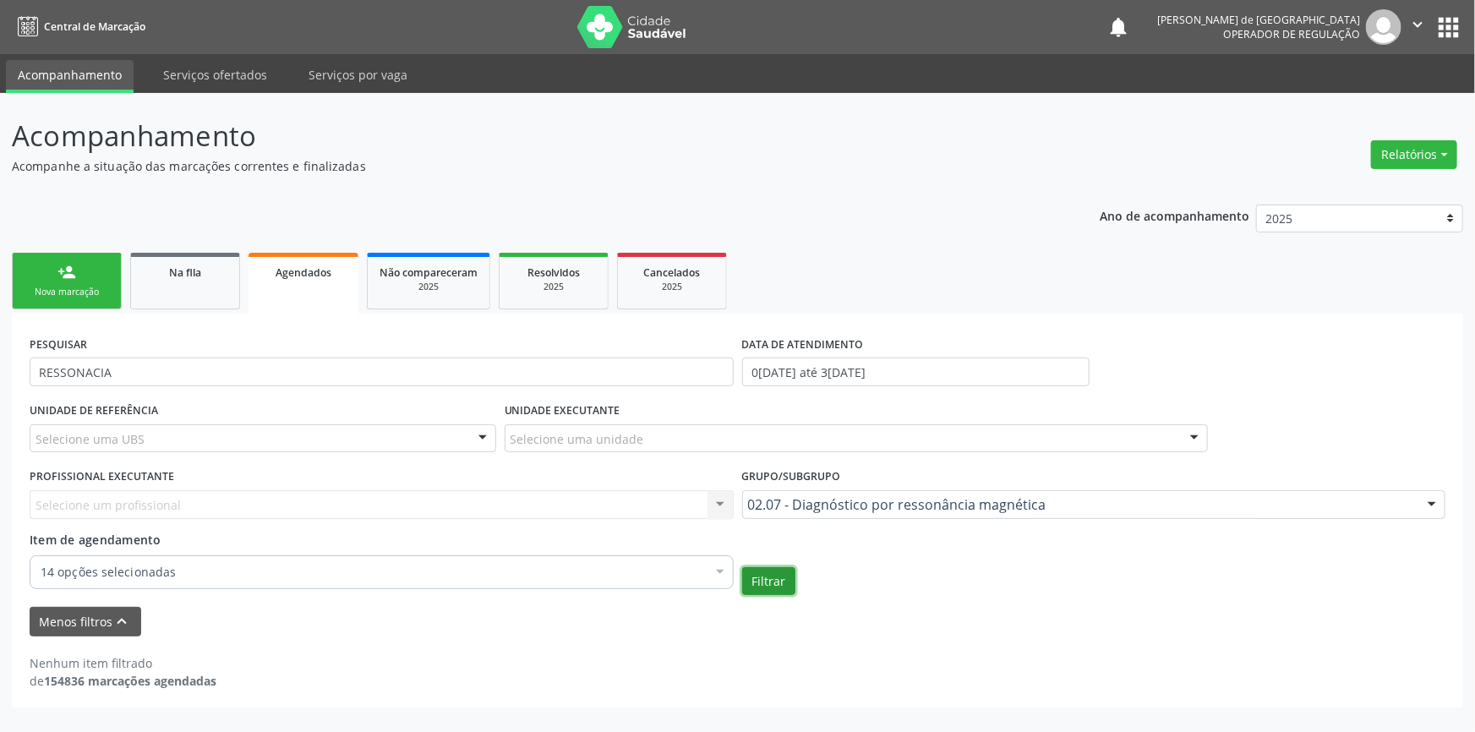
click at [783, 571] on button "Filtrar" at bounding box center [768, 581] width 53 height 29
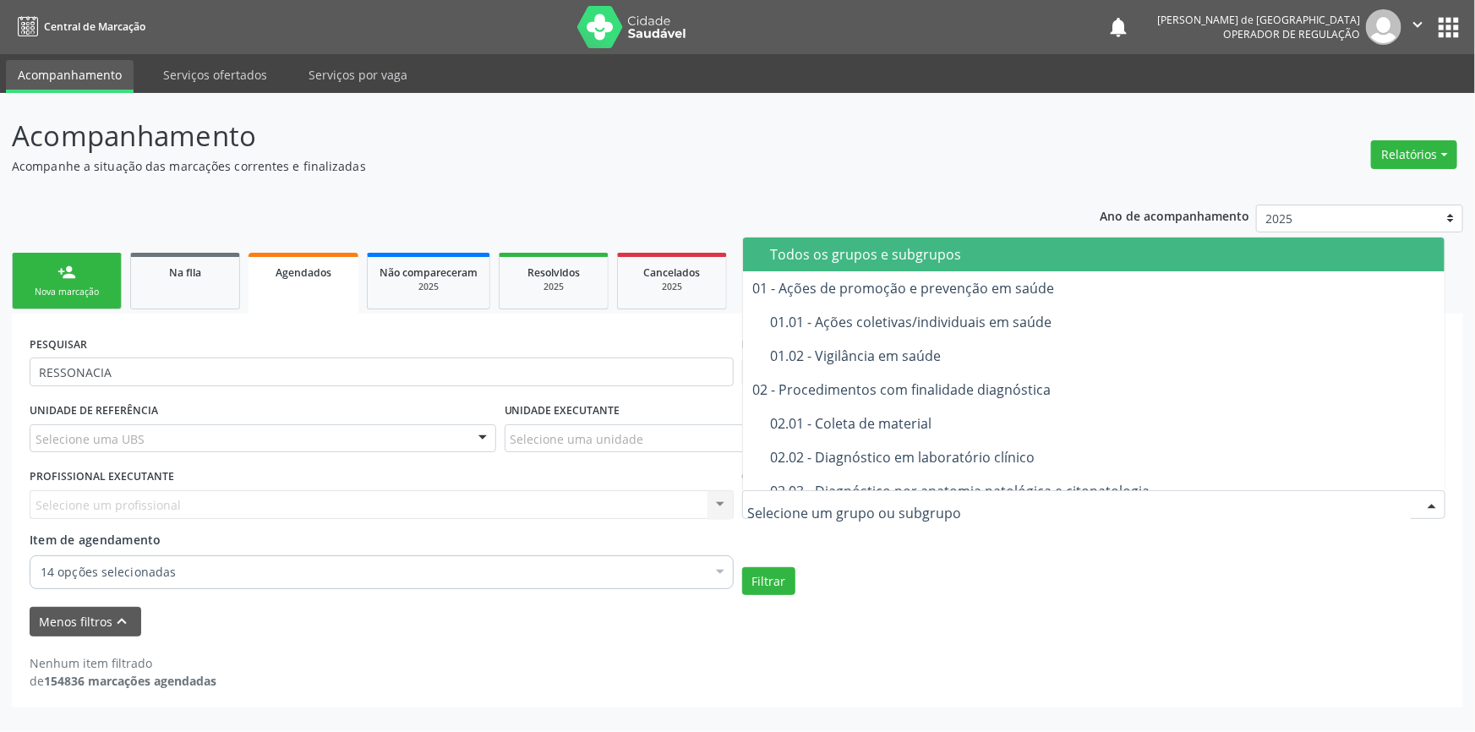
click at [796, 254] on div "Todos os grupos e subgrupos" at bounding box center [1103, 255] width 664 height 14
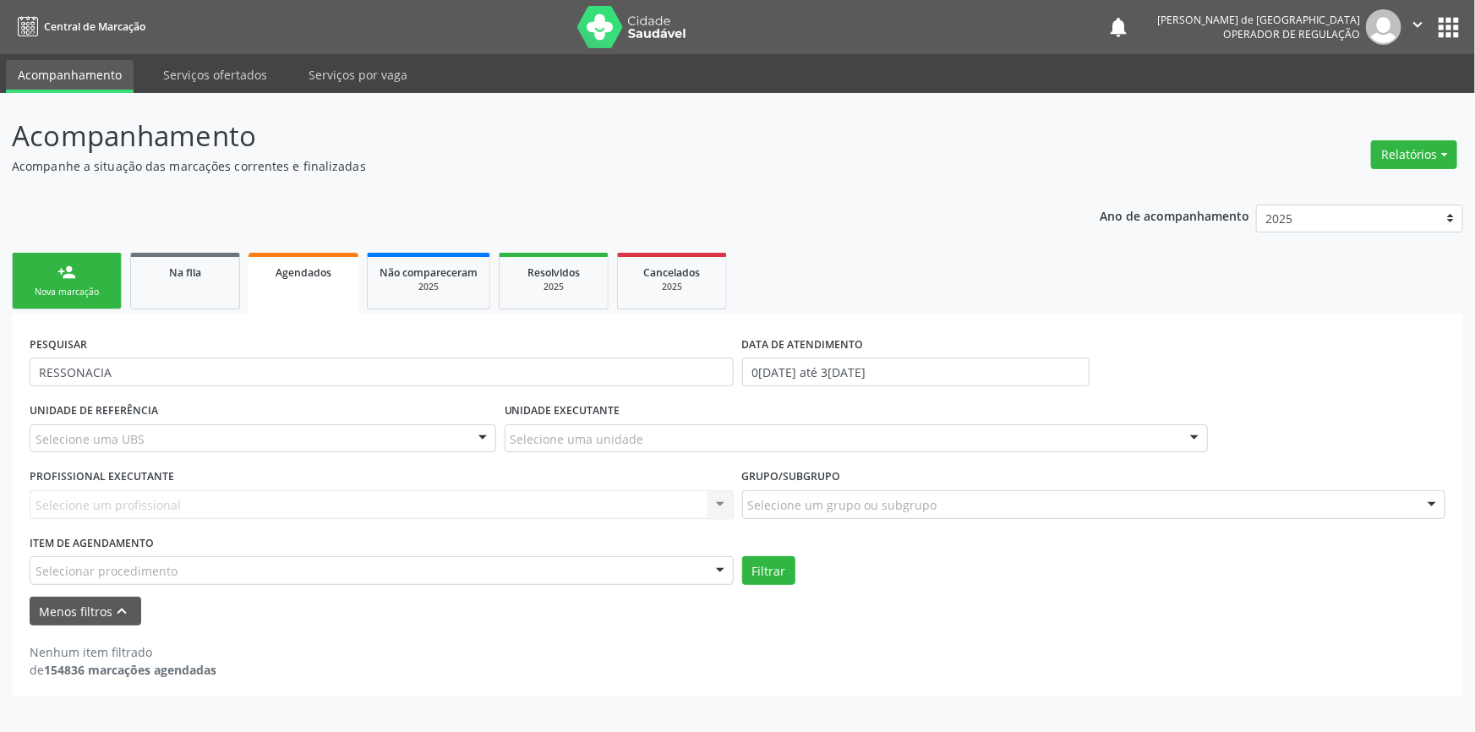
click at [796, 255] on div "person_add Nova marcação Na fila Agendados Não compareceram 2025 Resolvidos 202…" at bounding box center [737, 473] width 1451 height 448
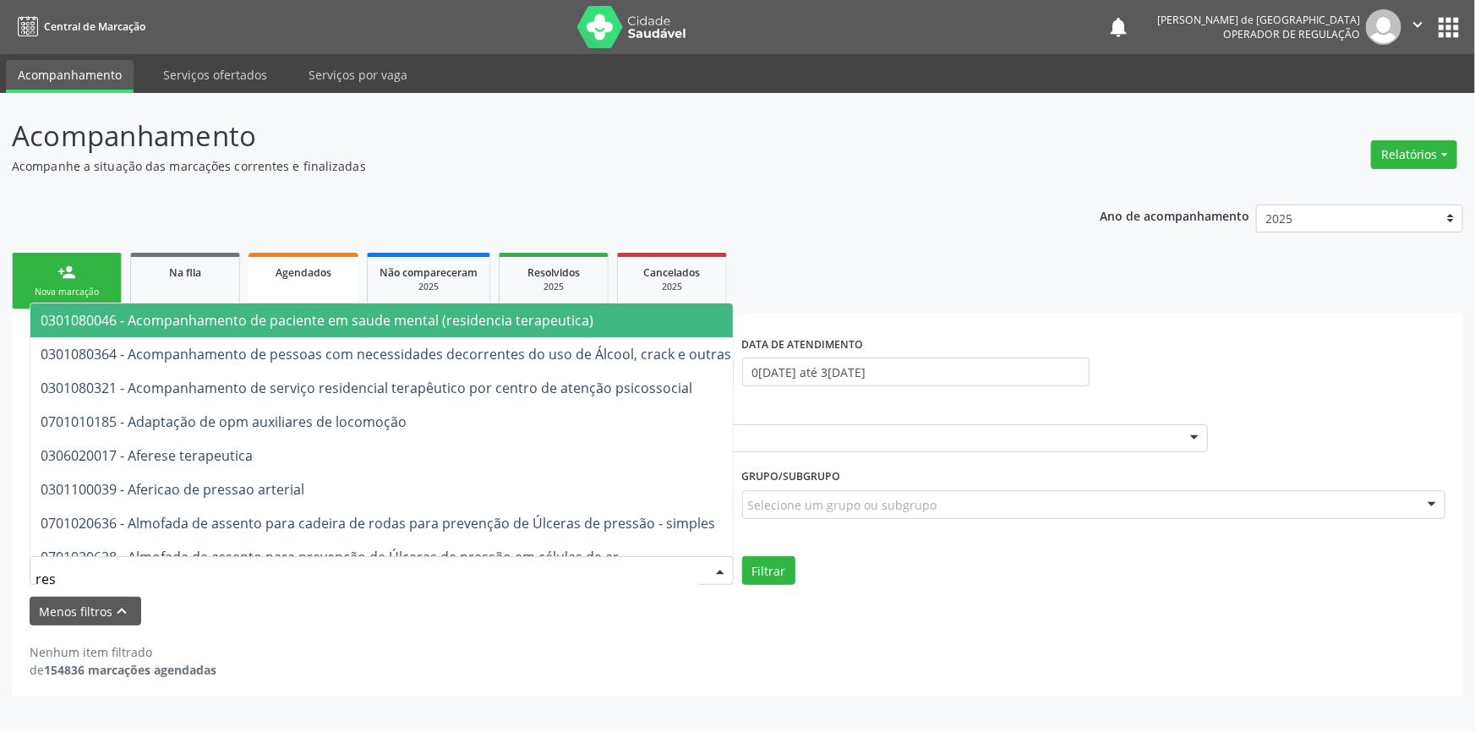
type input "RESSON"
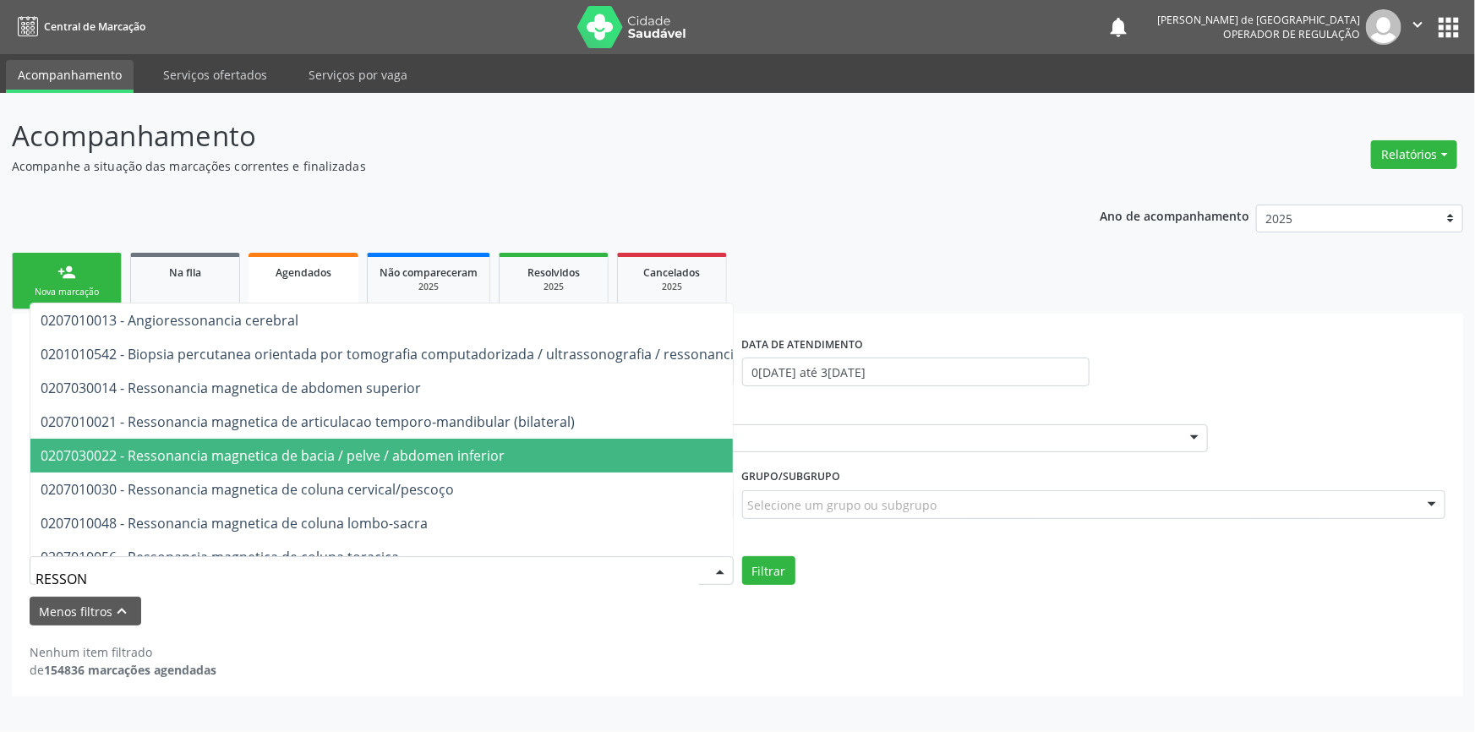
scroll to position [76, 0]
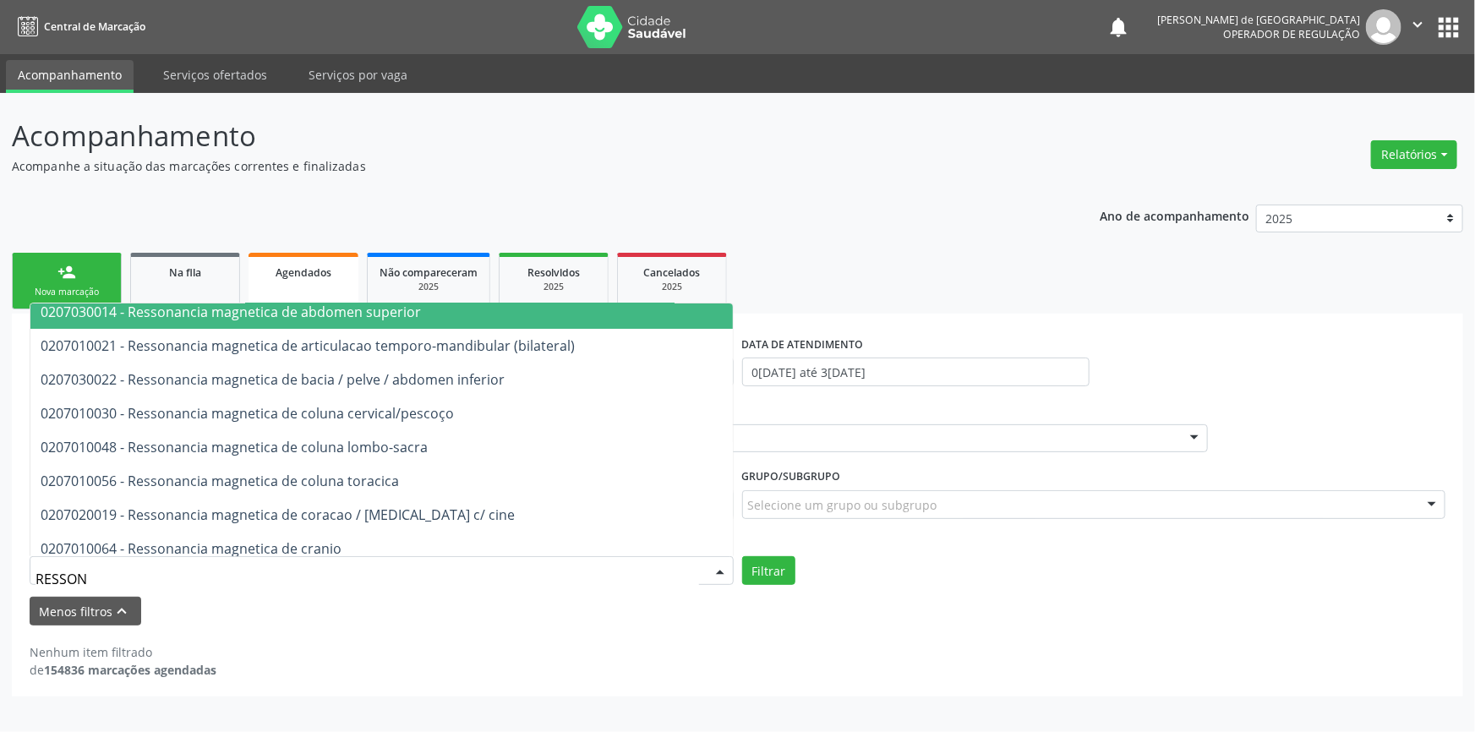
click at [66, 315] on span "0207030014 - Ressonancia magnetica de abdomen superior" at bounding box center [231, 312] width 380 height 19
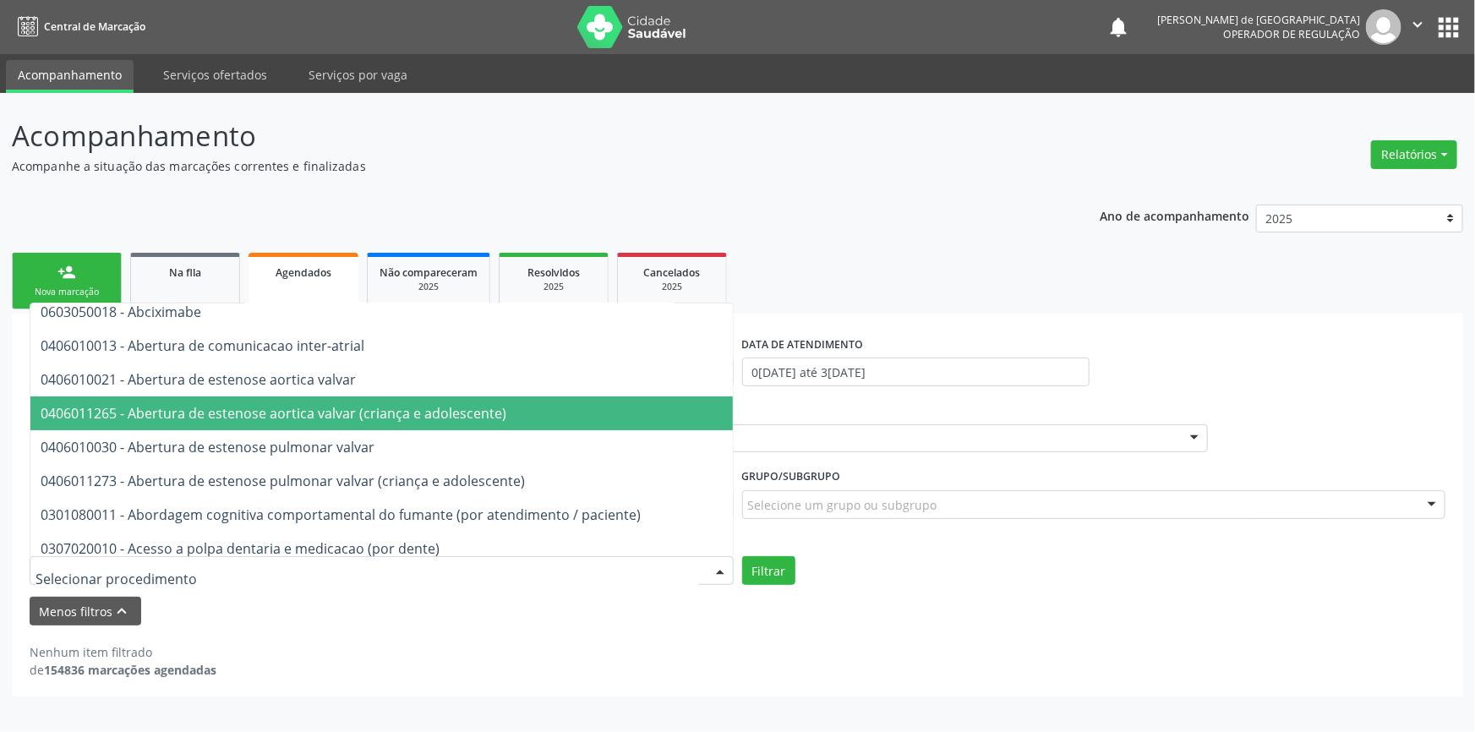
click at [59, 411] on span "0406011265 - Abertura de estenose aortica valvar (criança e adolescente)" at bounding box center [274, 413] width 466 height 19
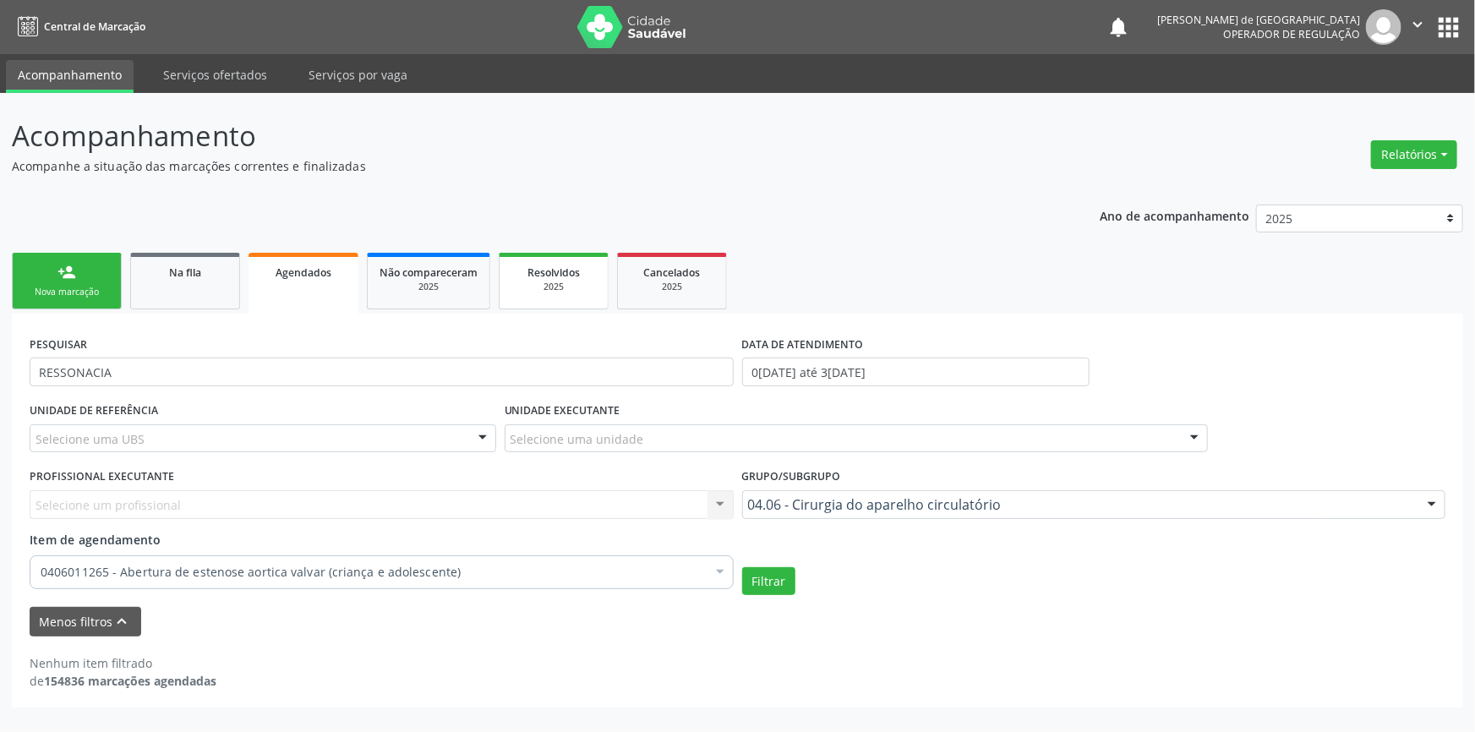
click at [558, 279] on div "Resolvidos" at bounding box center [553, 272] width 85 height 18
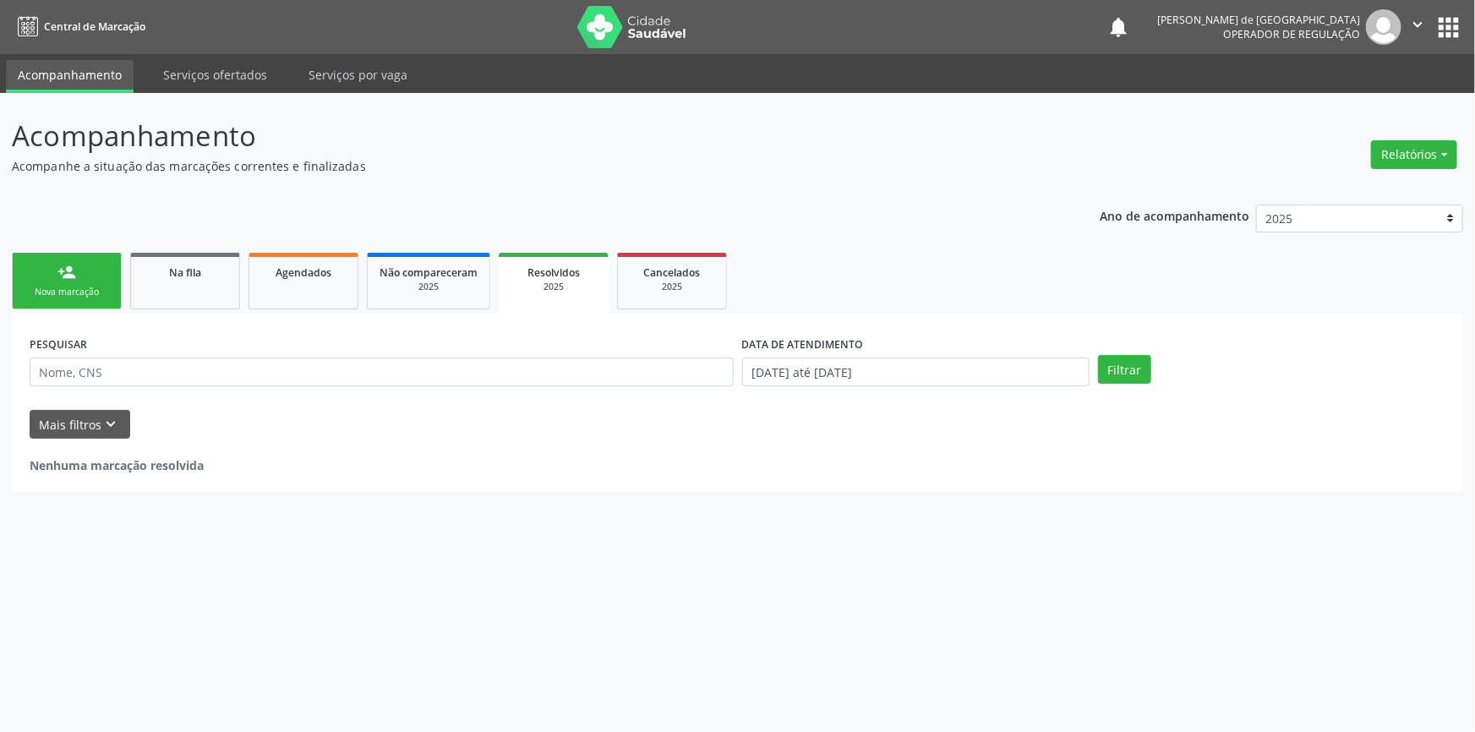
click at [1452, 35] on button "apps" at bounding box center [1449, 28] width 30 height 30
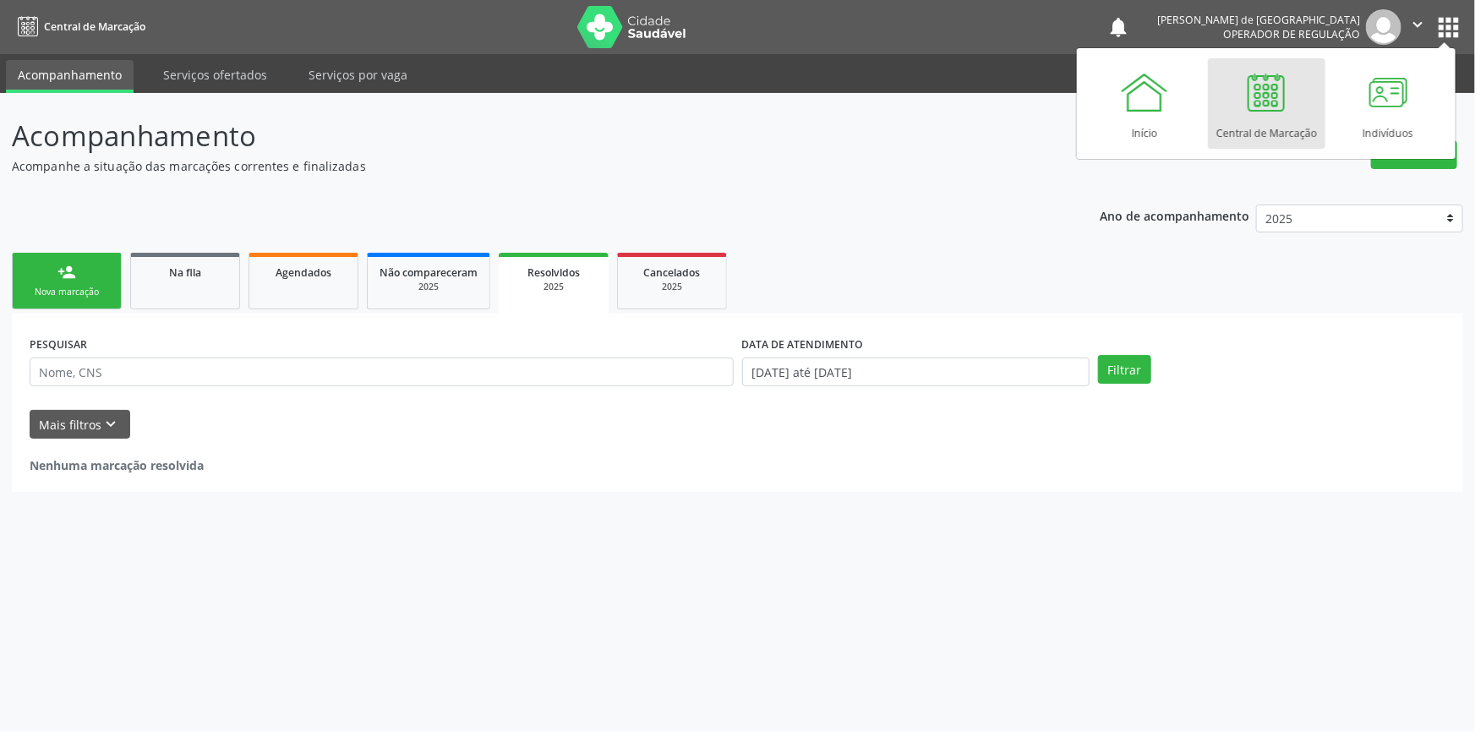
click at [1080, 132] on div "Início Central de Marcação Indivíduos" at bounding box center [1266, 103] width 379 height 111
click at [1136, 119] on div "Início" at bounding box center [1144, 128] width 25 height 23
